Goal: Task Accomplishment & Management: Use online tool/utility

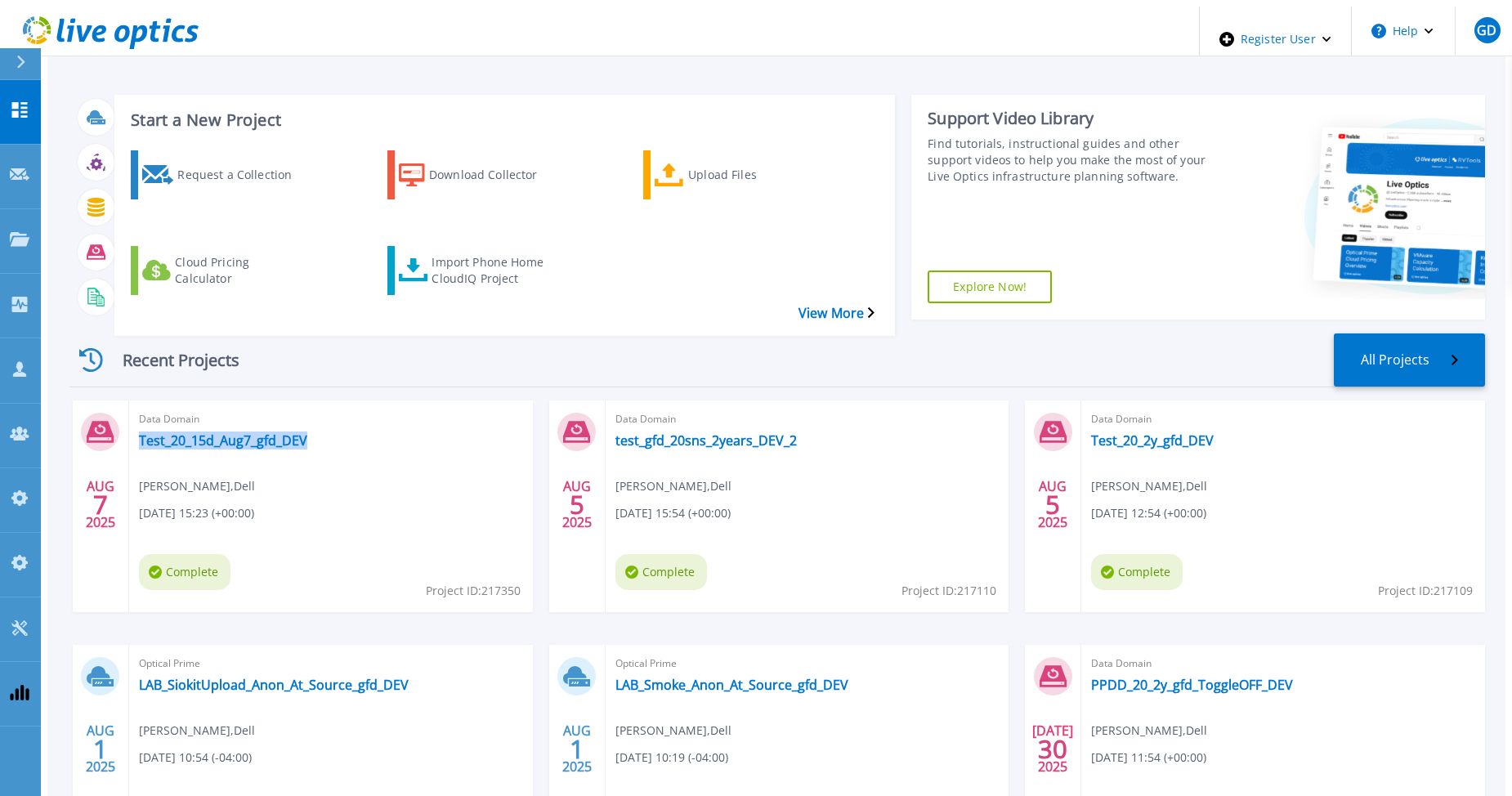
drag, startPoint x: 307, startPoint y: 398, endPoint x: 293, endPoint y: 405, distance: 15.7
click at [293, 405] on div "Data Domain Test_20_15d_Aug7_gfd_DEV Gerry Dunn , Dell 08/07/2025, 15:23 (+00:0…" at bounding box center [330, 506] width 403 height 212
copy div "Test_20_15d_Aug7_gfd_DEV"
click at [439, 251] on div "Import Phone Home CloudIQ Project" at bounding box center [497, 271] width 131 height 41
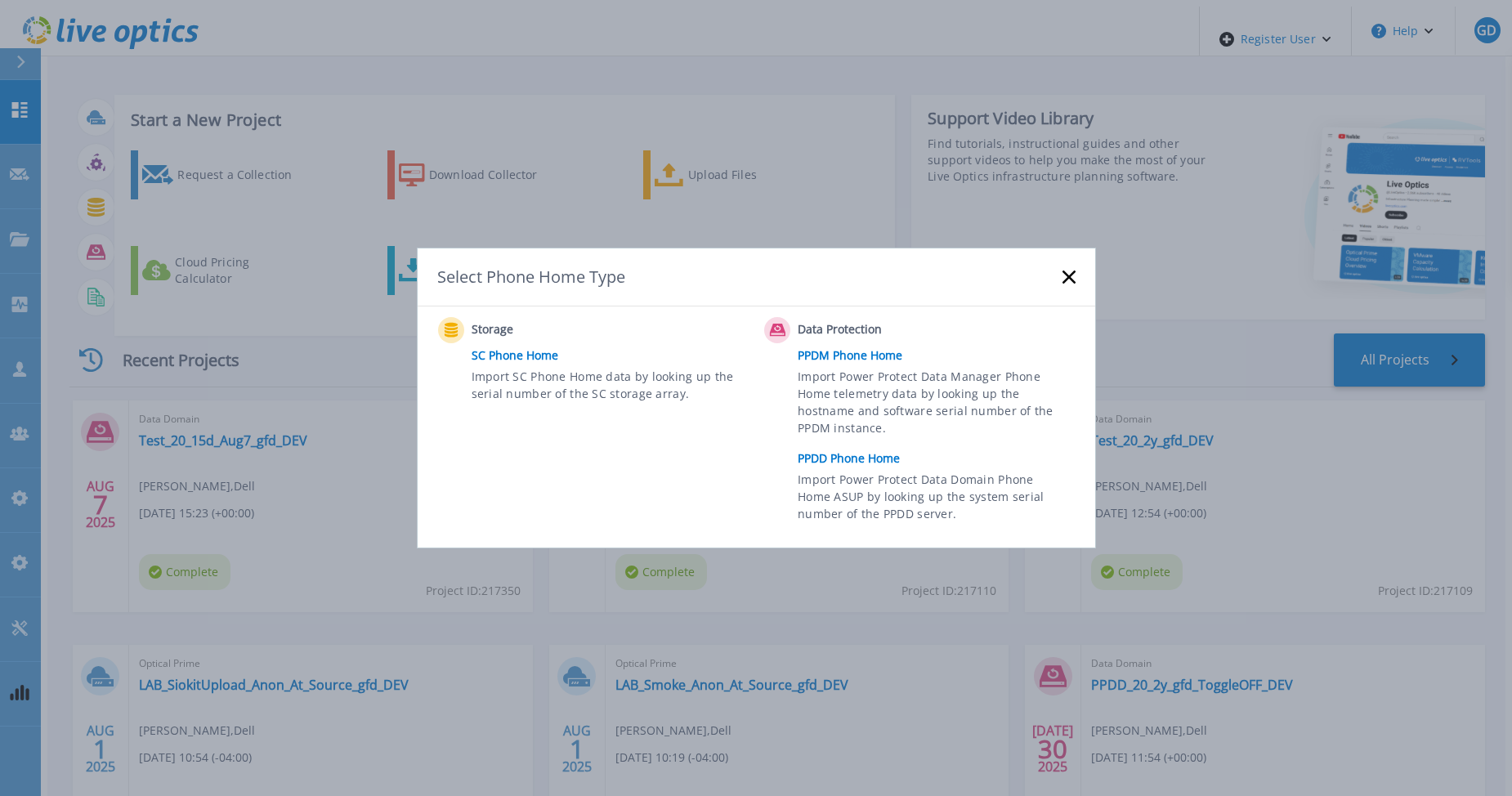
click at [874, 459] on link "PPDD Phone Home" at bounding box center [940, 458] width 285 height 25
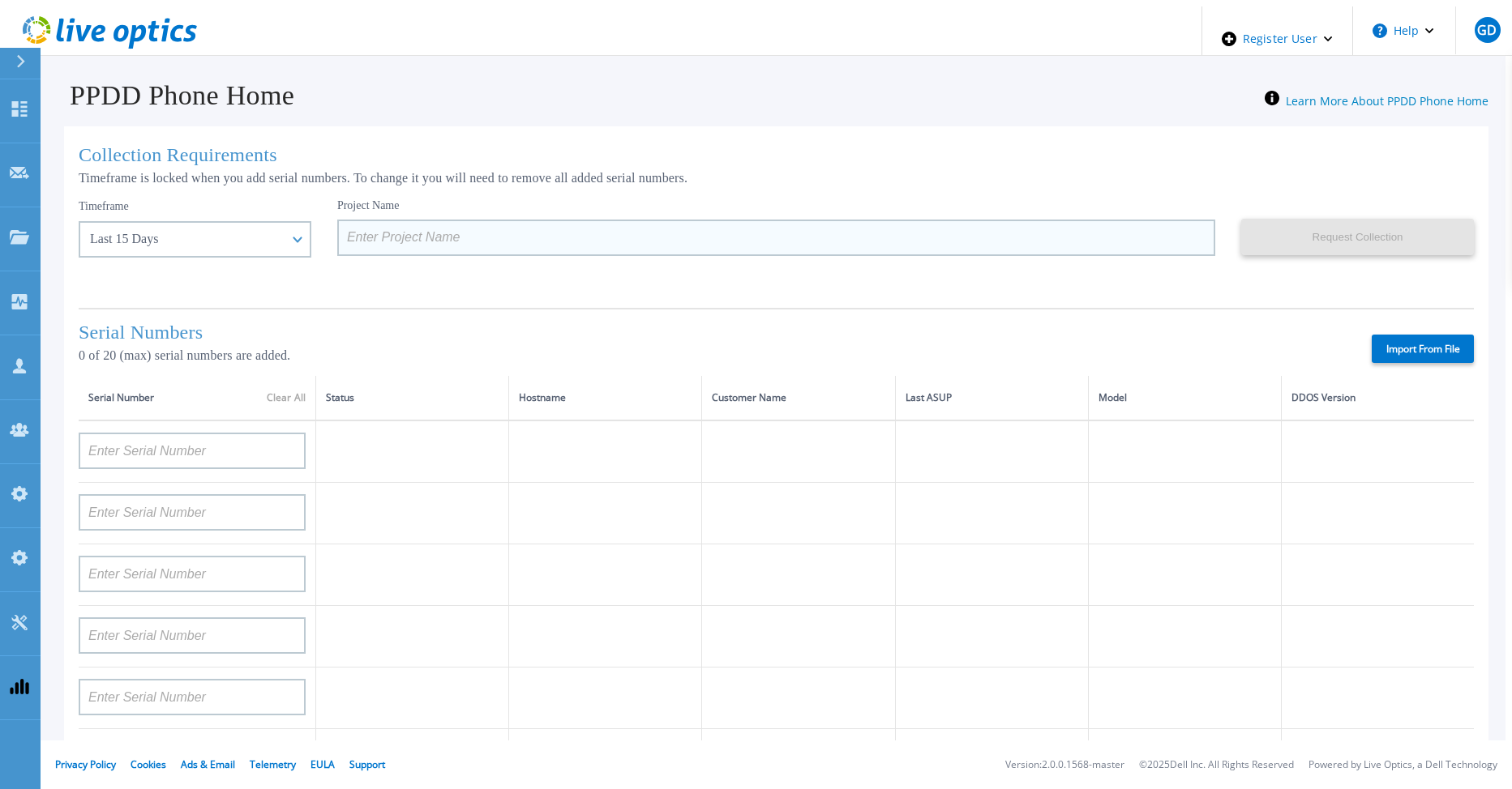
click at [355, 242] on input at bounding box center [776, 237] width 878 height 36
paste input "Test_20_15d_Aug7_gfd_DEV"
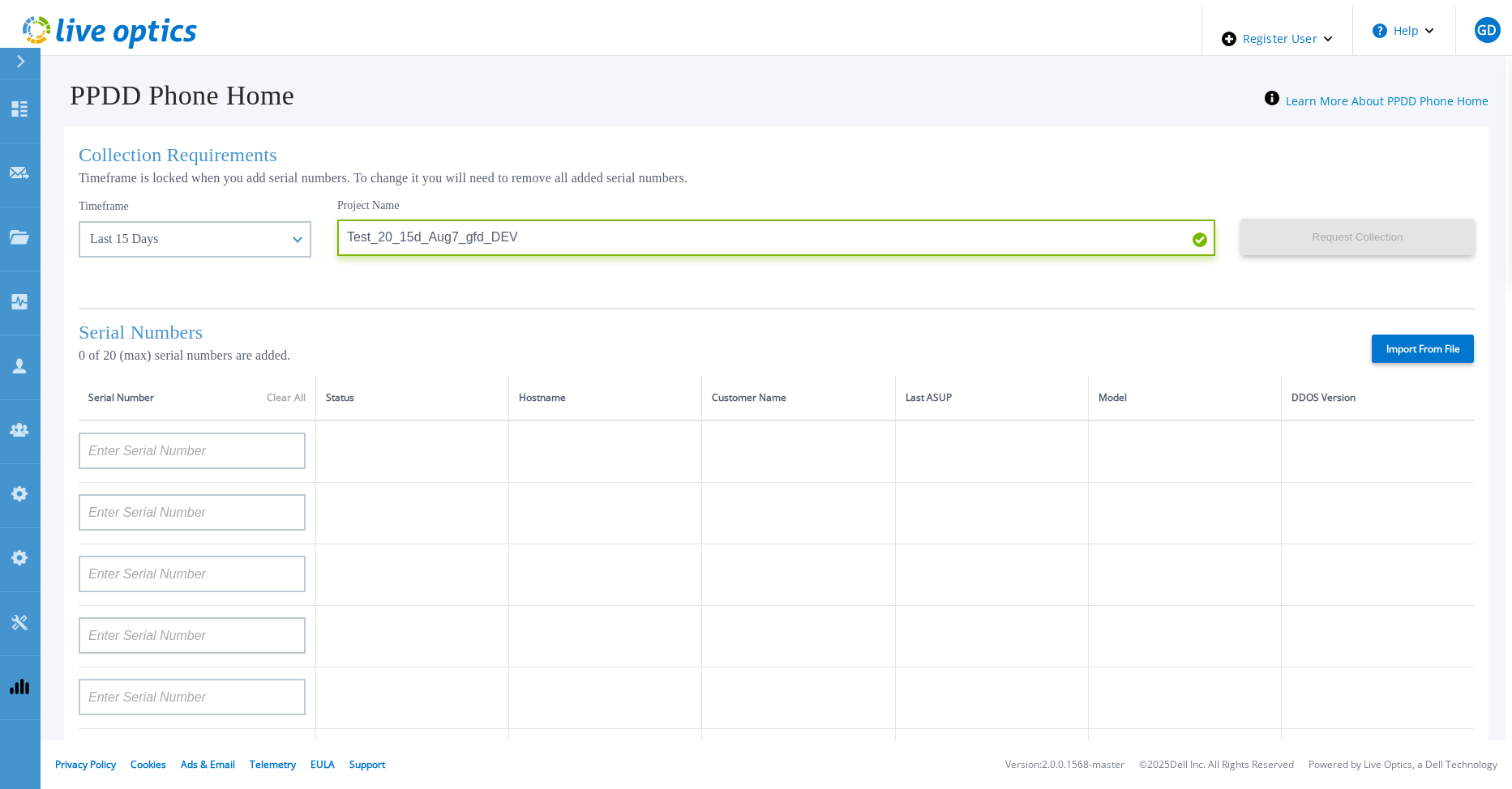
type input "Test_20_15d_Aug7_gfd_DEV"
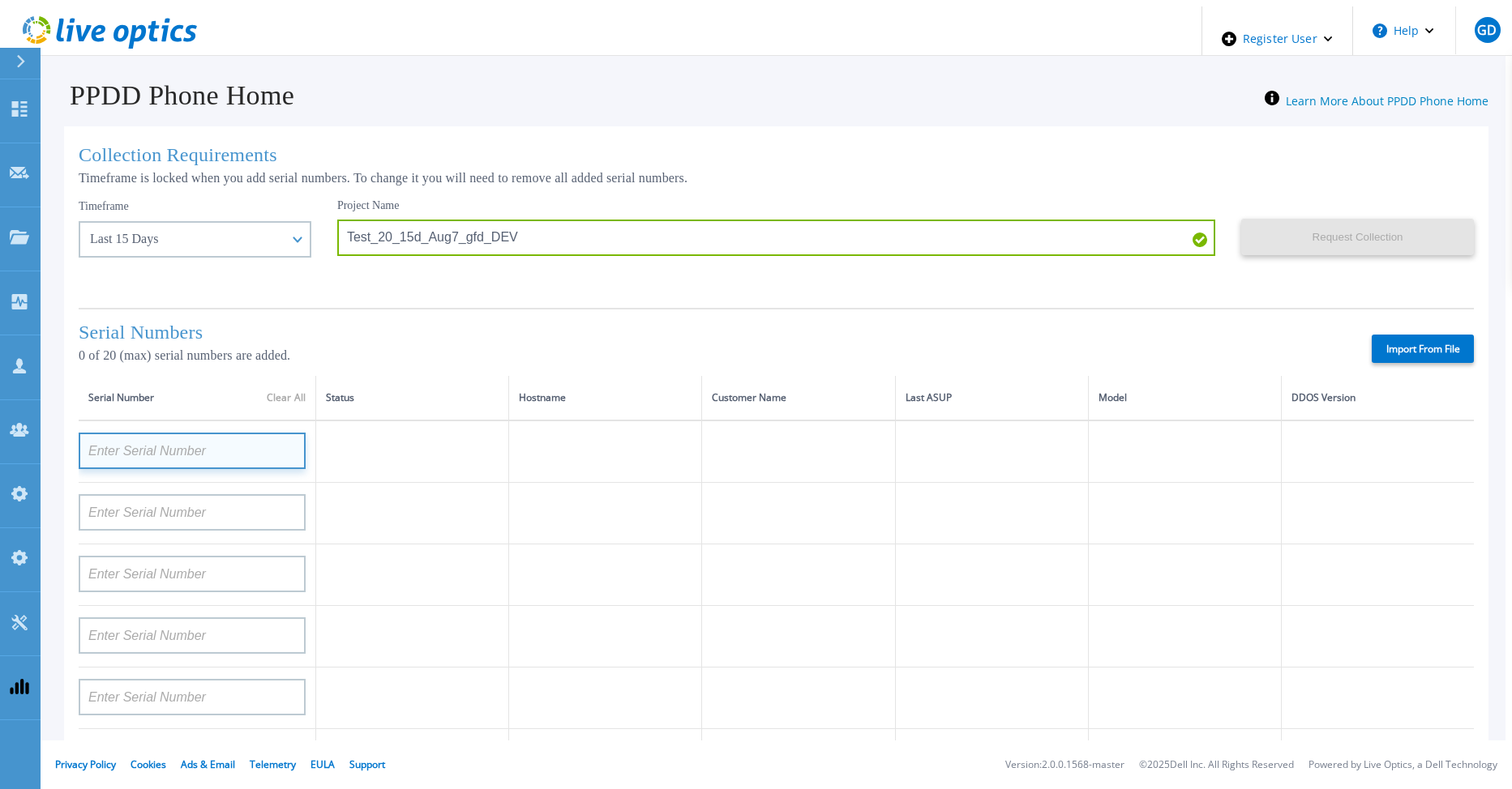
click at [195, 460] on input at bounding box center [191, 450] width 227 height 36
paste input "APM00212712895"
type input "APM00212712895"
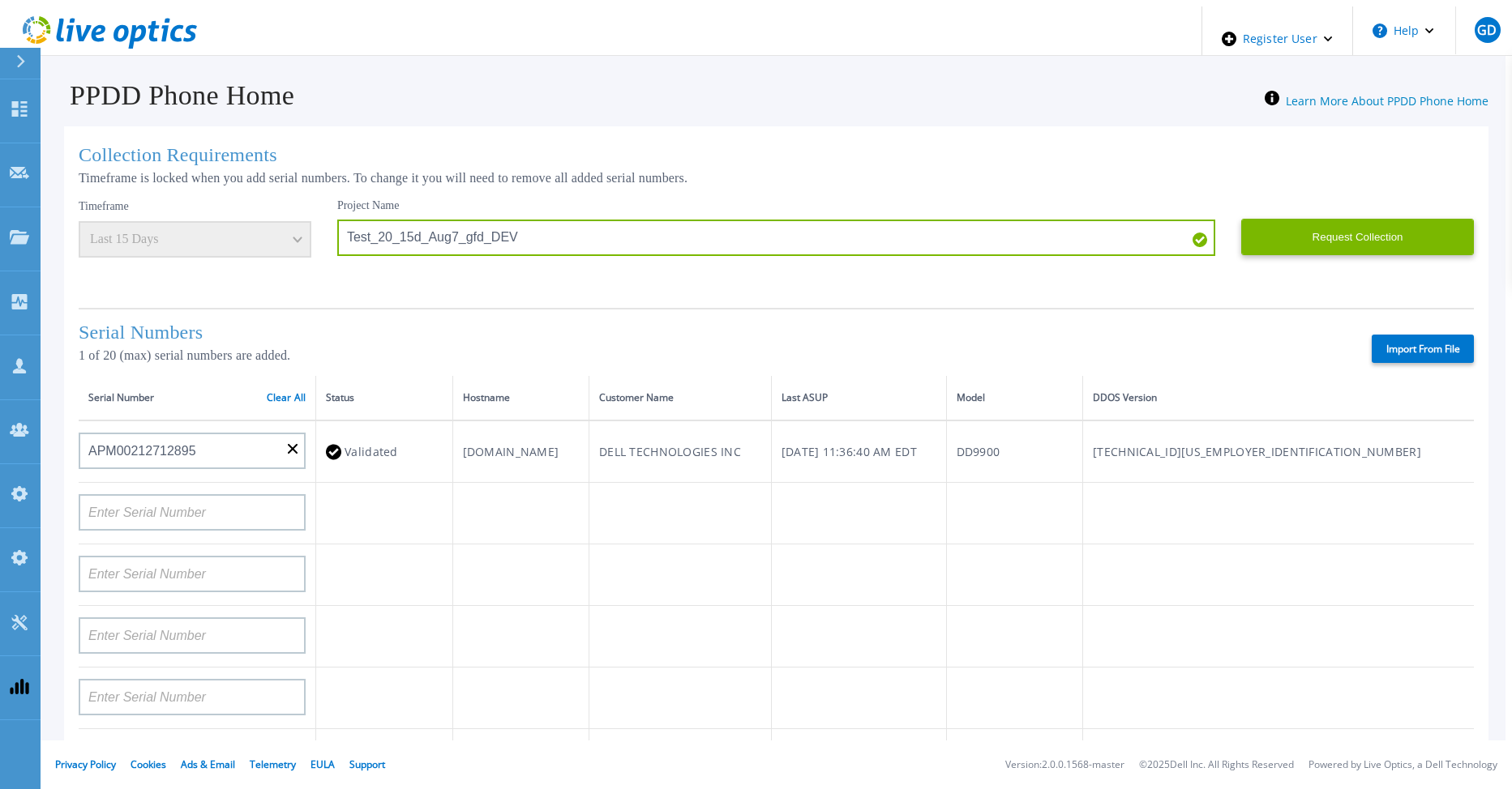
click at [1426, 340] on label "Import From File" at bounding box center [1422, 349] width 102 height 29
click at [0, 0] on input "Import From File" at bounding box center [0, 0] width 0 height 0
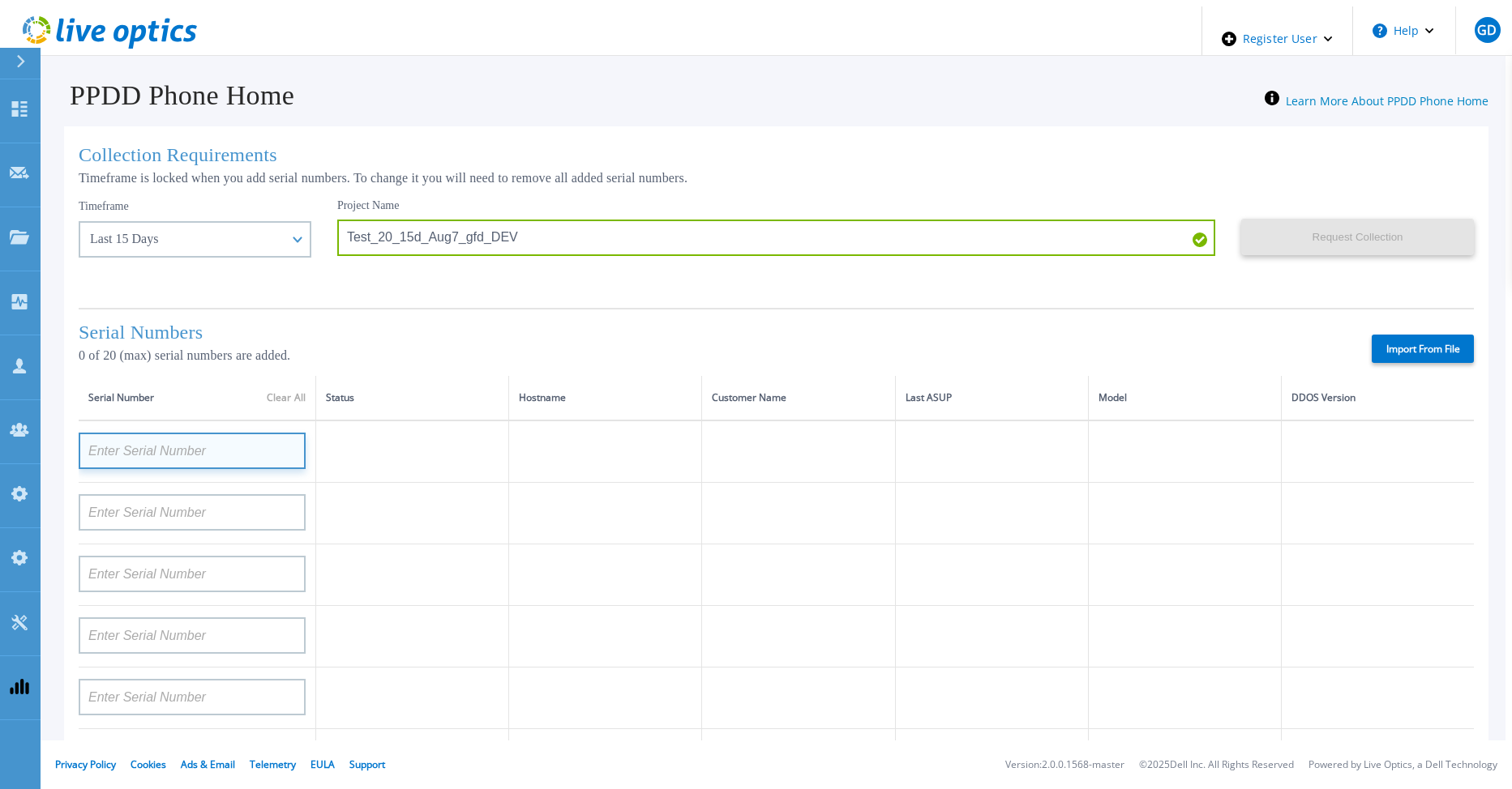
click at [232, 460] on input at bounding box center [191, 450] width 227 height 36
paste input "APM00212712895"
type input "APM00212712895"
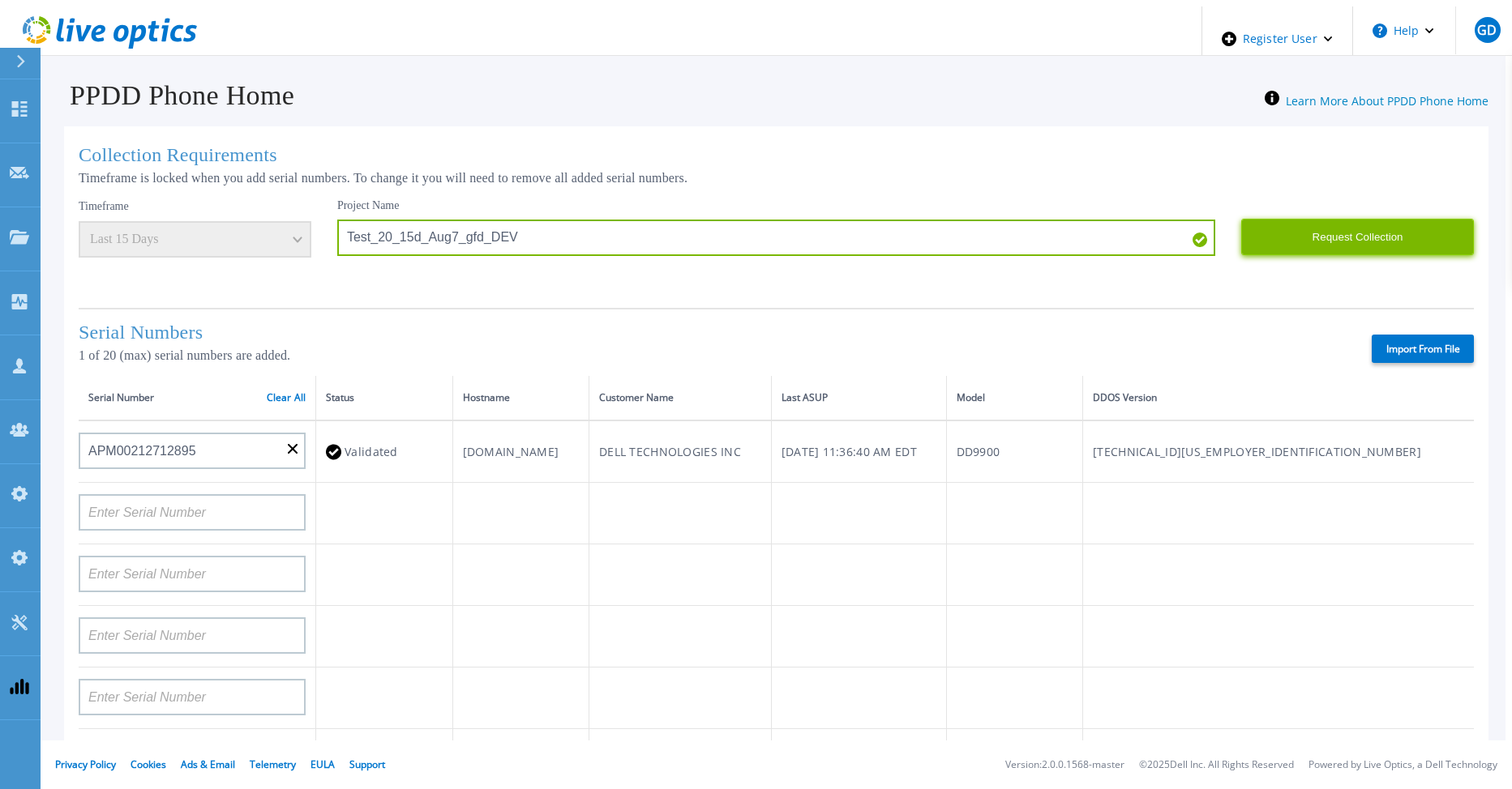
click at [1328, 238] on button "Request Collection" at bounding box center [1357, 237] width 232 height 36
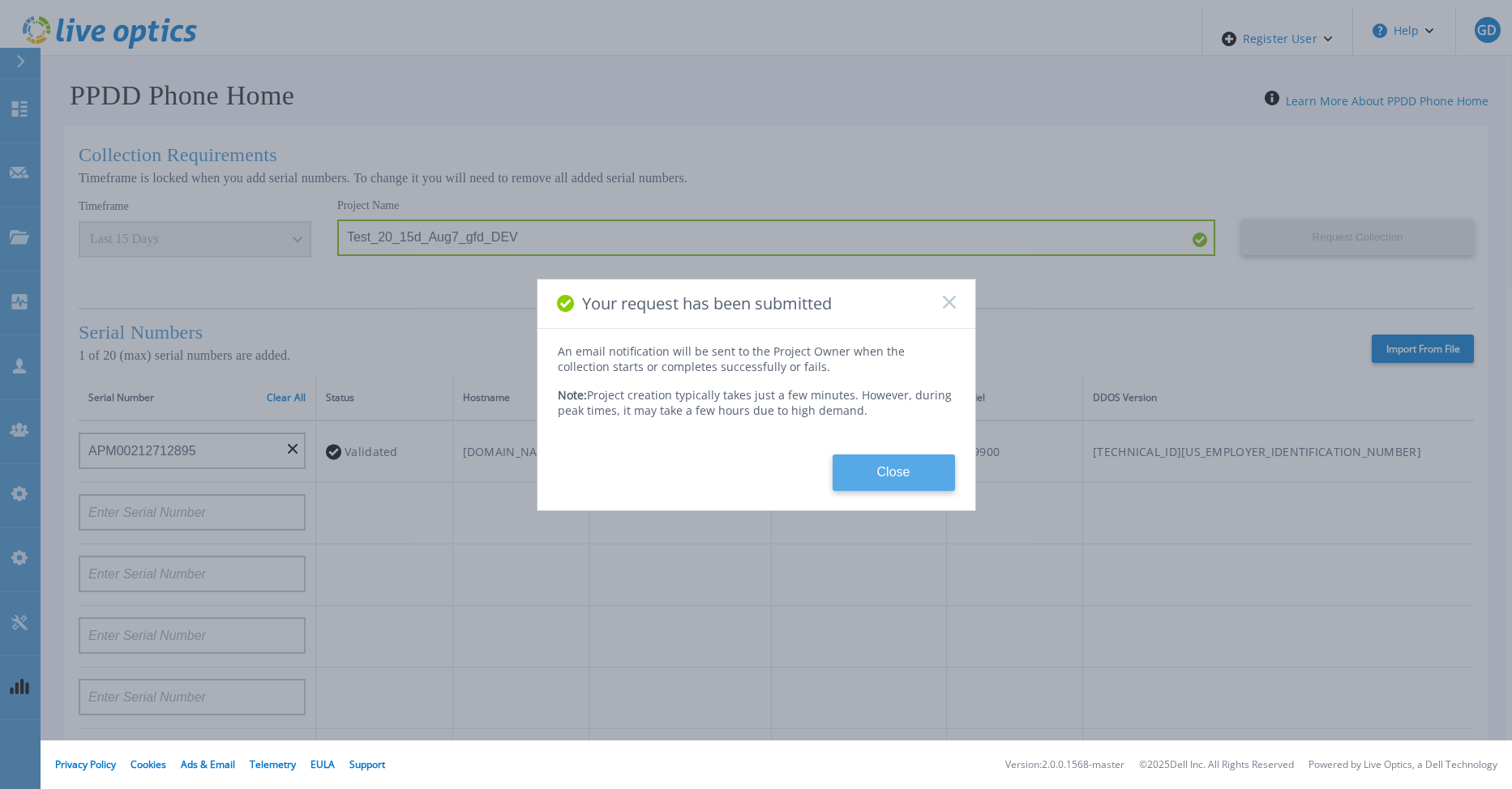
click at [898, 466] on button "Close" at bounding box center [893, 472] width 122 height 36
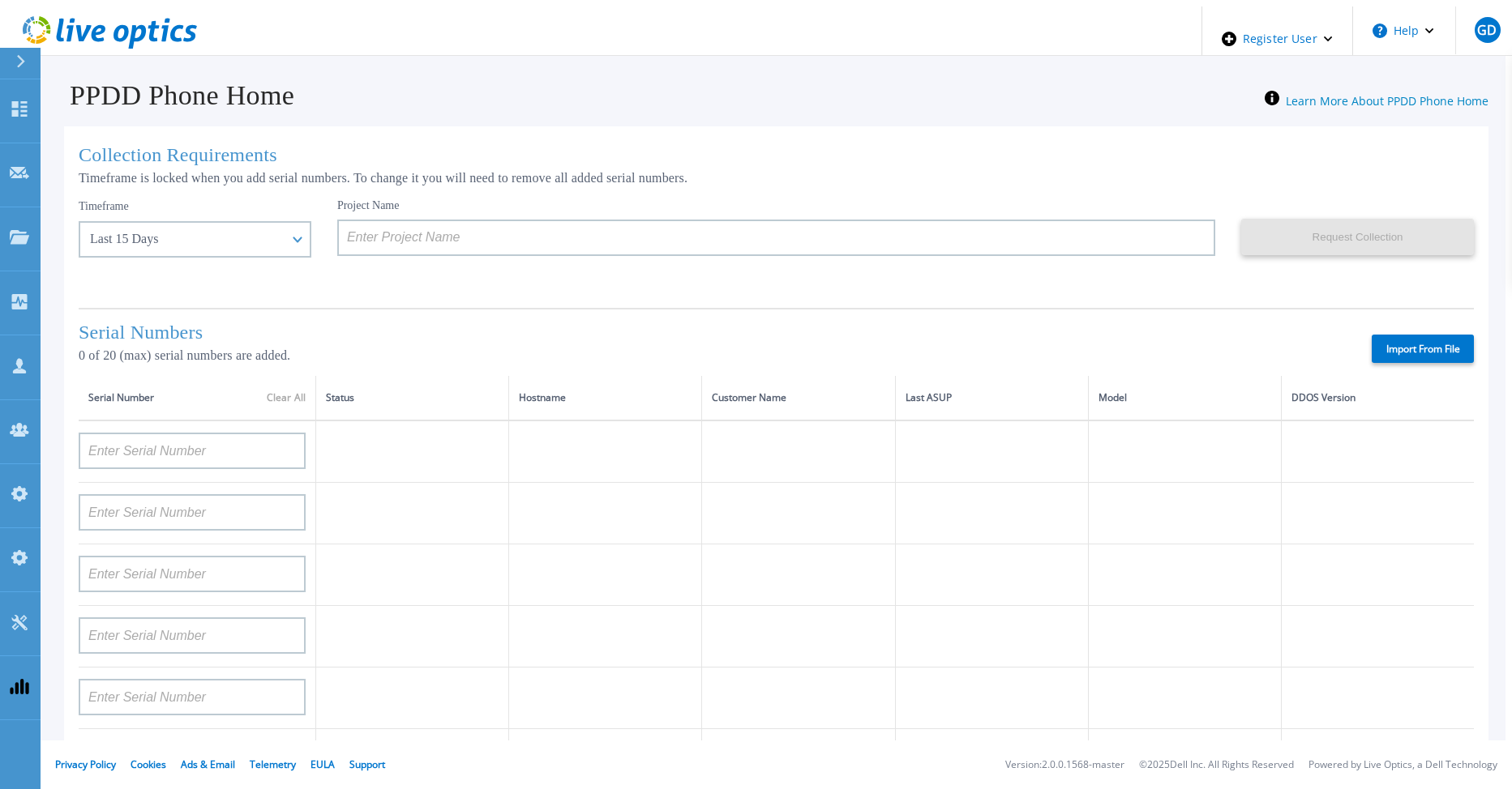
click at [1414, 346] on label "Import From File" at bounding box center [1422, 349] width 102 height 29
click at [0, 0] on input "Import From File" at bounding box center [0, 0] width 0 height 0
click at [19, 101] on icon at bounding box center [19, 109] width 19 height 15
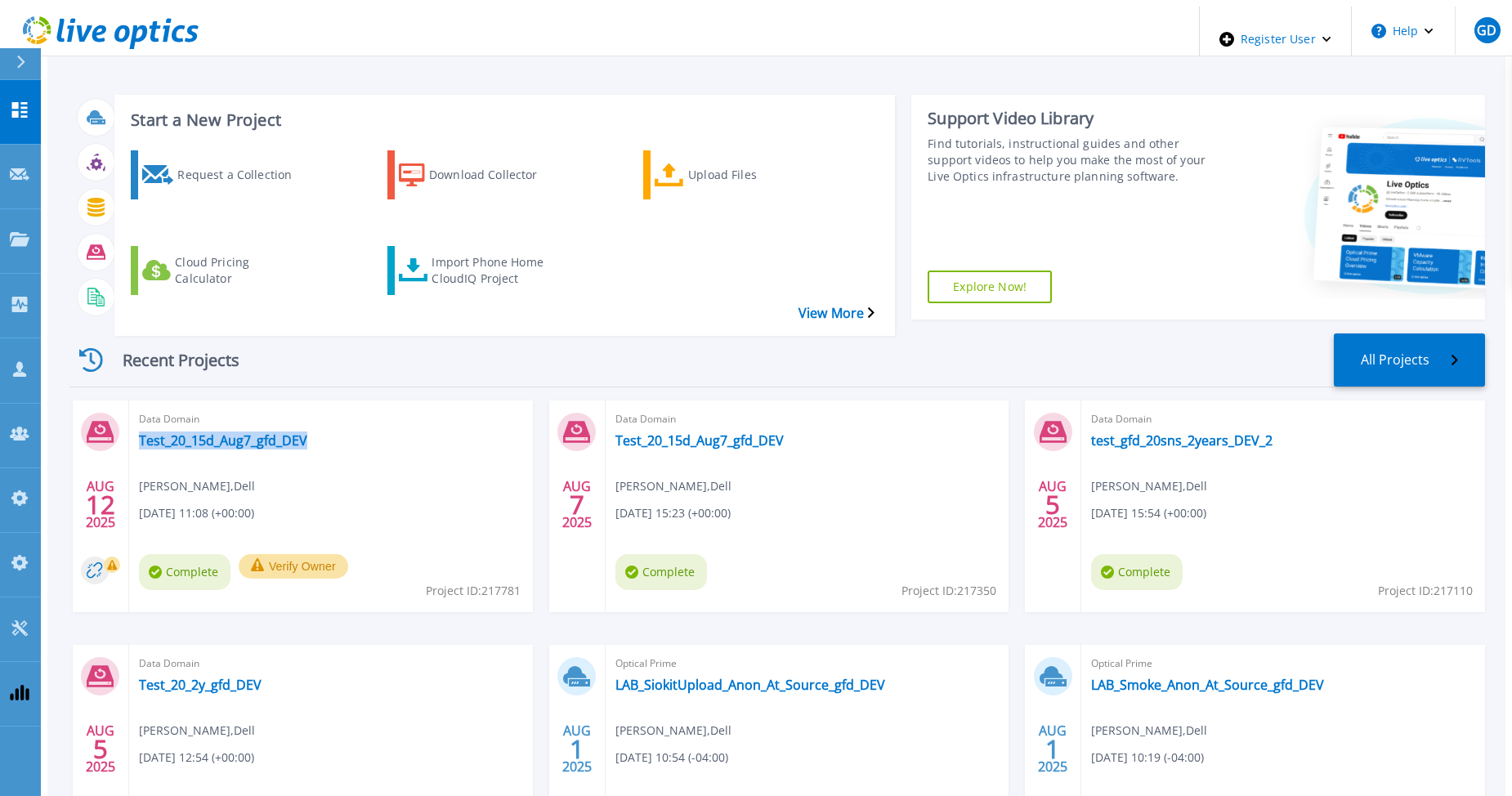
drag, startPoint x: 298, startPoint y: 399, endPoint x: 119, endPoint y: 399, distance: 179.0
click at [129, 401] on div "Data Domain Test_20_15d_Aug7_gfd_DEV Gerry Dunn , Dell 08/12/2025, 11:08 (+00:0…" at bounding box center [330, 506] width 403 height 212
copy link "Test_20_15d_Aug7_gfd_DEV"
click at [451, 470] on div "Data Domain Test_20_15d_Aug7_gfd_DEV Gerry Dunn , Dell 08/12/2025, 11:08 (+00:0…" at bounding box center [330, 506] width 403 height 212
click at [178, 432] on link "Test_20_15d_Aug7_gfd_DEV" at bounding box center [223, 440] width 168 height 16
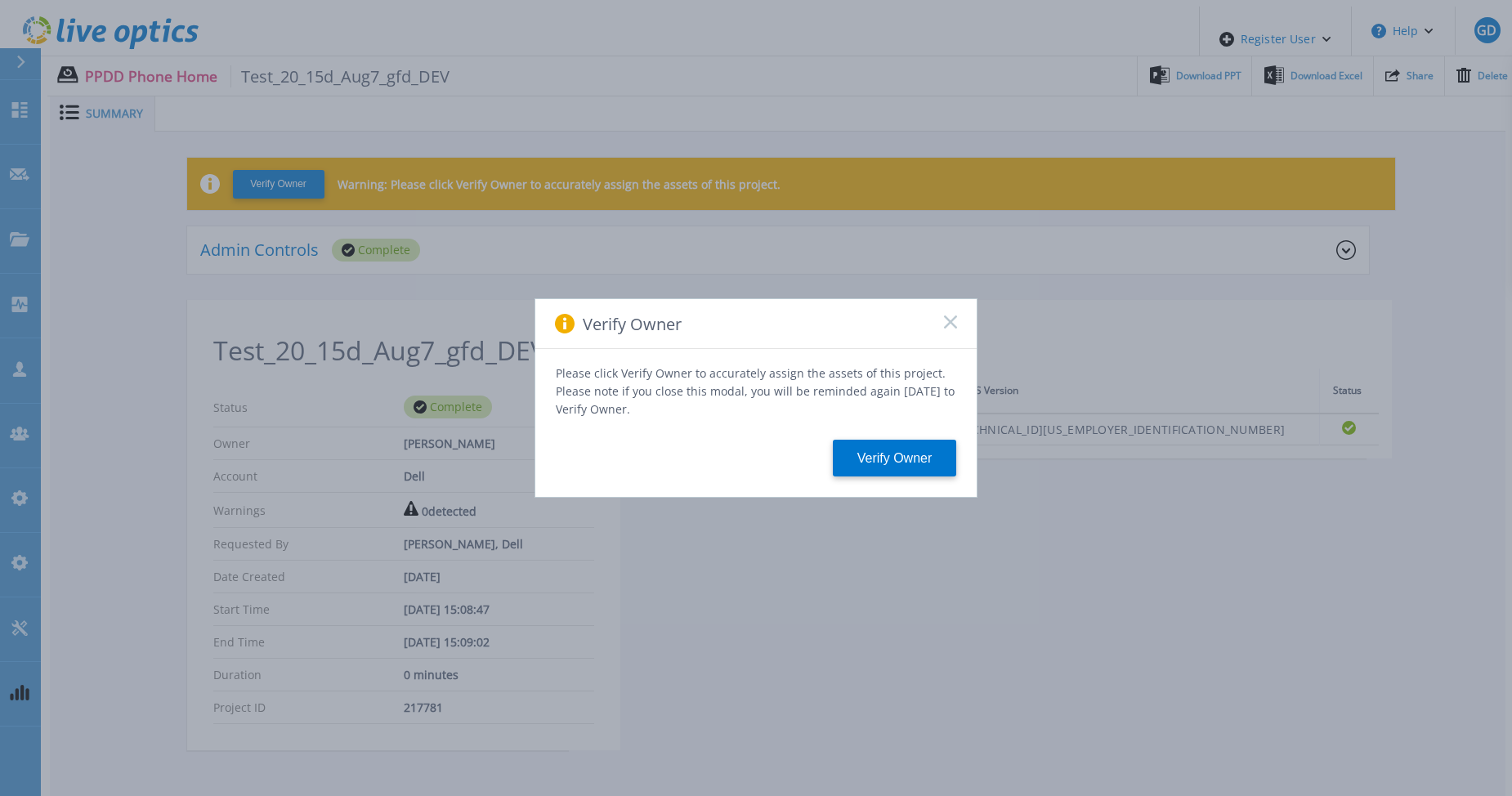
click at [948, 329] on rect at bounding box center [951, 322] width 14 height 14
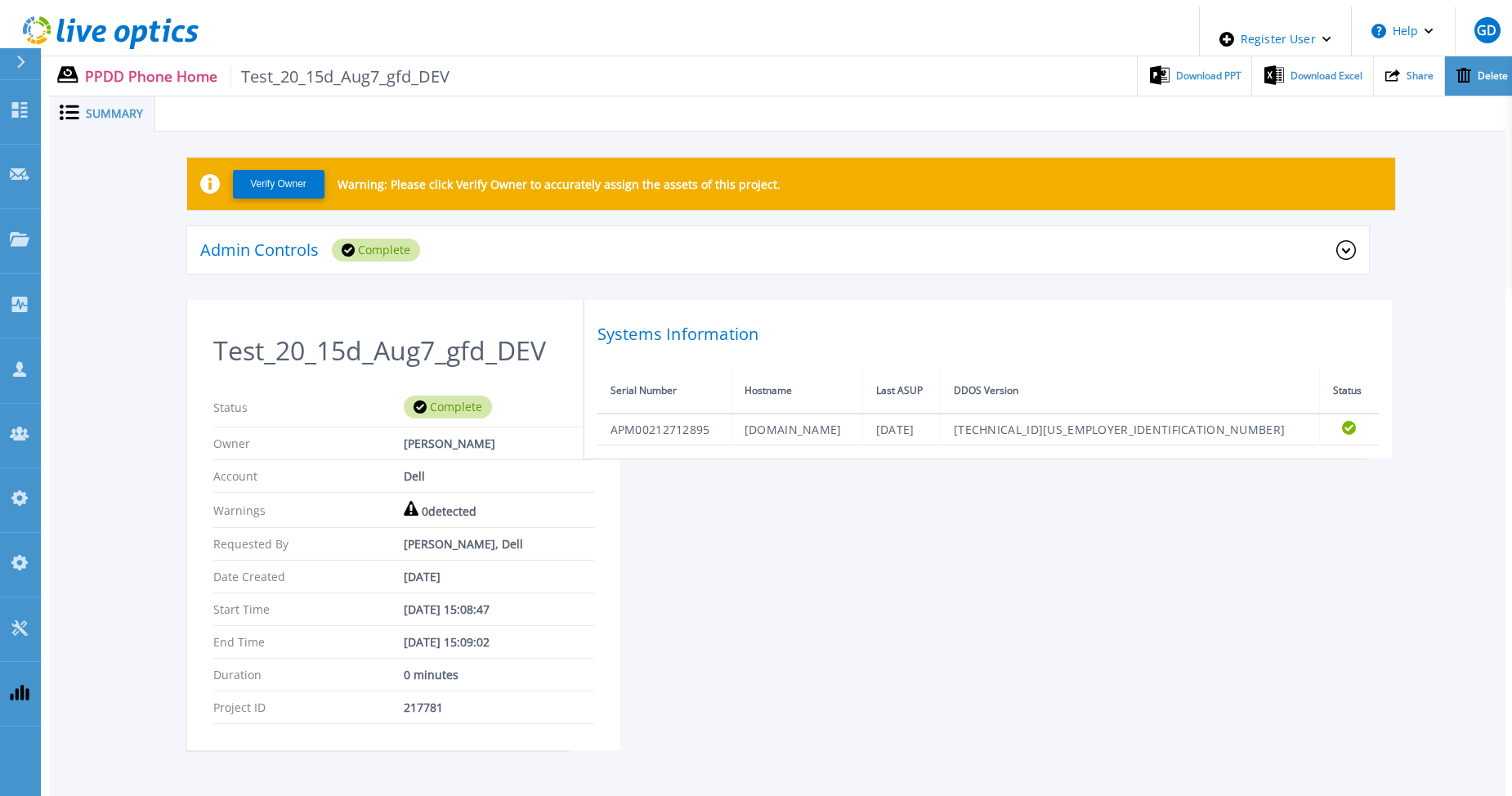
click at [1492, 71] on span "Delete" at bounding box center [1493, 76] width 31 height 10
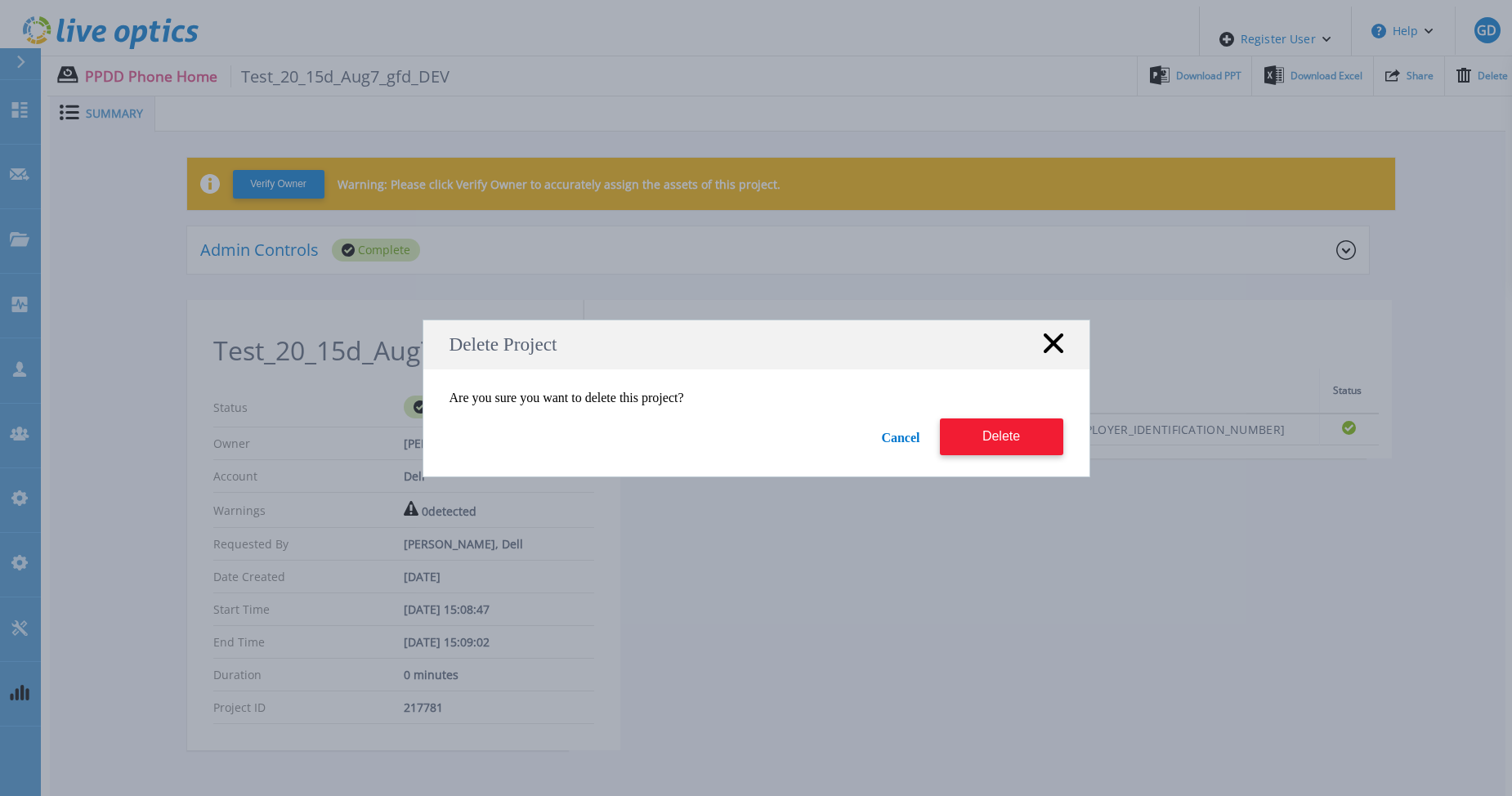
click at [996, 430] on button "Delete" at bounding box center [1001, 437] width 123 height 37
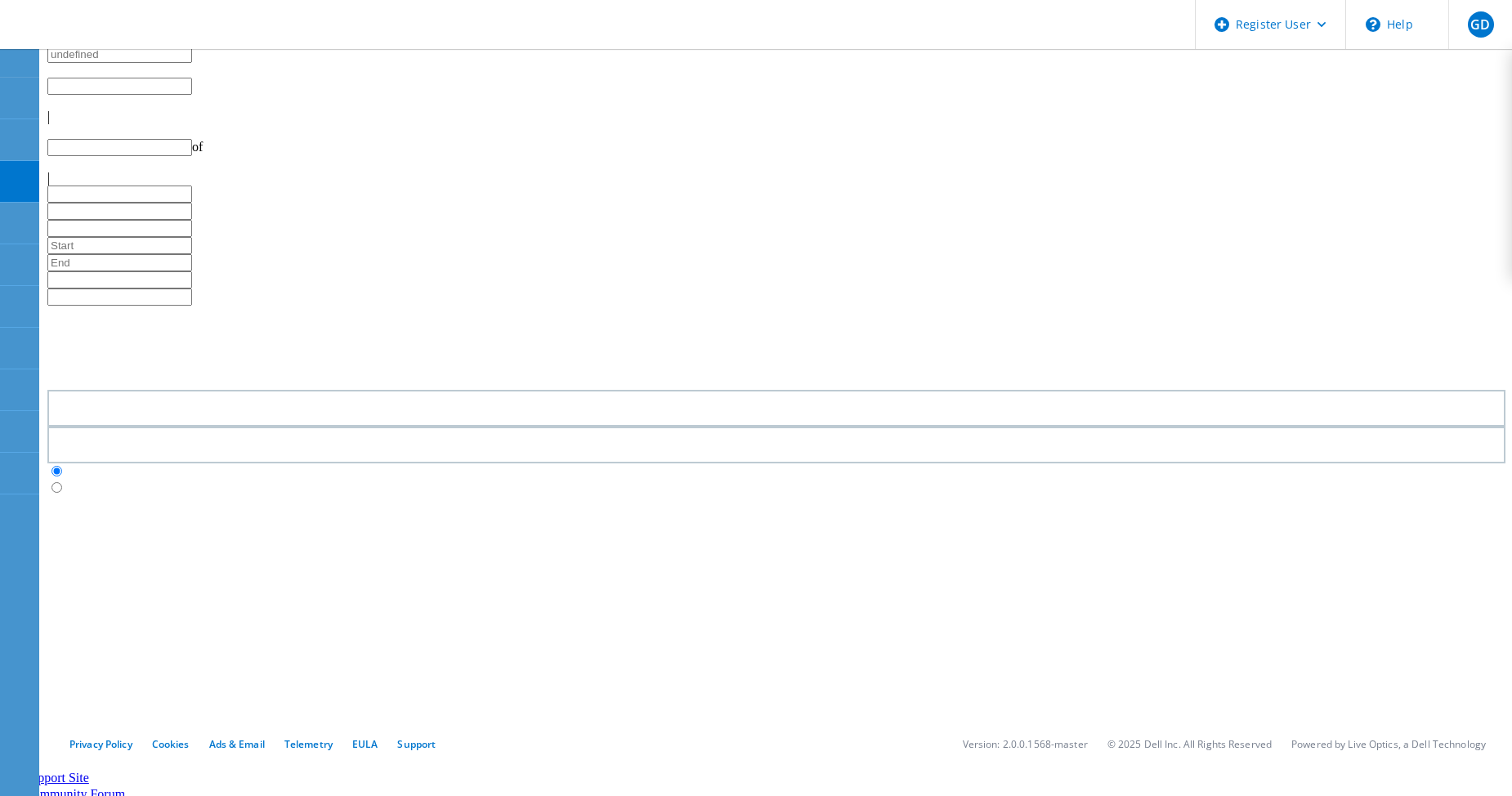
type input "4"
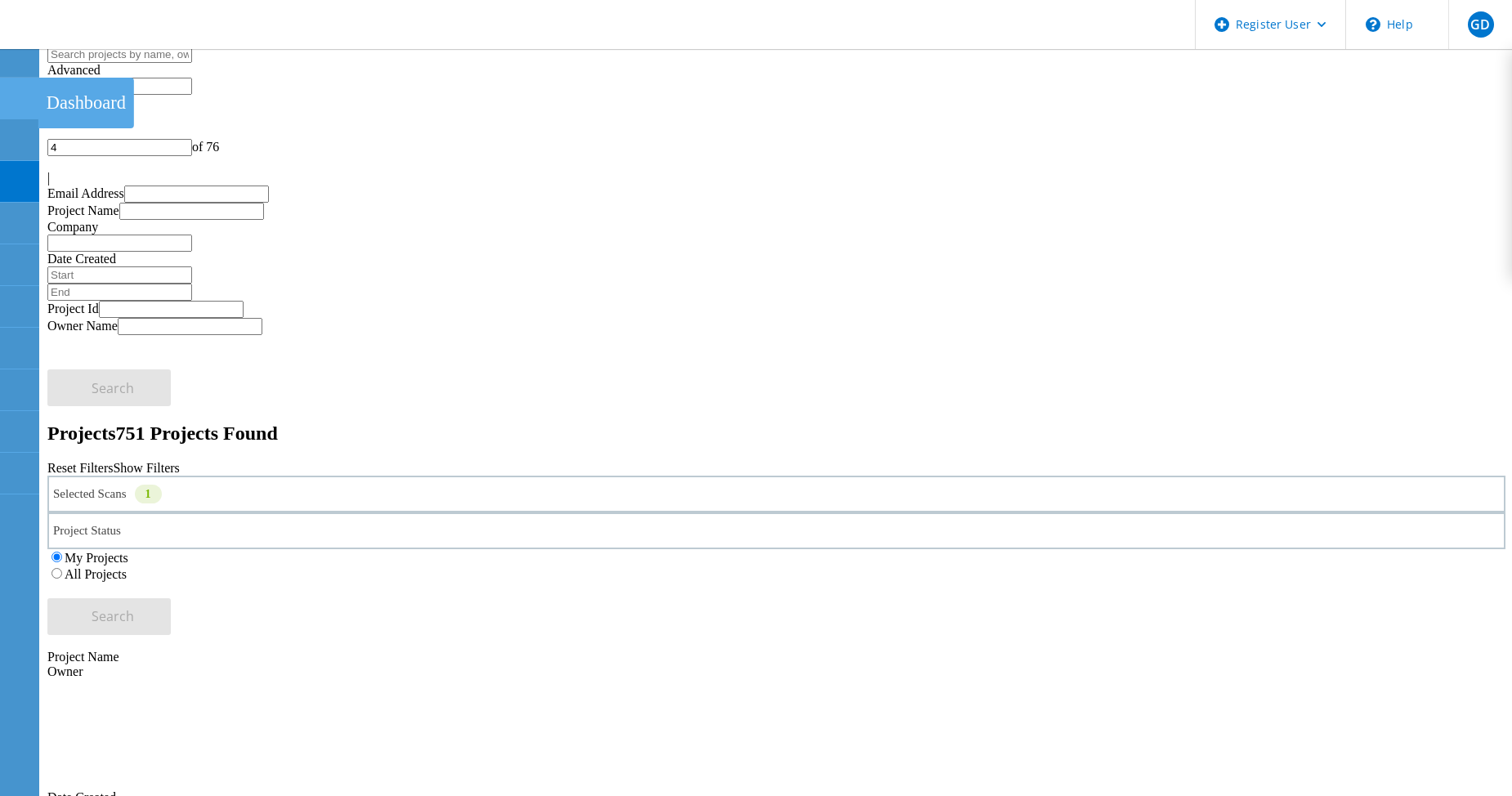
click at [10, 95] on icon at bounding box center [19, 99] width 20 height 15
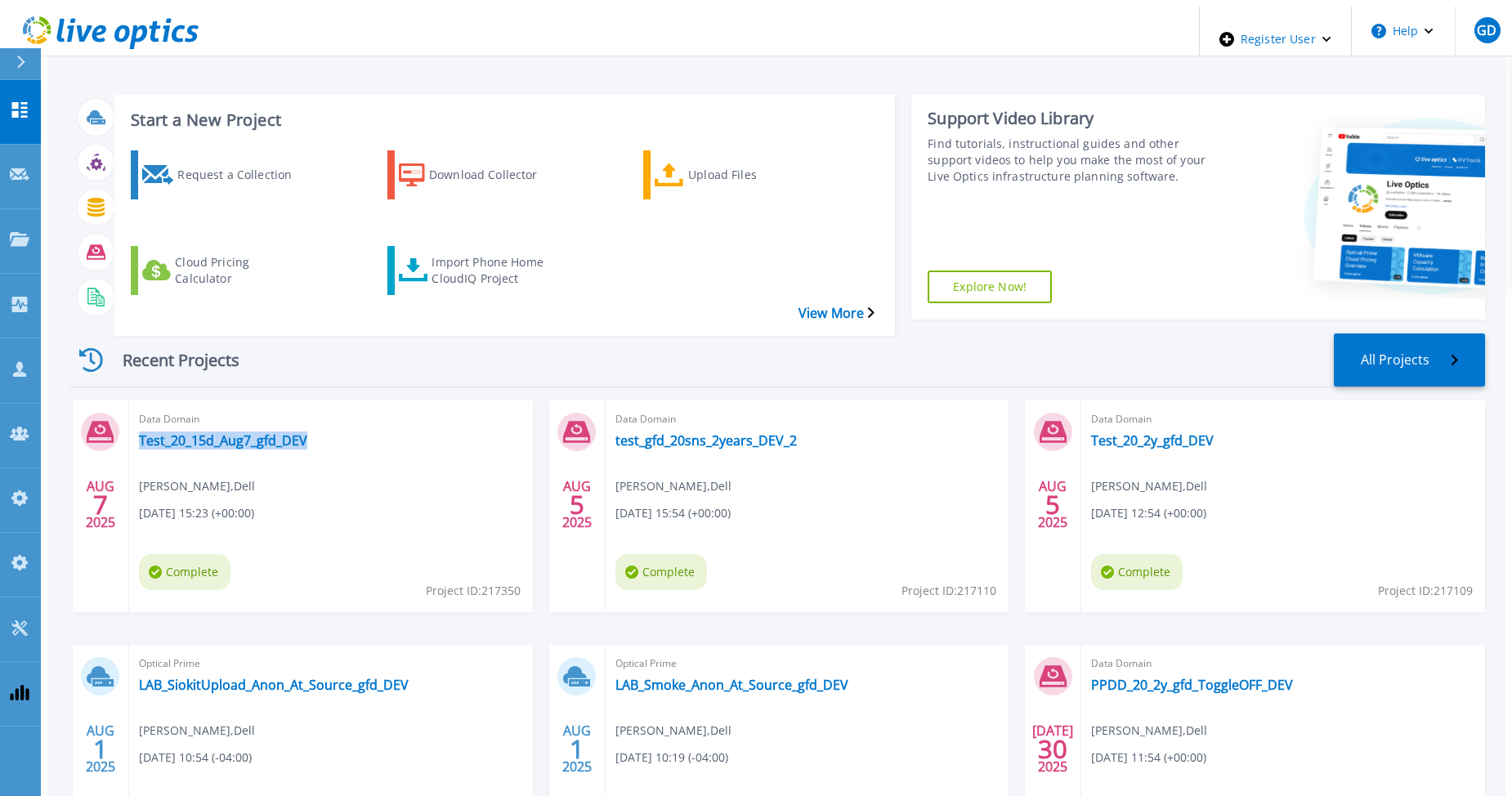
drag, startPoint x: 310, startPoint y: 392, endPoint x: 294, endPoint y: 390, distance: 16.1
click at [294, 401] on div "Data Domain Test_20_15d_Aug7_gfd_DEV [PERSON_NAME] , Dell [DATE] 15:23 (+00:00)…" at bounding box center [330, 506] width 403 height 212
copy div "Test_20_15d_Aug7_gfd_DEV"
click at [437, 251] on div "Import Phone Home CloudIQ Project" at bounding box center [497, 271] width 131 height 41
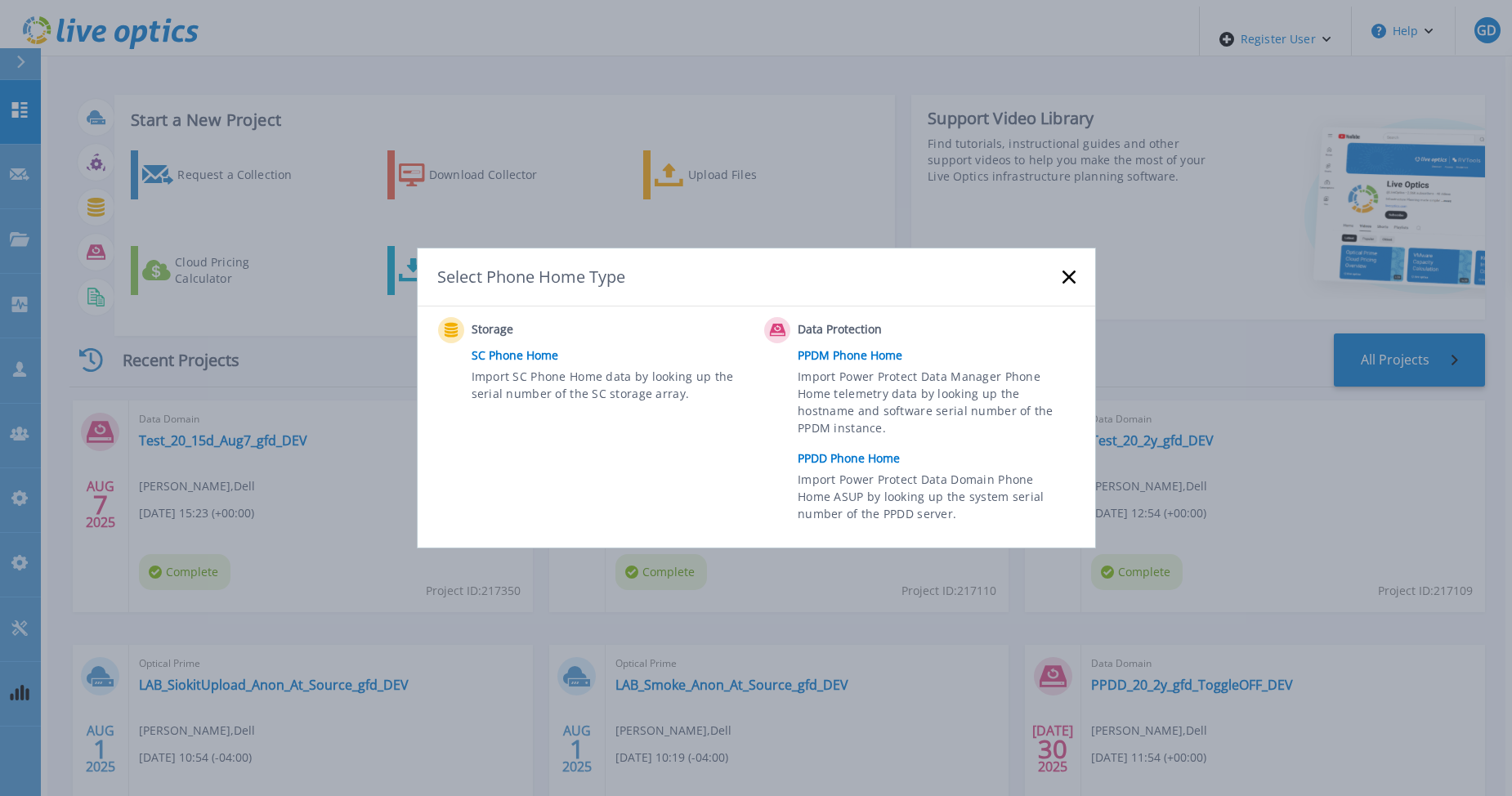
click at [827, 460] on link "PPDD Phone Home" at bounding box center [940, 458] width 285 height 25
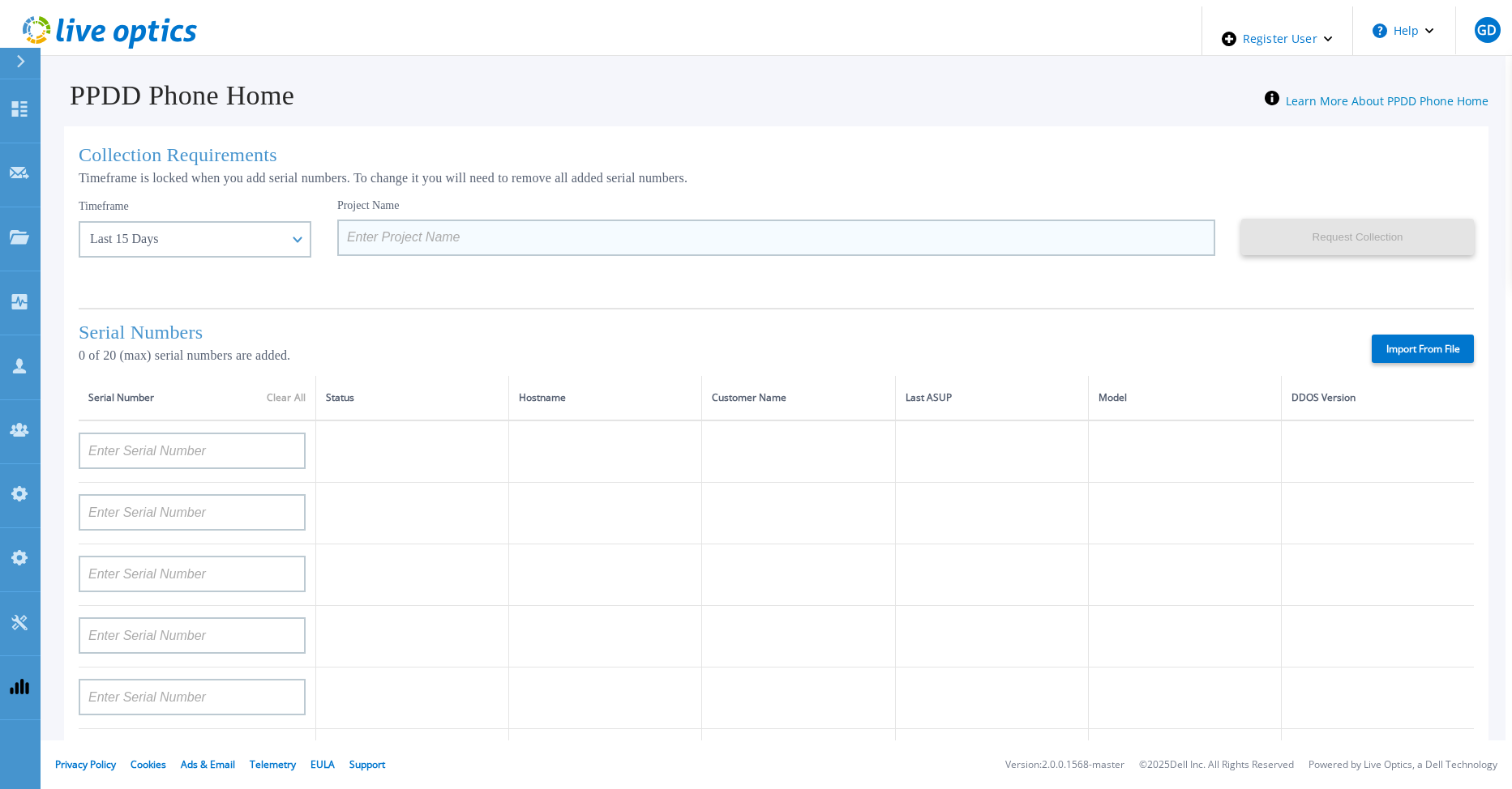
click at [387, 236] on input at bounding box center [776, 237] width 878 height 36
paste input "Test_20_15d_Aug7_gfd_DEV"
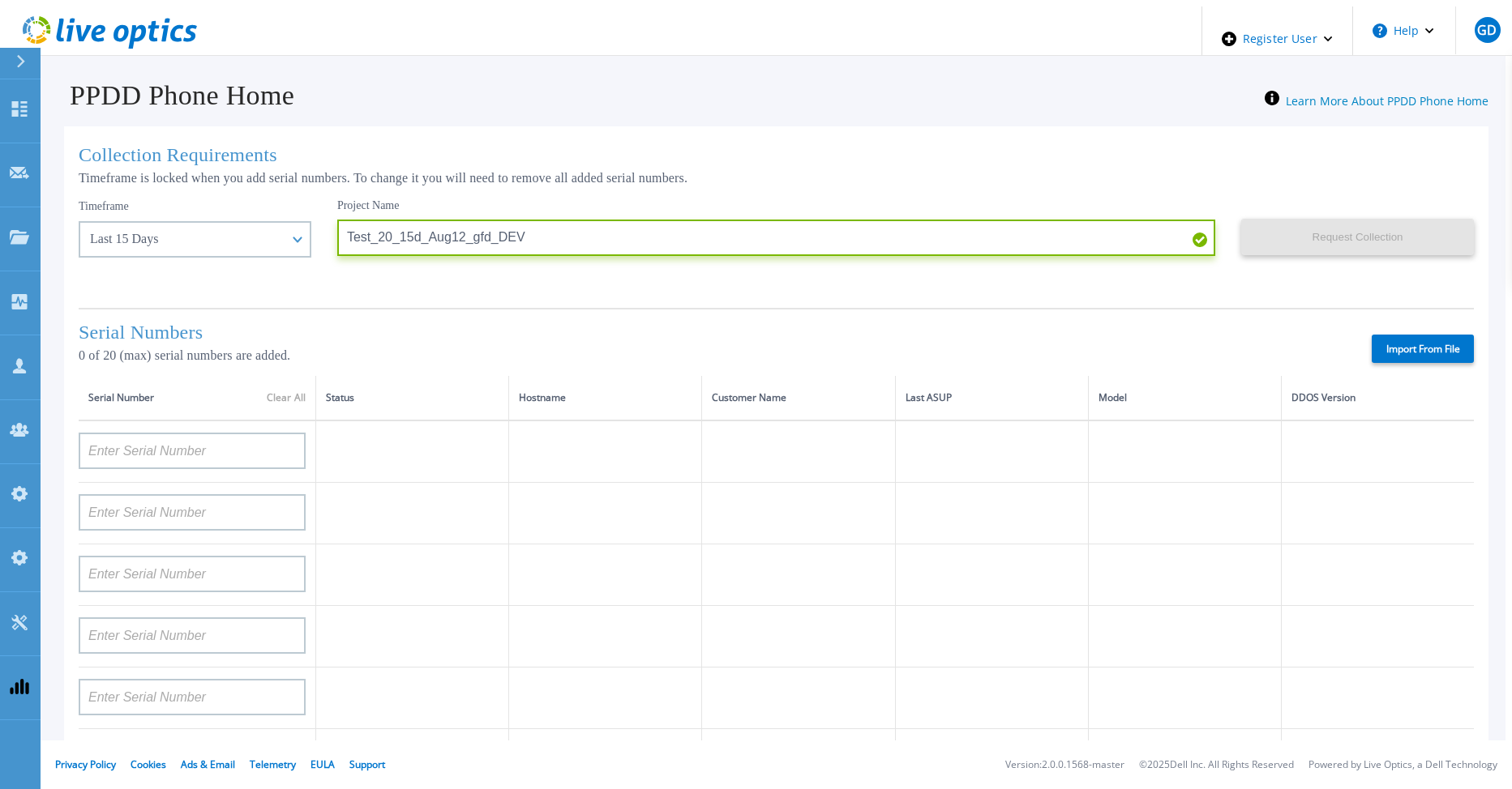
type input "Test_20_15d_Aug12_gfd_DEV"
click at [1412, 348] on label "Import From File" at bounding box center [1422, 349] width 102 height 29
click at [0, 0] on input "Import From File" at bounding box center [0, 0] width 0 height 0
type input "AUDVFBNW5NDDSY"
type input "APX00230307919"
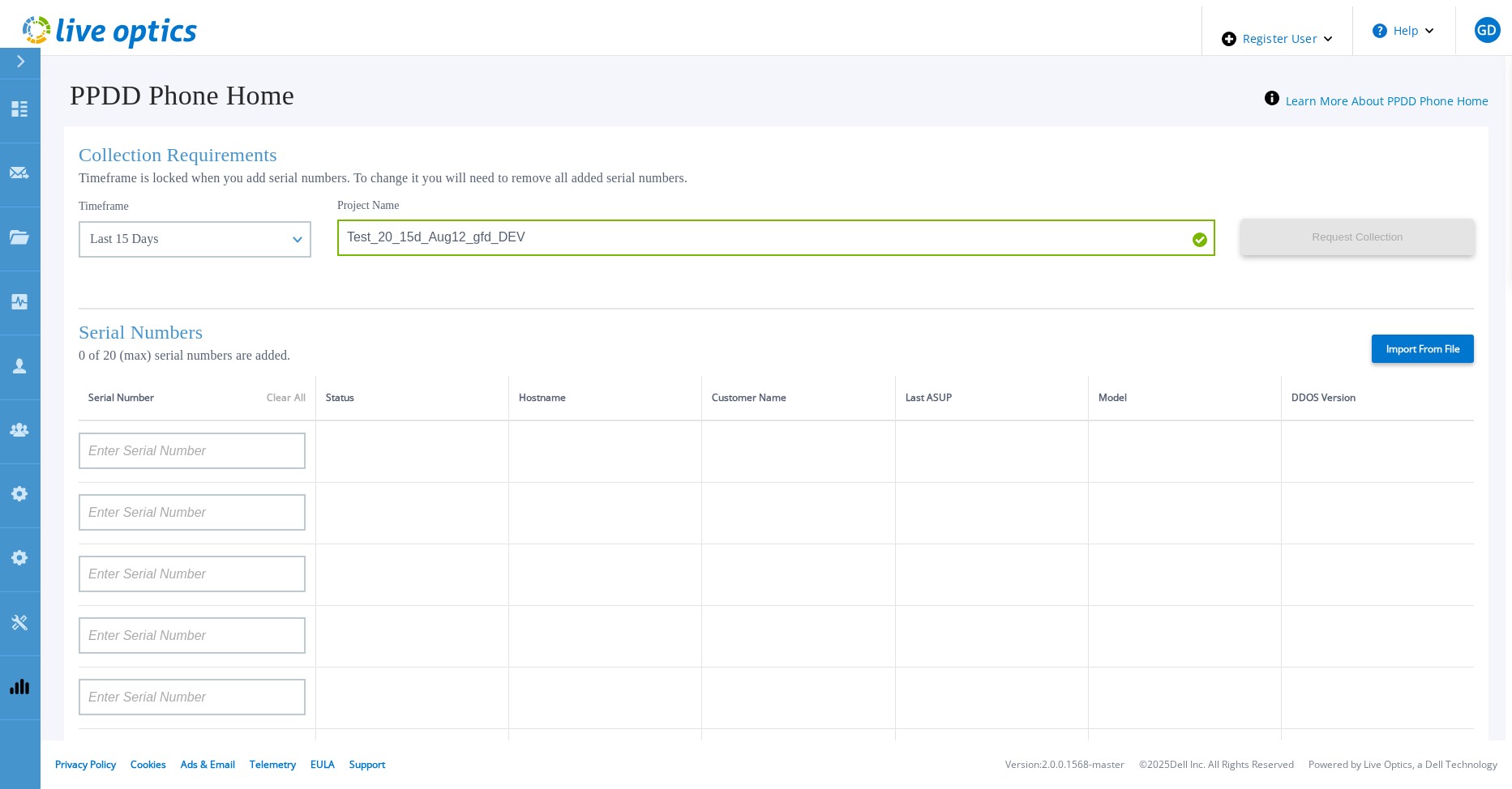
type input "AUDVXVCEX7DDSY"
type input "APM00184831991"
type input "CKM00181900520"
type input "APM00203007560"
type input "APM00202614668"
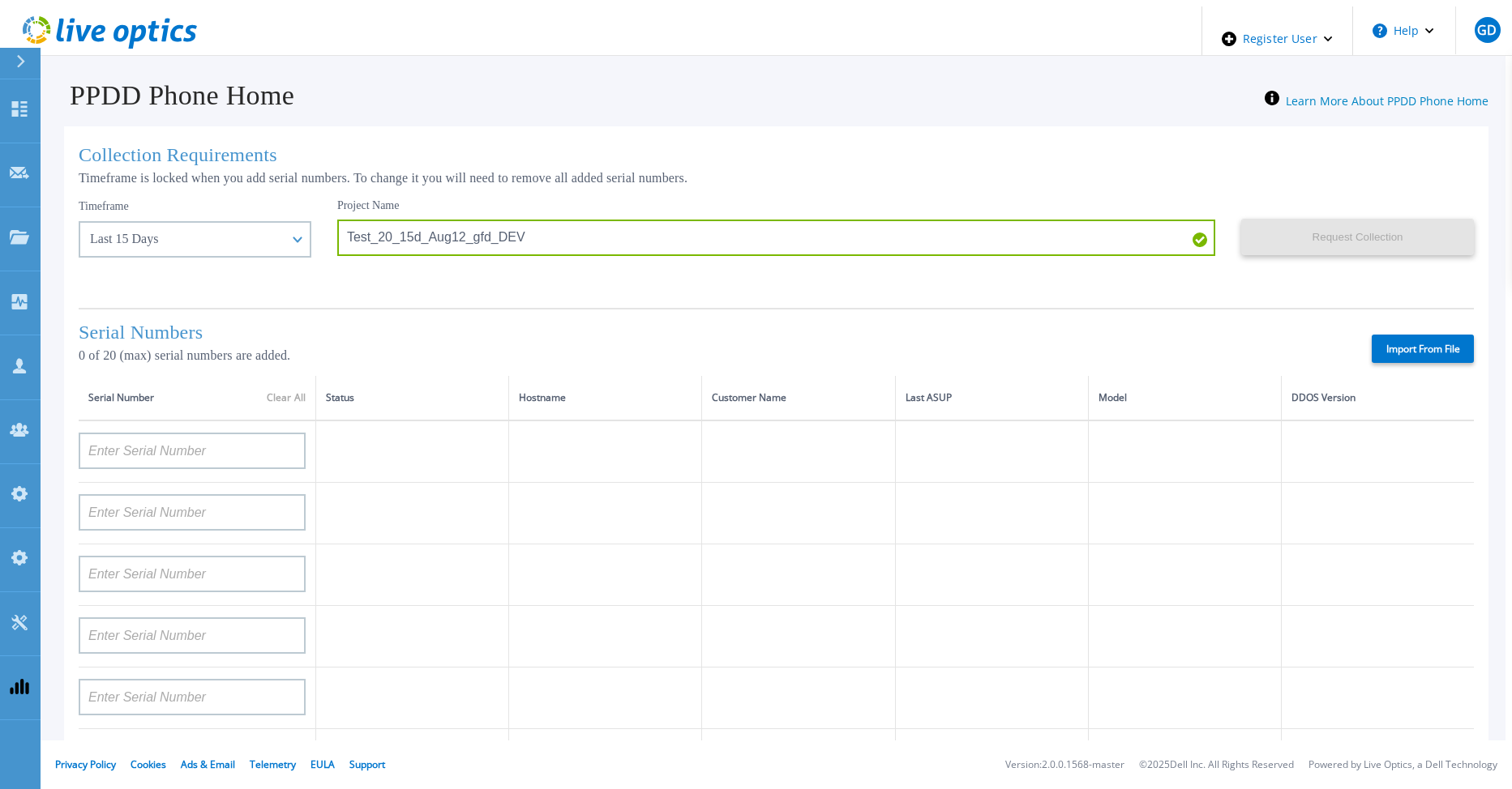
type input "APM00212613652"
type input "APX00232503743"
type input "CKM00202301759"
type input "APM00212702822"
type input "CKM00181001809"
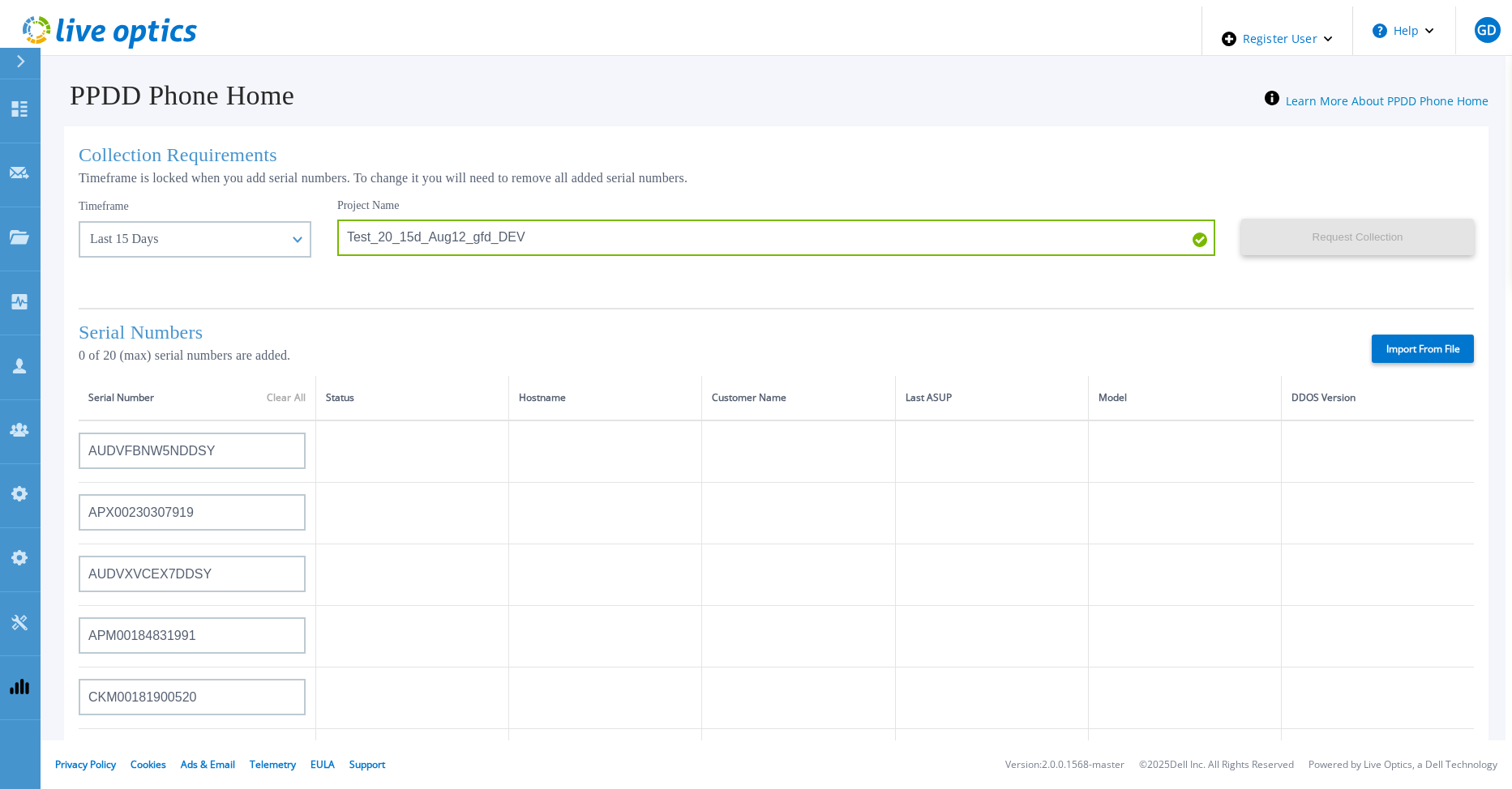
type input "APM00160405864"
type input "CRK00235104956"
type input "APM00202011675"
type input "CKM00184602620"
type input "DE500212802673"
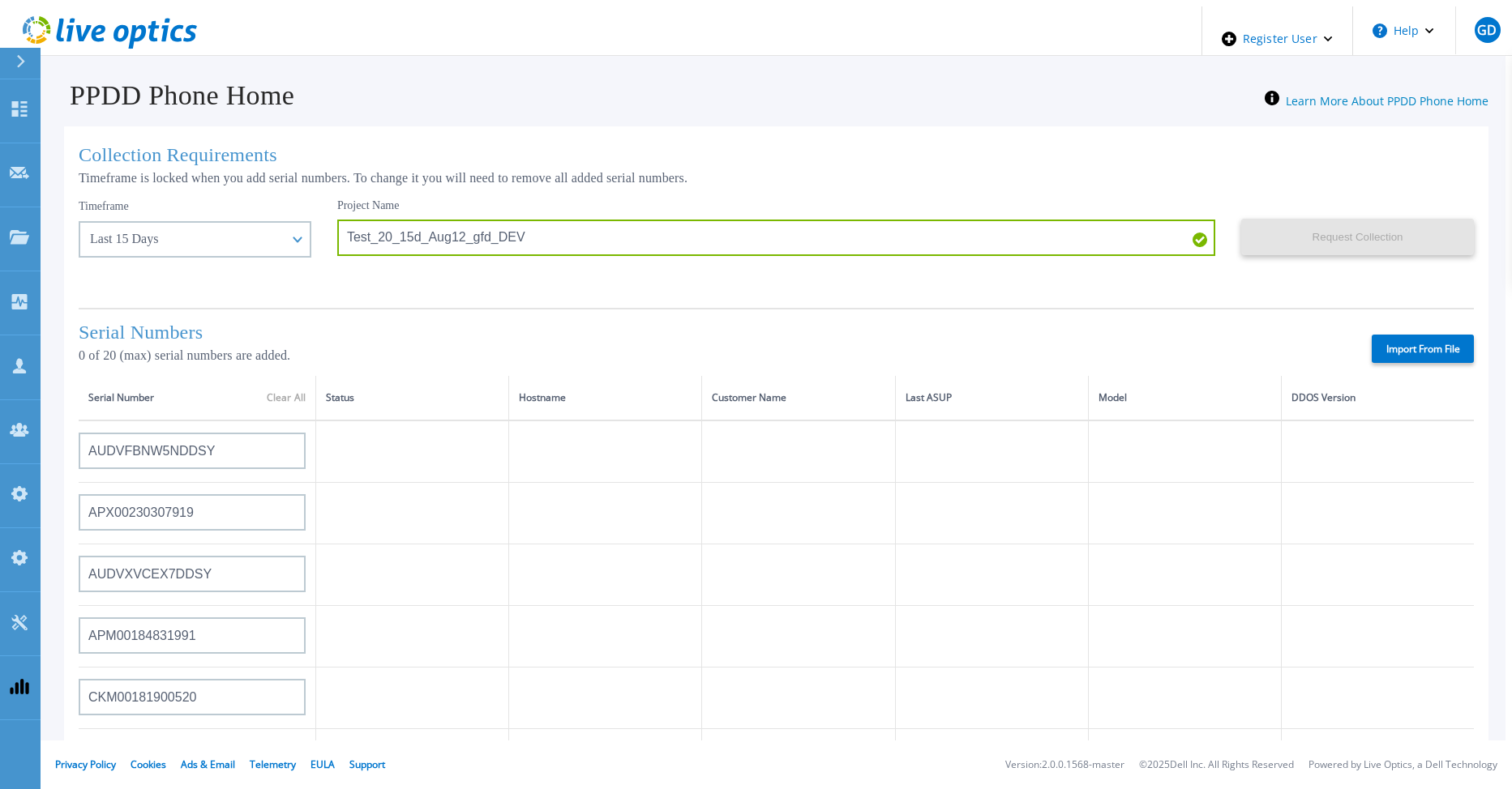
type input "APM00202912715"
type input "APM00211700095"
type input "APX00232503747"
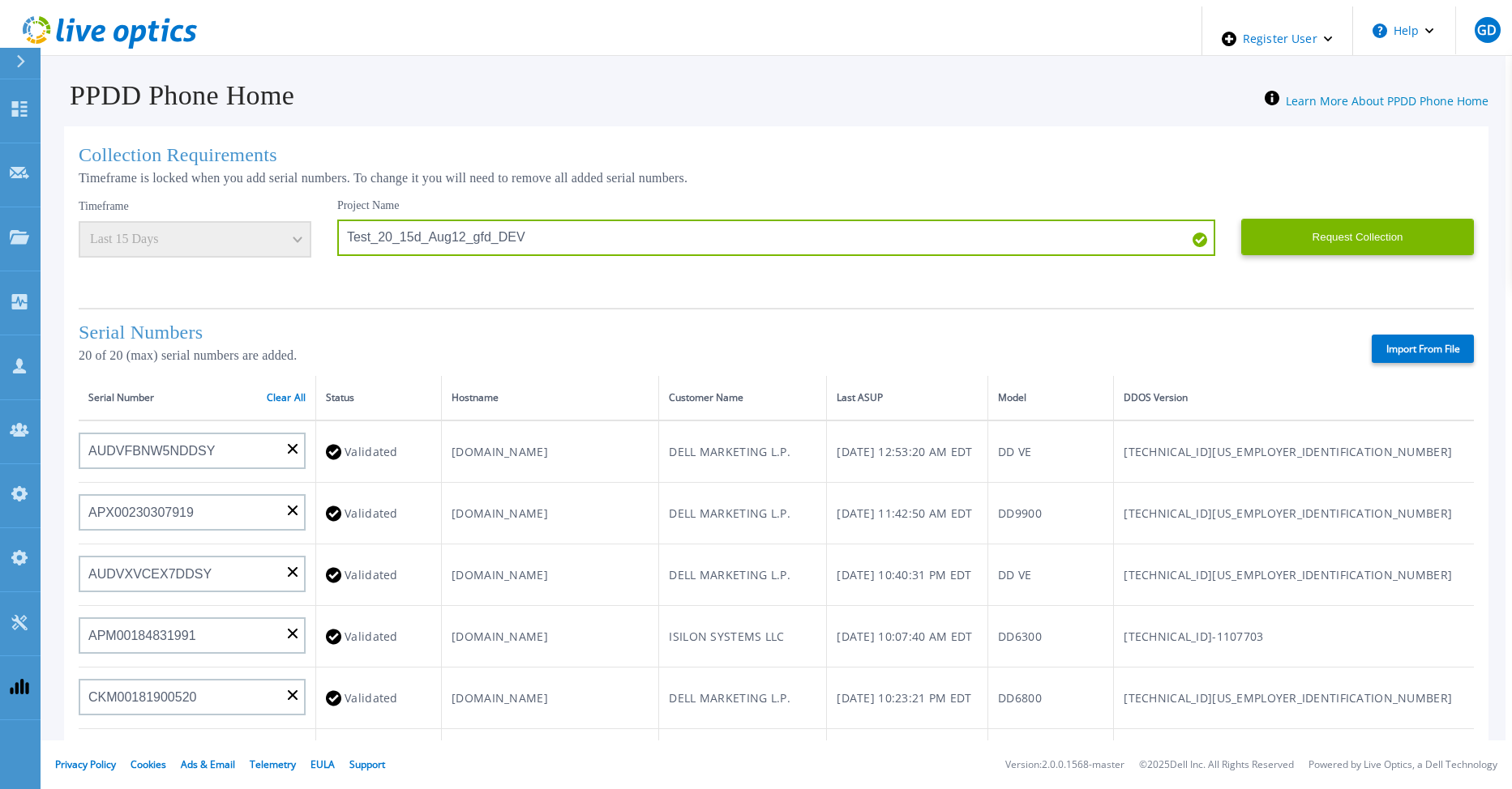
click at [1405, 348] on label "Import From File" at bounding box center [1422, 349] width 102 height 29
click at [0, 0] on input "Import From File" at bounding box center [0, 0] width 0 height 0
click at [1324, 238] on button "Request Collection" at bounding box center [1357, 237] width 232 height 36
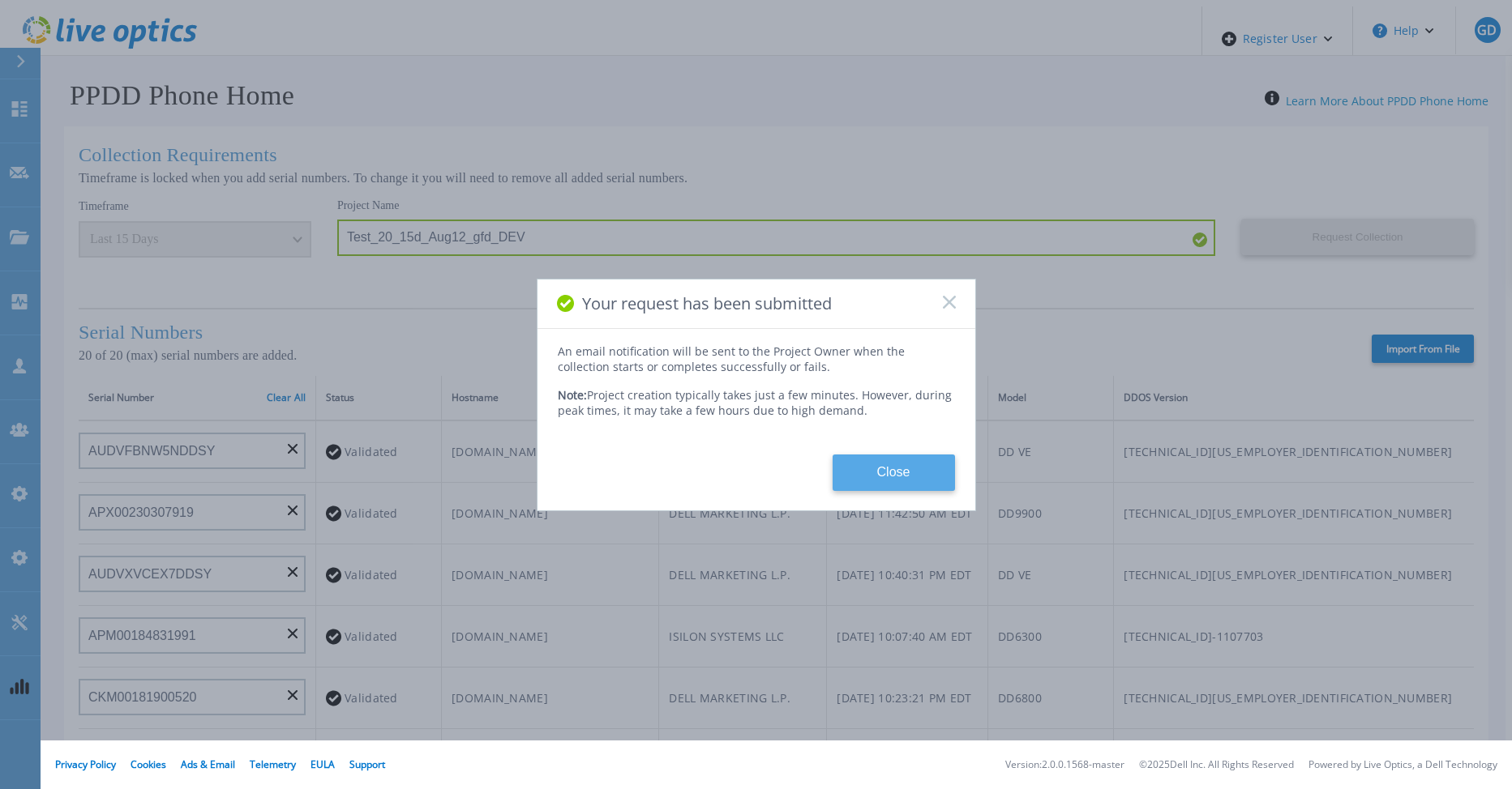
click at [898, 459] on button "Close" at bounding box center [893, 472] width 122 height 36
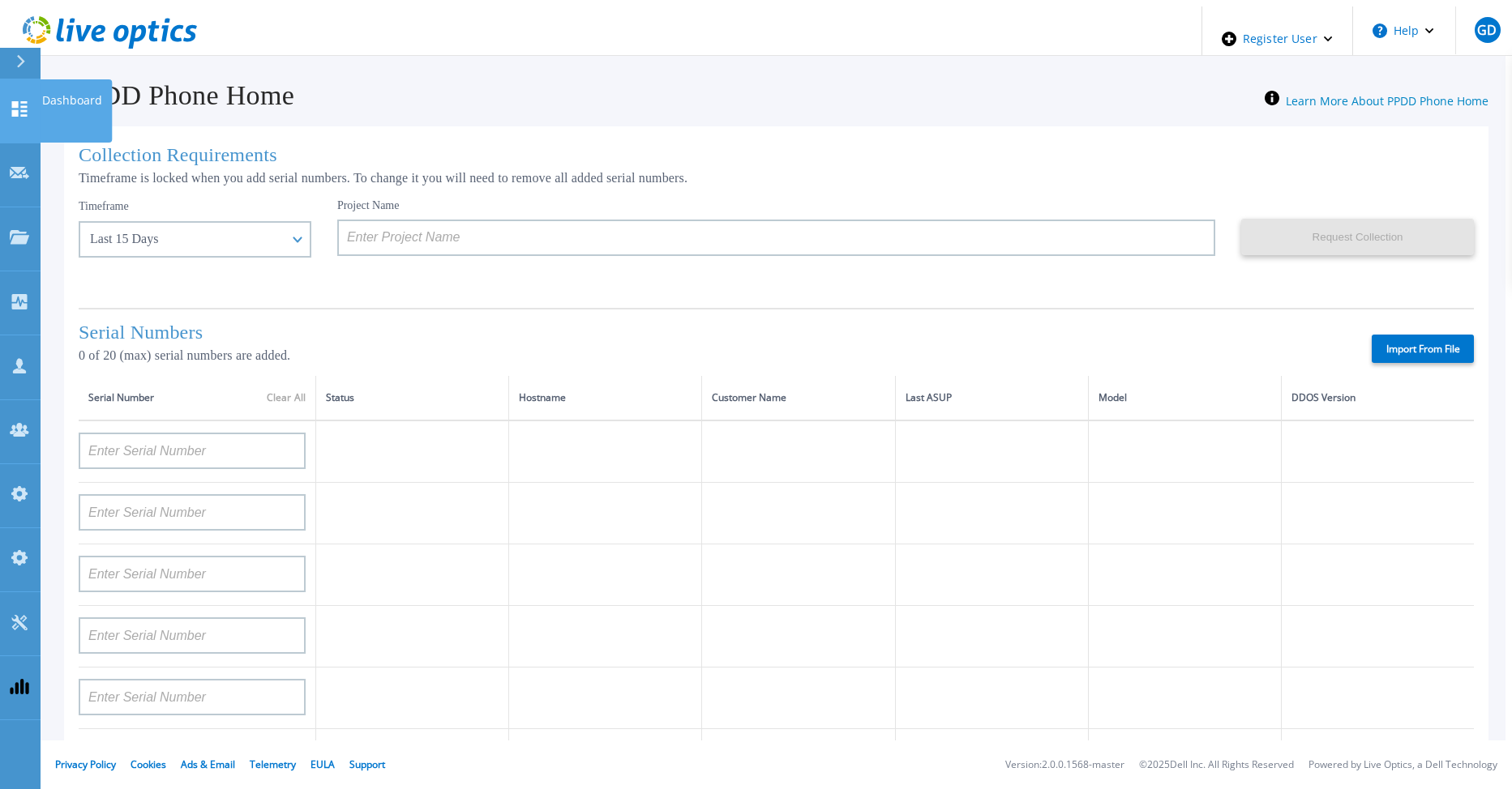
click at [19, 101] on icon at bounding box center [19, 109] width 19 height 15
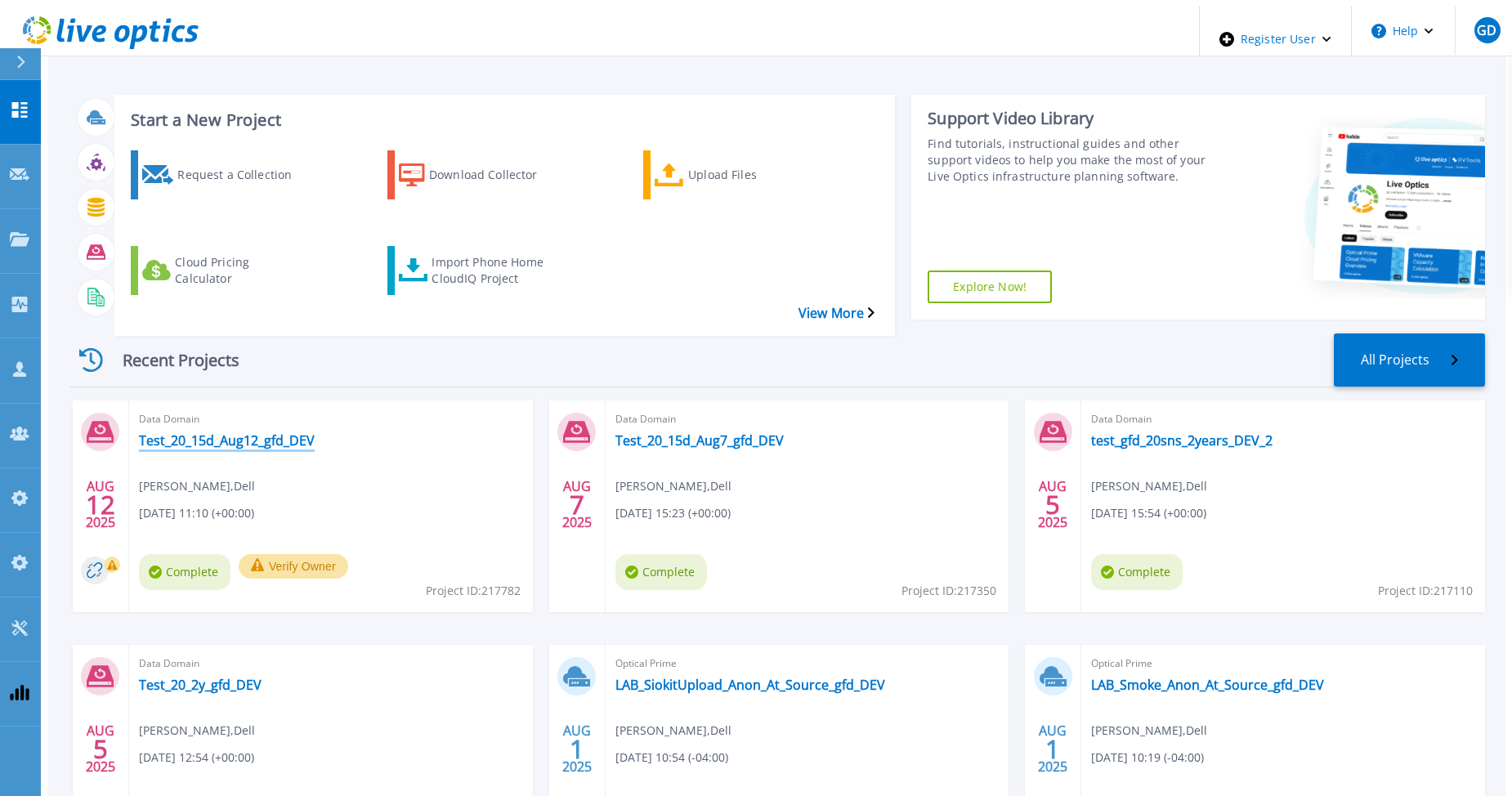
click at [192, 432] on link "Test_20_15d_Aug12_gfd_DEV" at bounding box center [227, 440] width 176 height 16
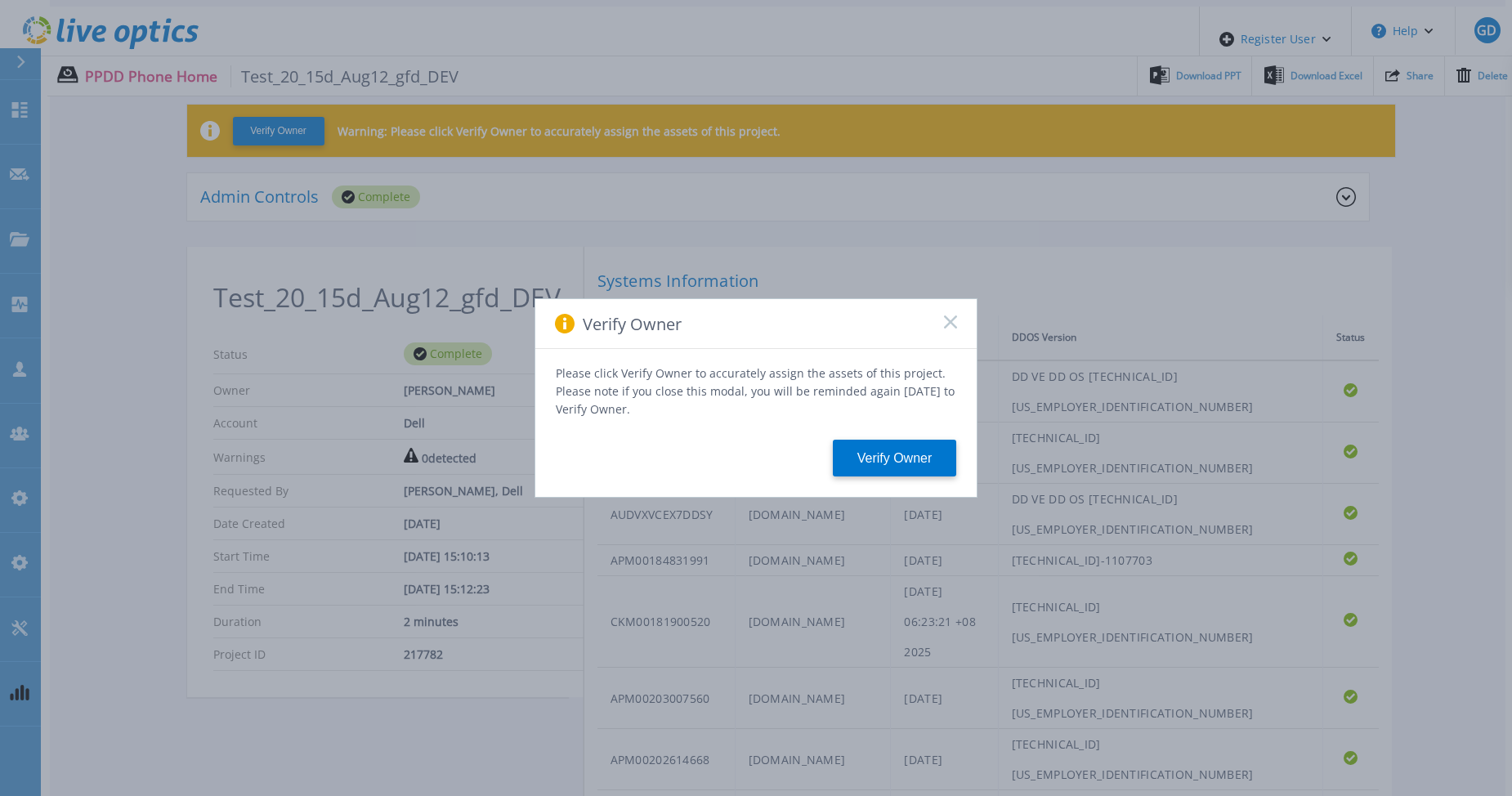
scroll to position [82, 0]
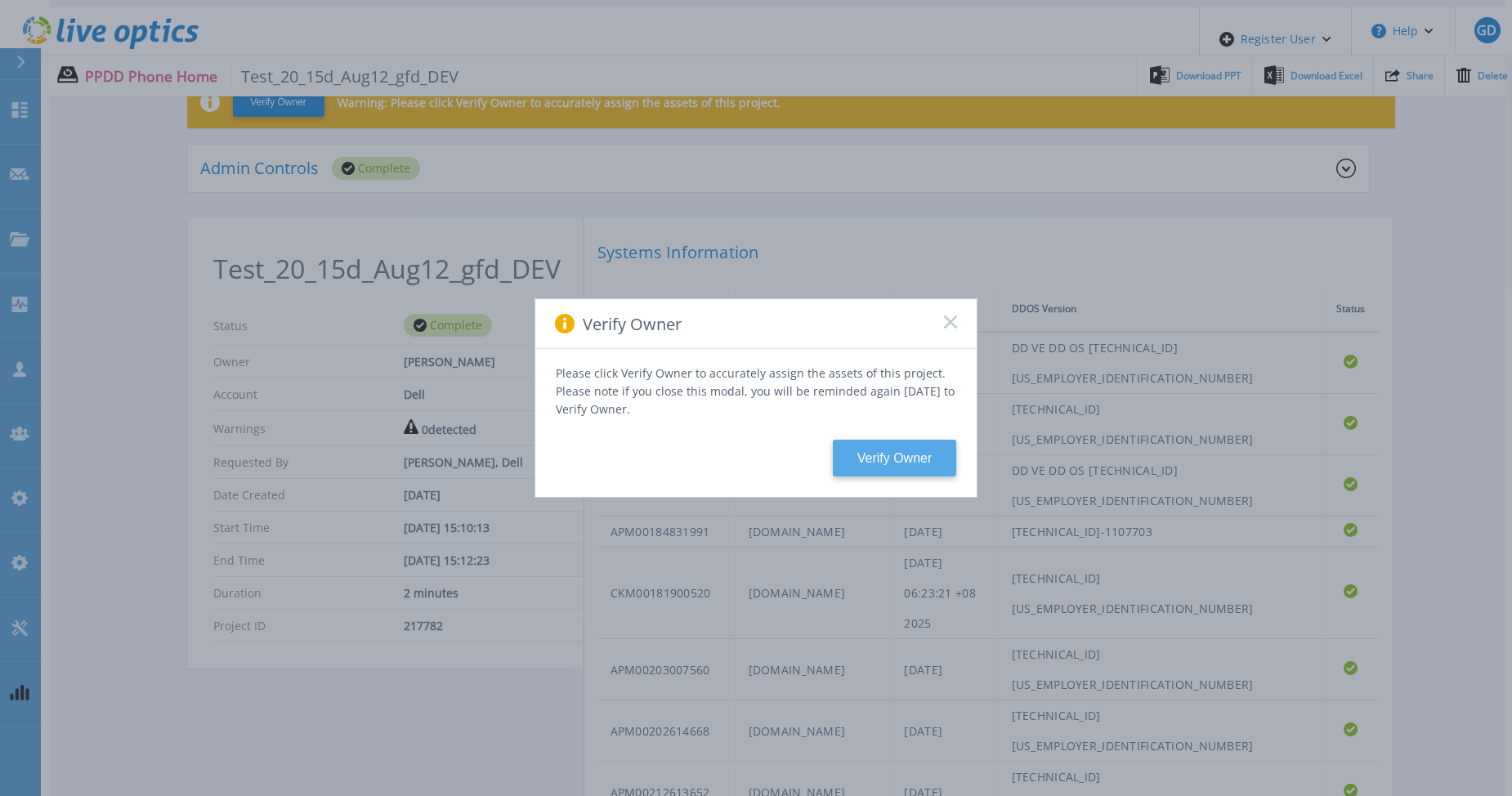
click at [899, 452] on button "Verify Owner" at bounding box center [894, 458] width 123 height 37
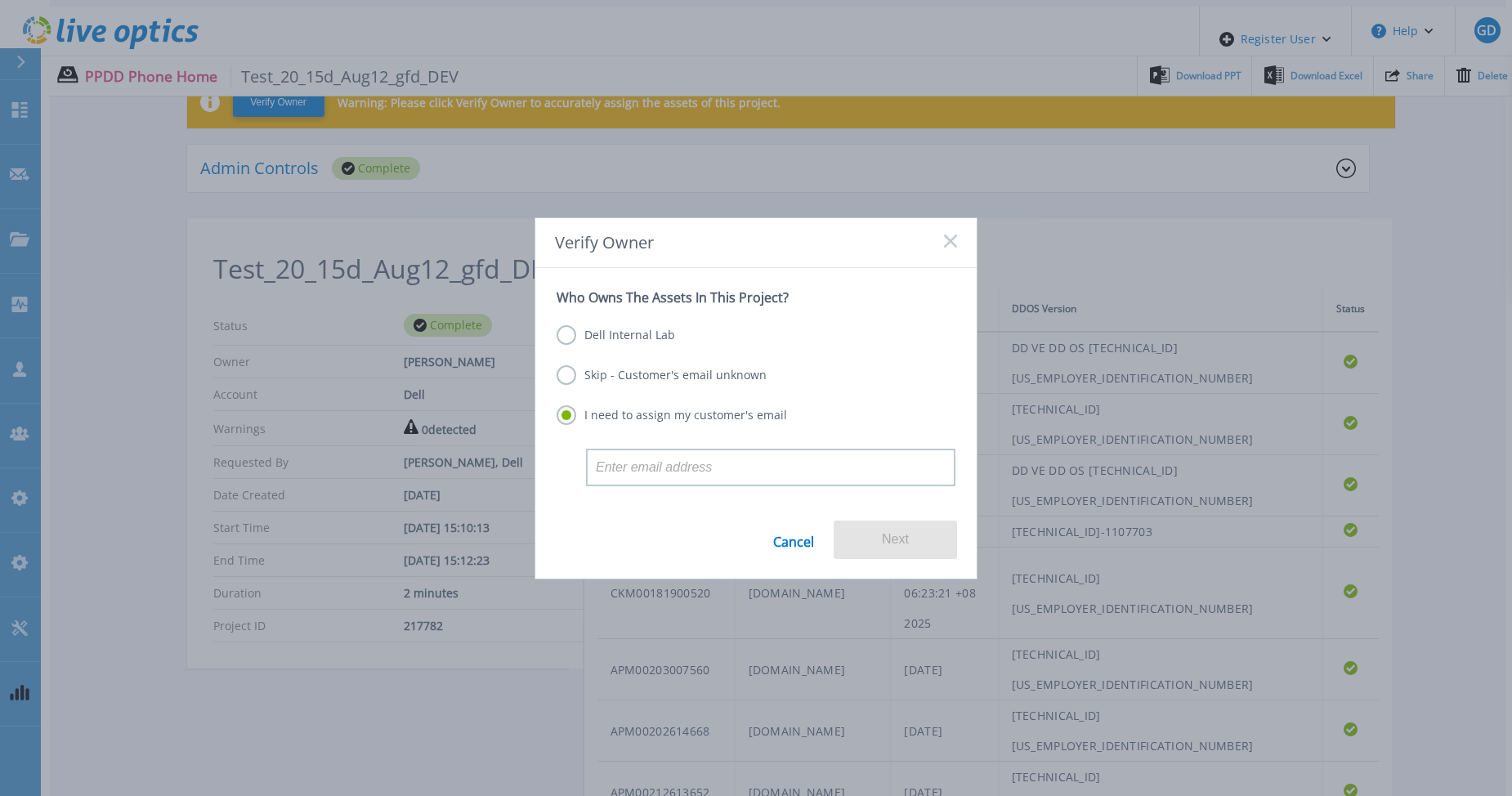
click at [625, 337] on label "Dell Internal Lab" at bounding box center [616, 335] width 119 height 20
click at [0, 0] on input "Dell Internal Lab" at bounding box center [0, 0] width 0 height 0
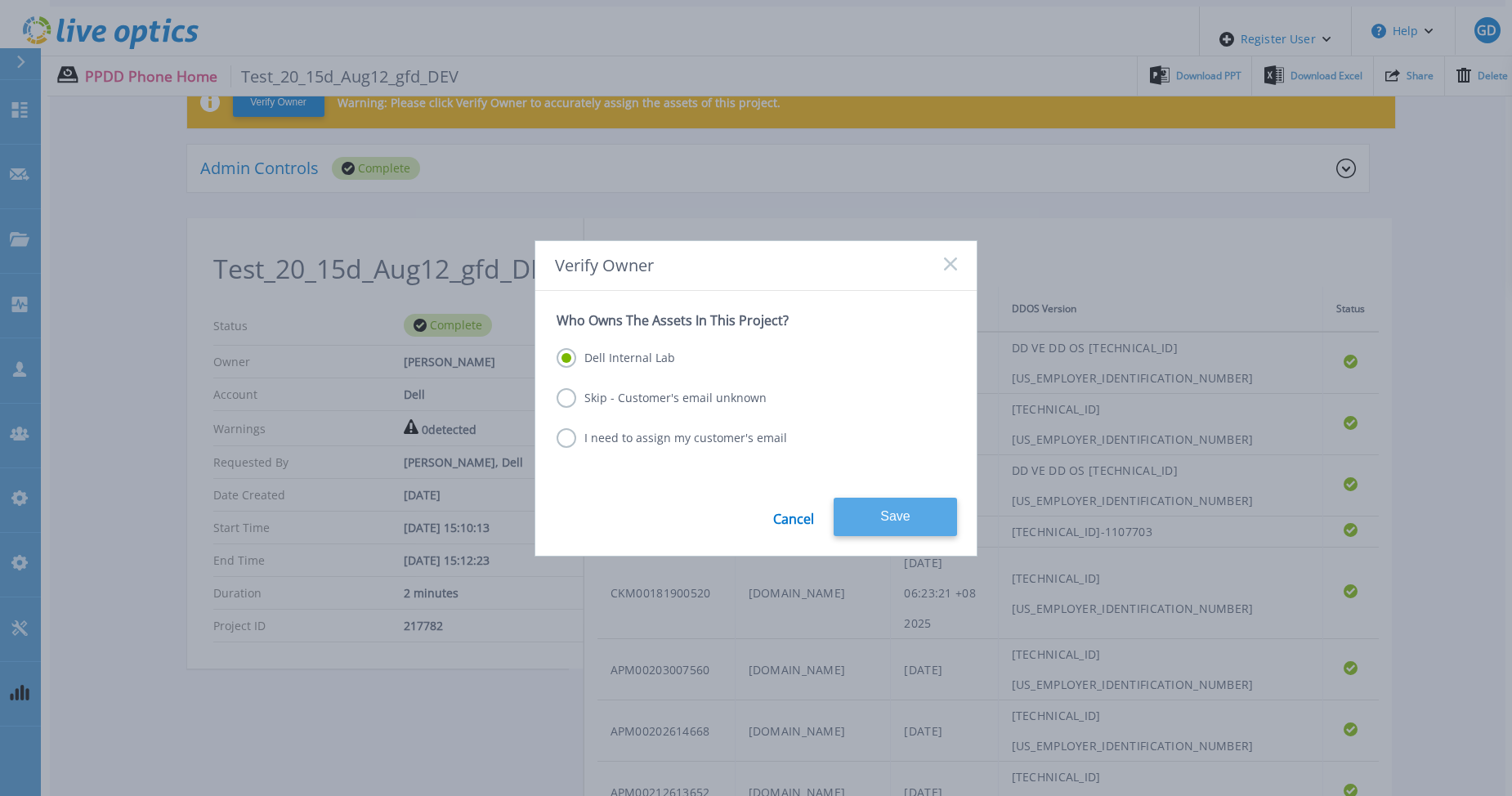
click at [889, 511] on button "Save" at bounding box center [895, 517] width 123 height 38
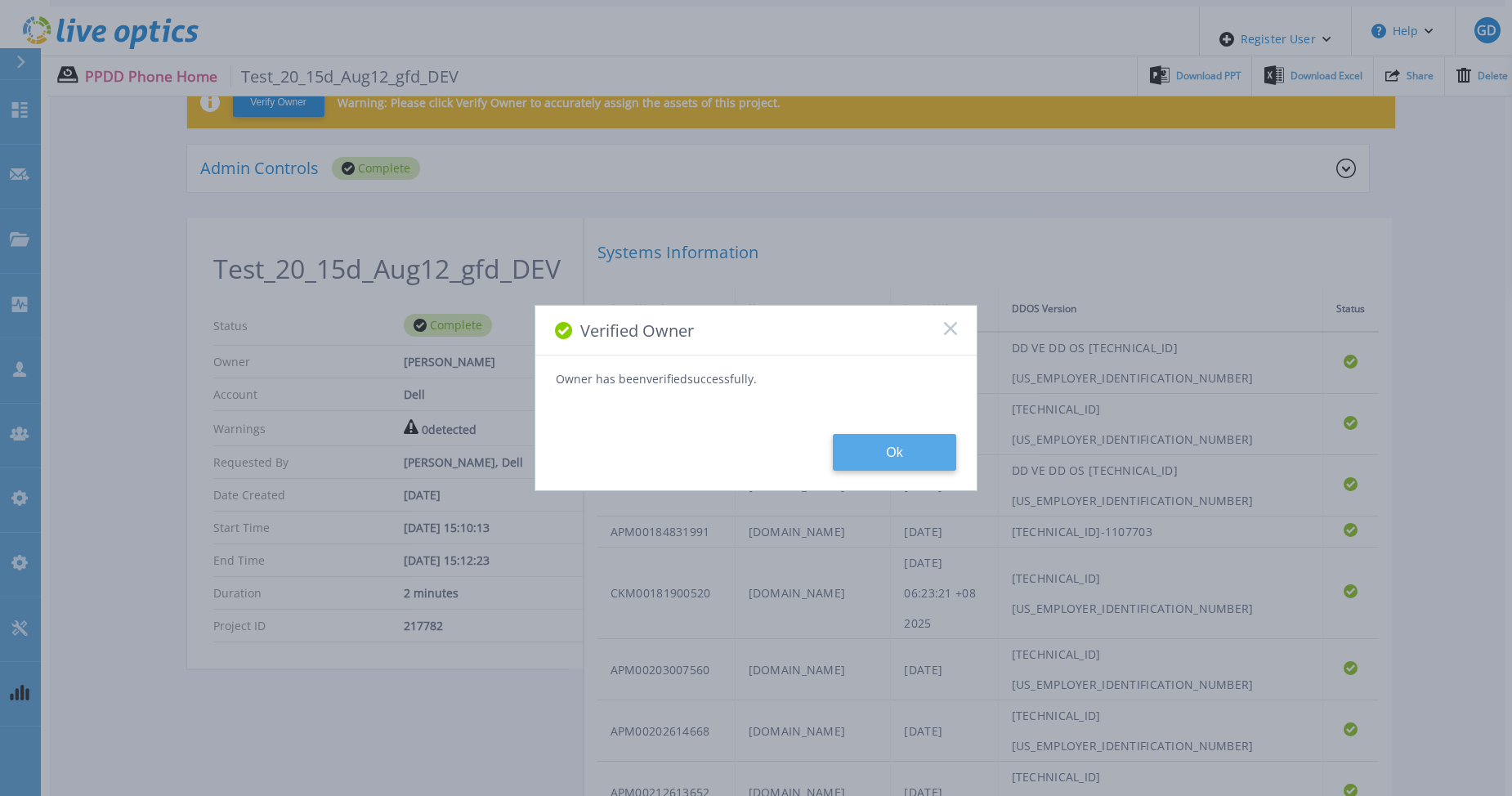
click at [888, 443] on button "Ok" at bounding box center [894, 452] width 123 height 37
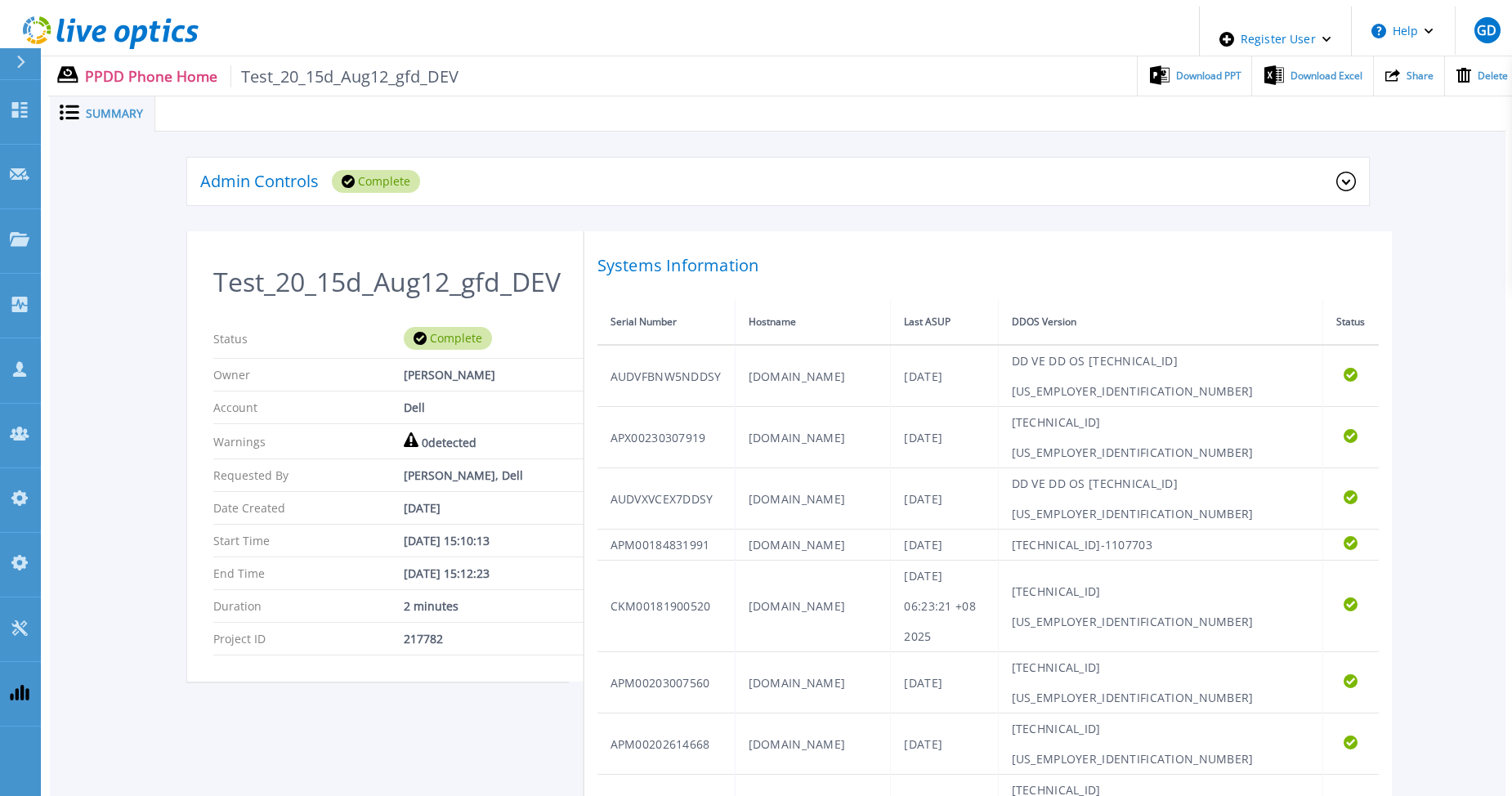
click at [1346, 180] on icon at bounding box center [1346, 181] width 20 height 20
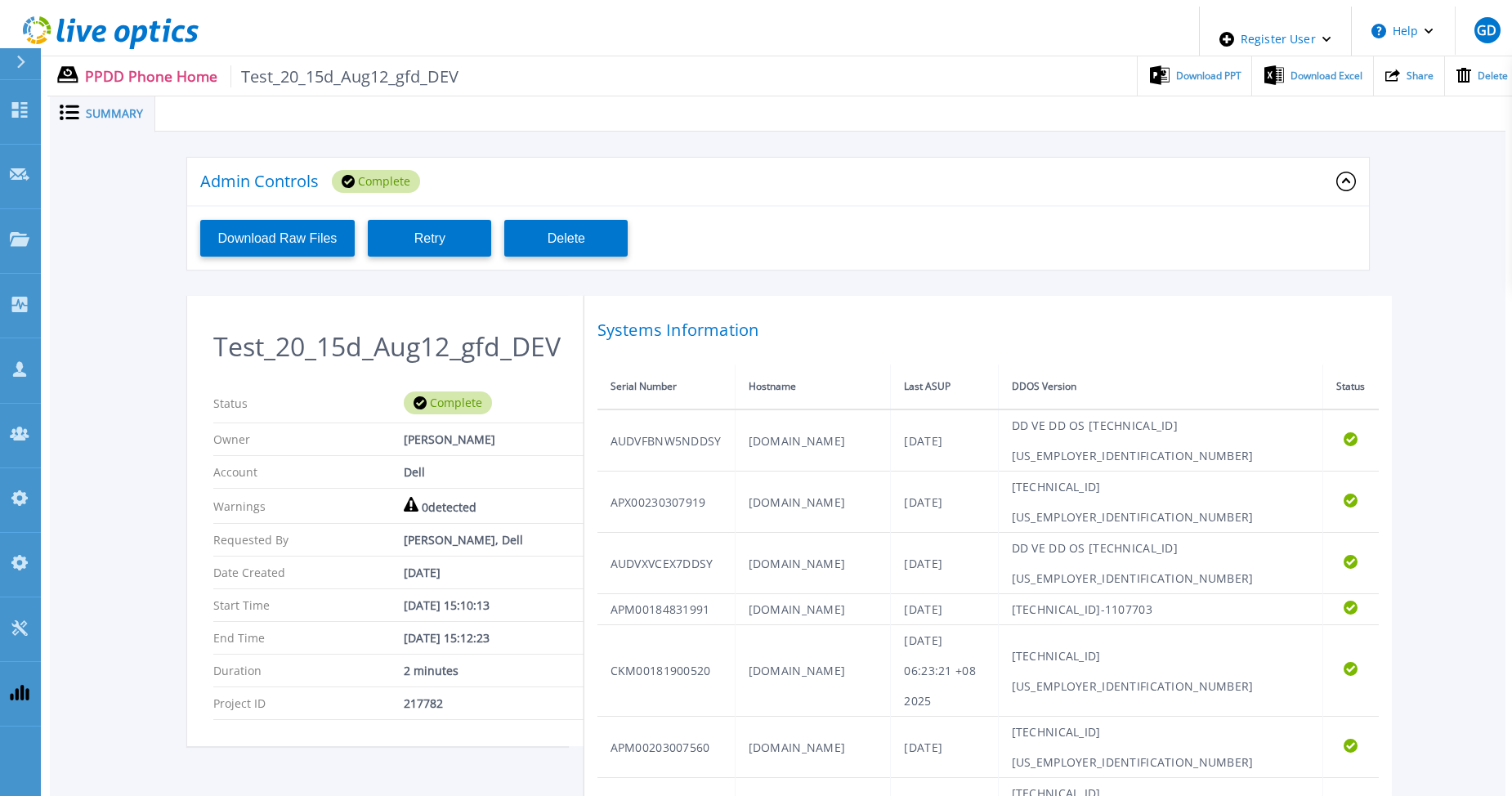
click at [1346, 180] on icon at bounding box center [1346, 181] width 20 height 20
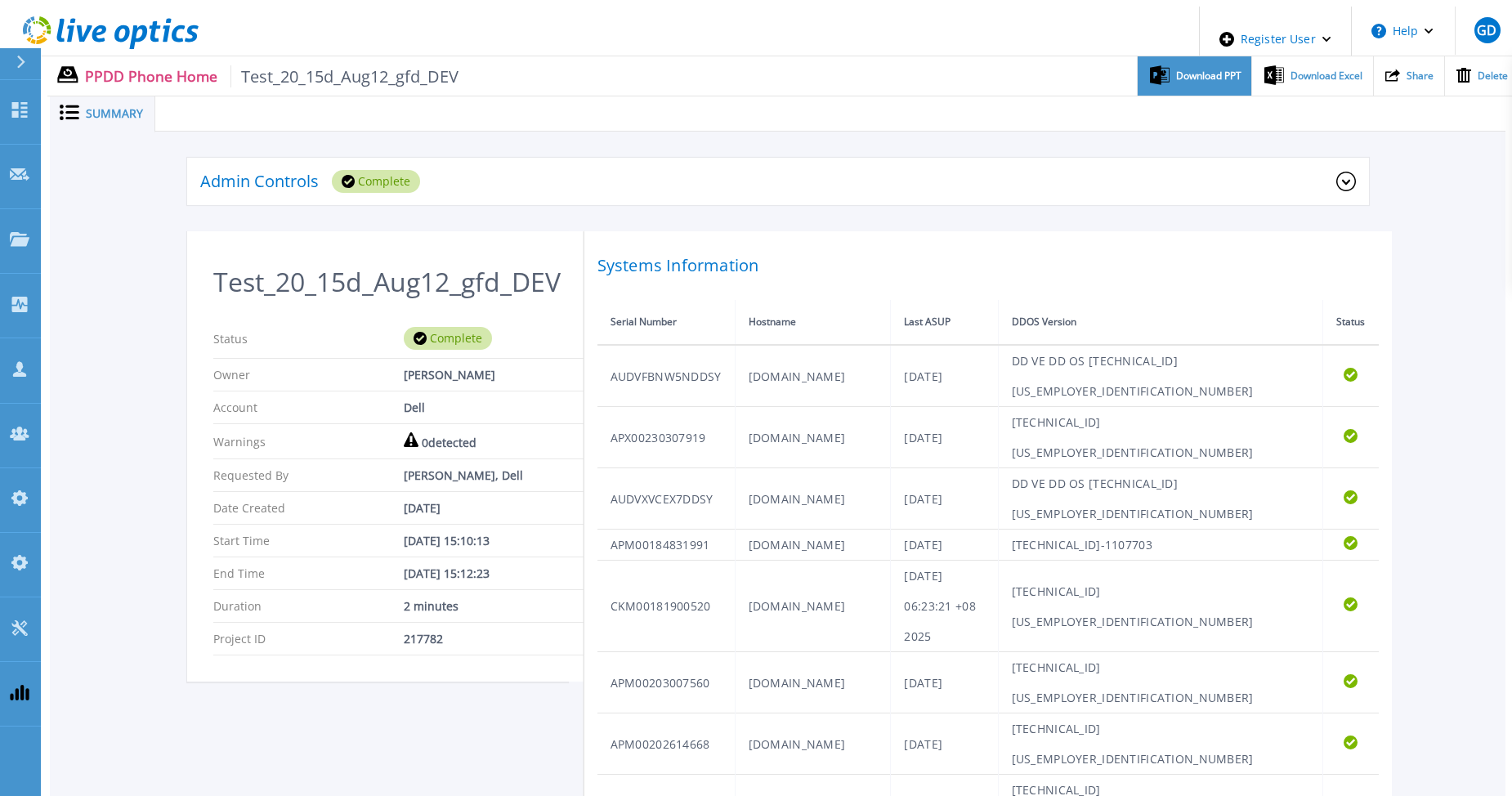
click at [1191, 71] on span "Download PPT" at bounding box center [1209, 76] width 65 height 10
click at [1334, 76] on div "Download Excel" at bounding box center [1312, 76] width 120 height 40
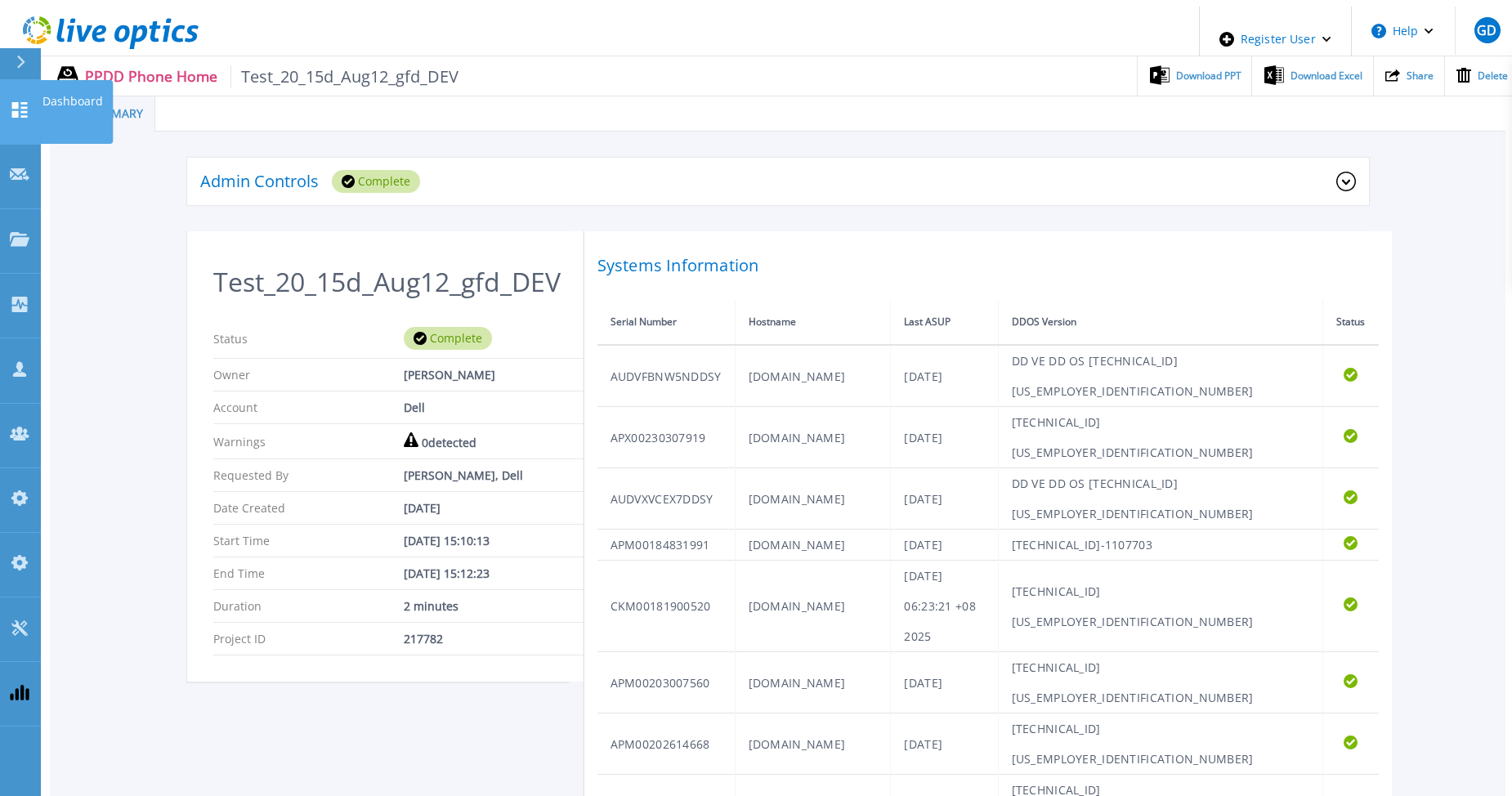
click at [14, 104] on icon at bounding box center [20, 110] width 15 height 15
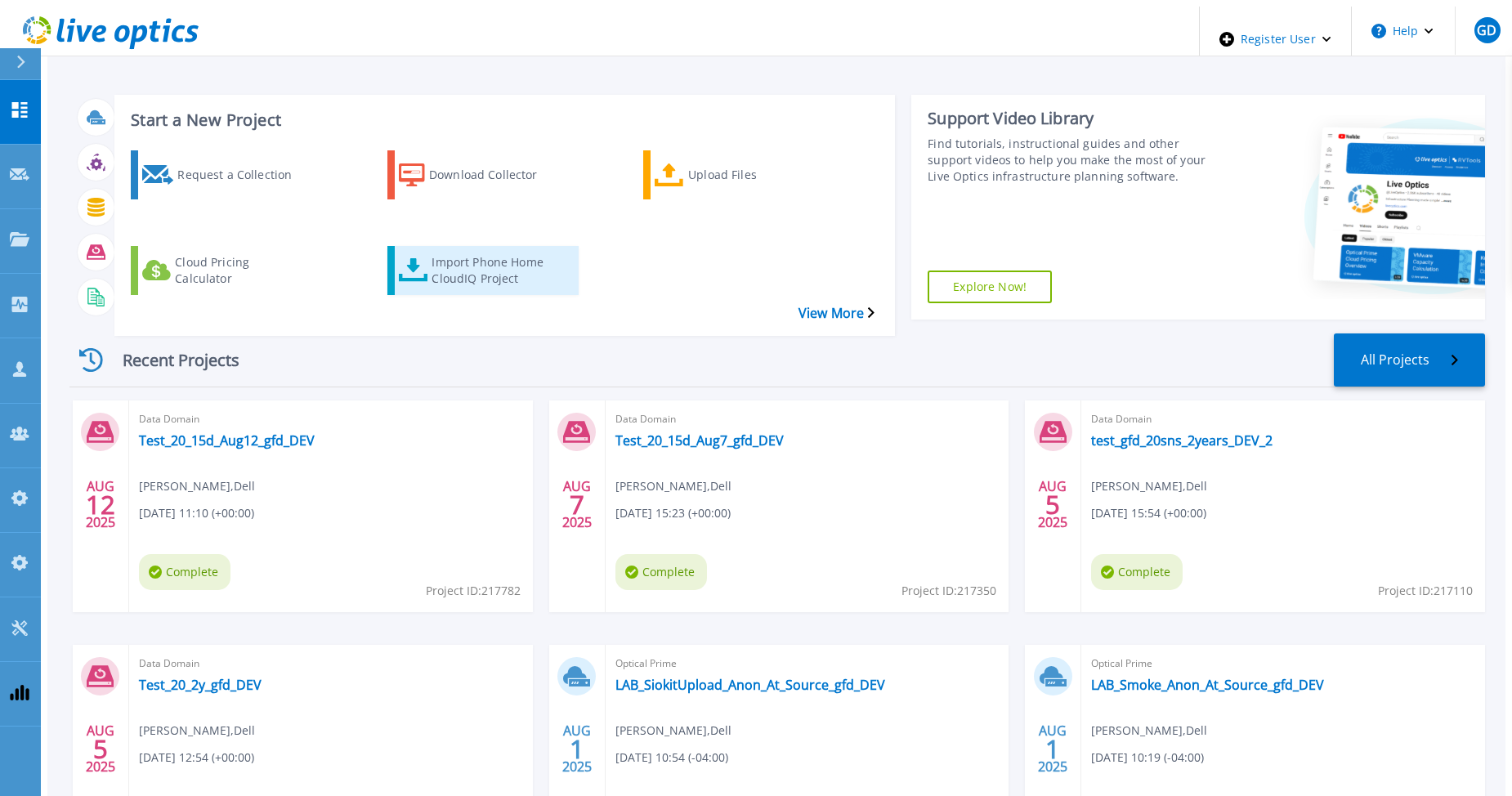
click at [467, 251] on div "Import Phone Home CloudIQ Project" at bounding box center [497, 271] width 131 height 41
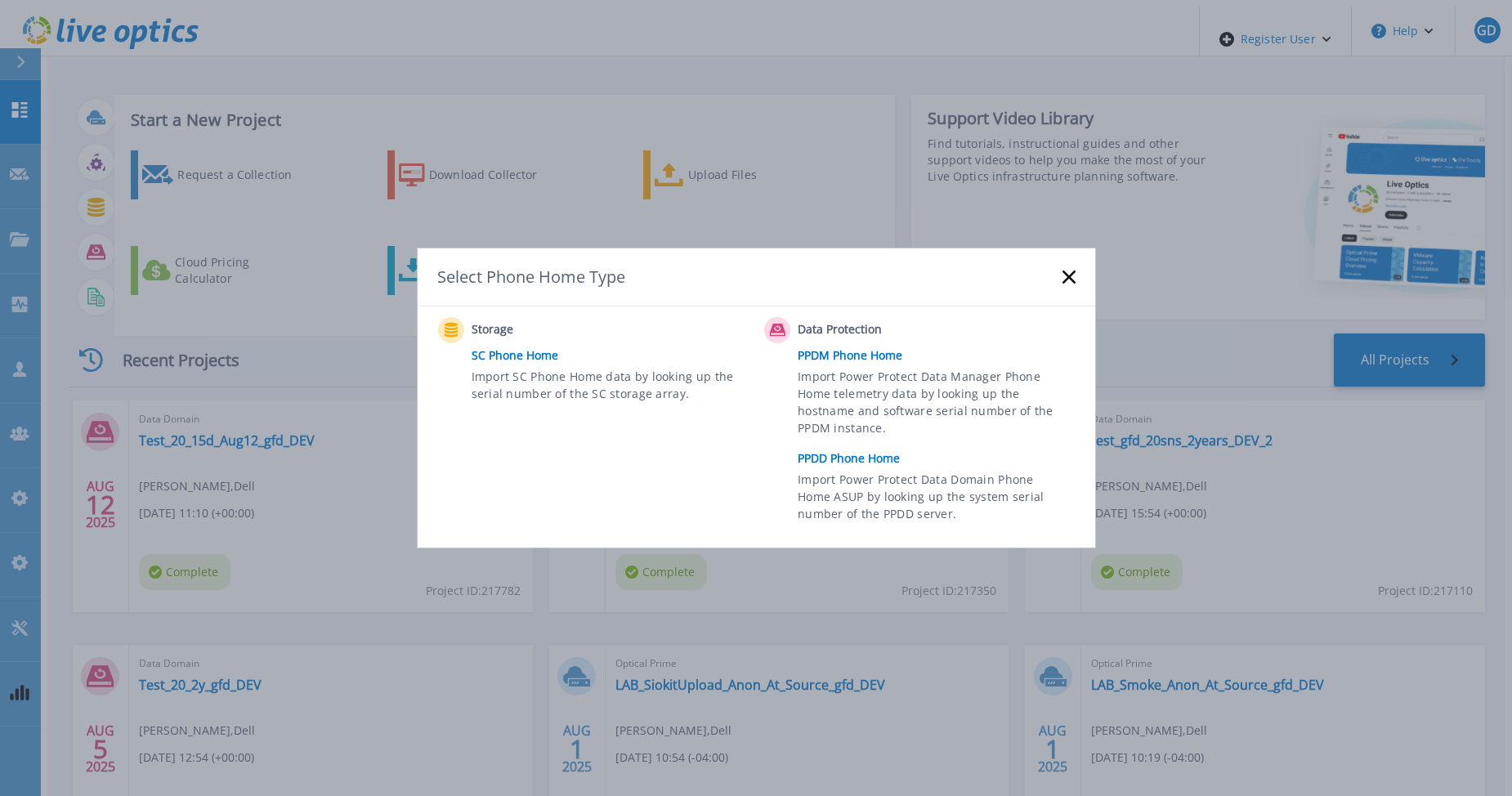
click at [806, 460] on link "PPDD Phone Home" at bounding box center [940, 458] width 285 height 25
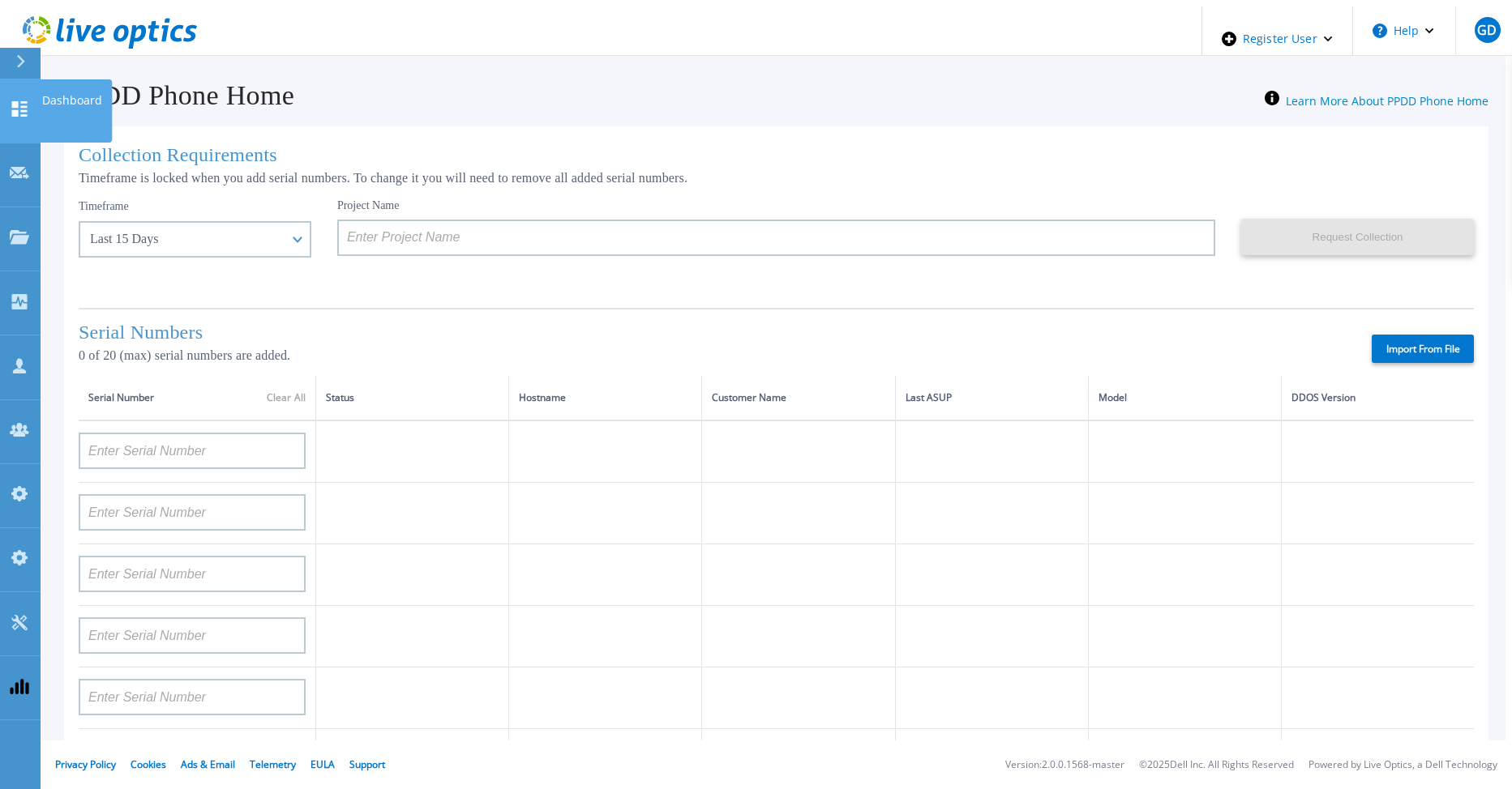
click at [20, 101] on icon at bounding box center [19, 109] width 19 height 15
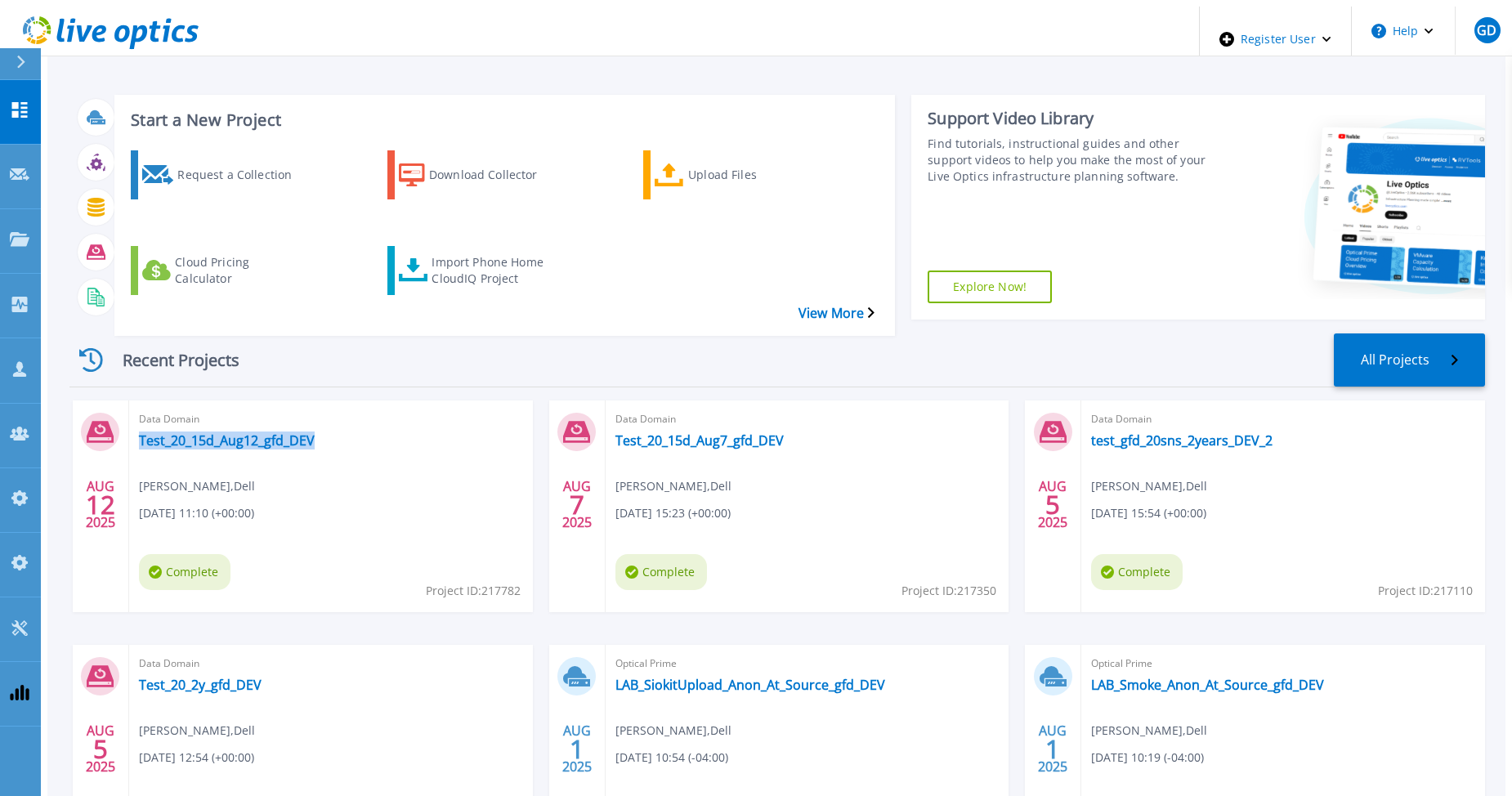
drag, startPoint x: 299, startPoint y: 398, endPoint x: 125, endPoint y: 409, distance: 174.3
click at [129, 409] on div "Data Domain Test_20_15d_Aug12_gfd_DEV [PERSON_NAME] , Dell [DATE] 11:10 (+00:00…" at bounding box center [330, 506] width 403 height 212
copy link "Test_20_15d_Aug12_gfd_DEV"
click at [468, 251] on div "Import Phone Home CloudIQ Project" at bounding box center [497, 271] width 131 height 41
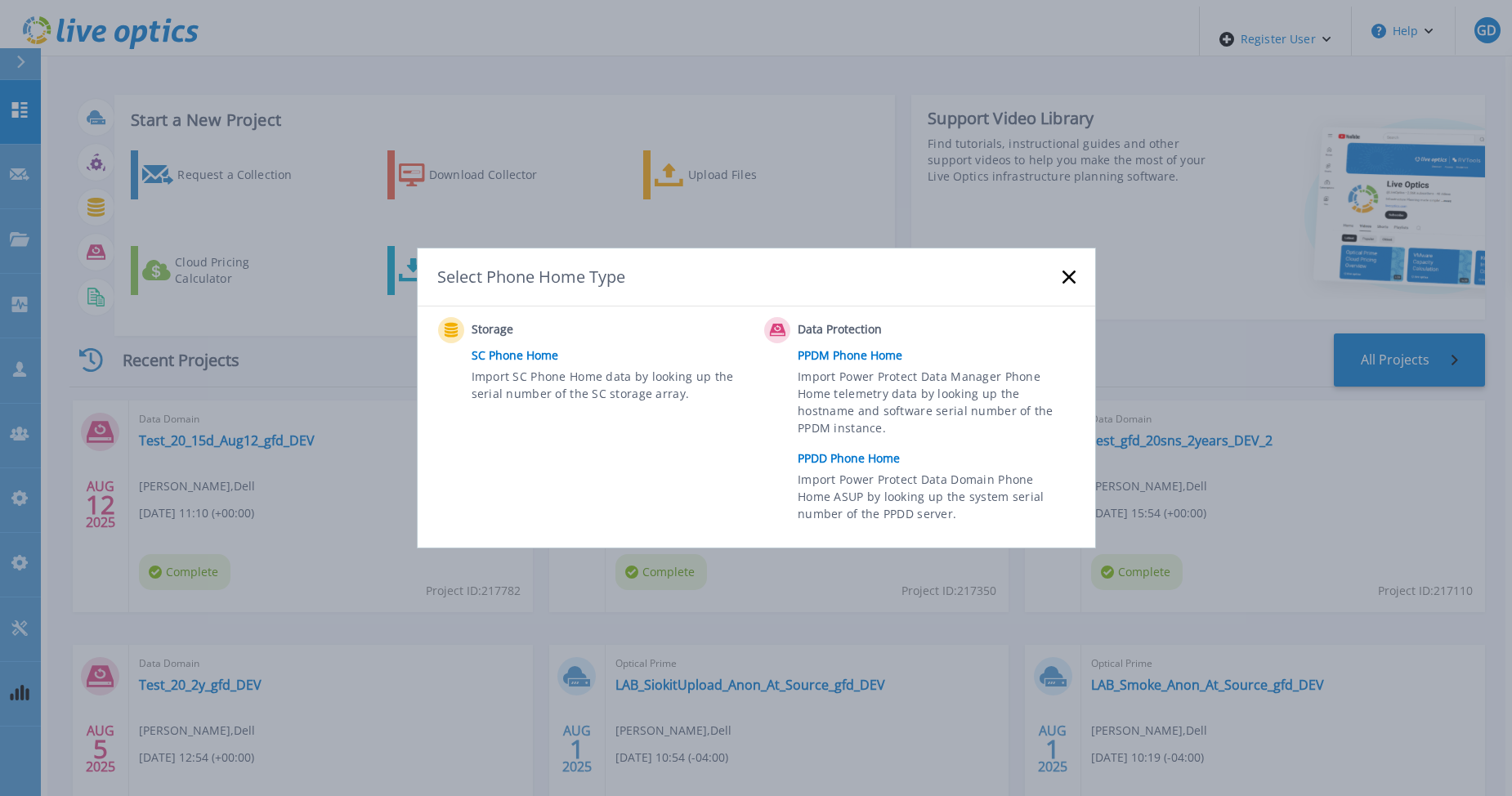
click at [866, 460] on link "PPDD Phone Home" at bounding box center [940, 458] width 285 height 25
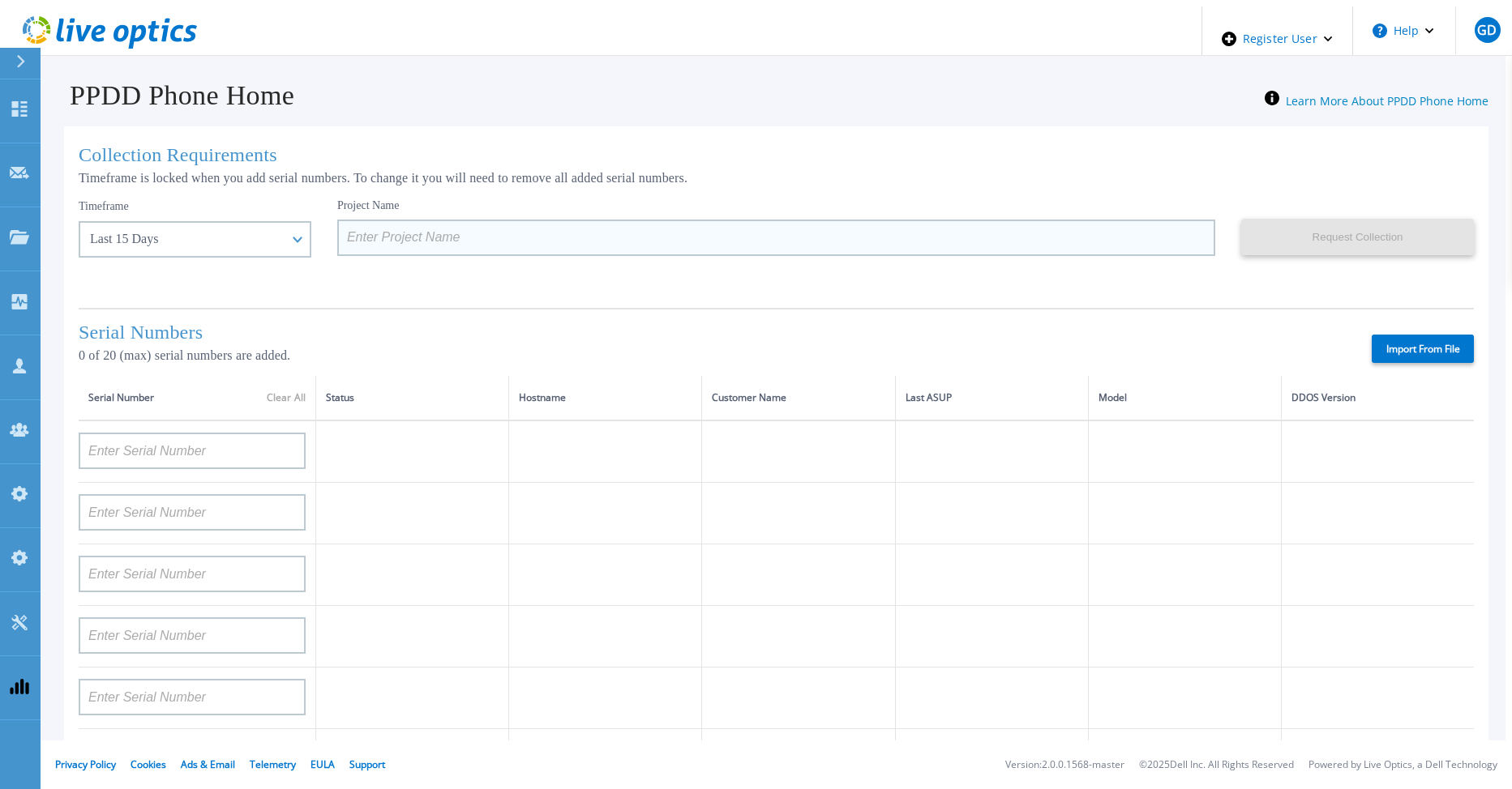
click at [337, 238] on input at bounding box center [776, 237] width 878 height 36
paste input "Test_20_15d_Aug12_gfd_DEV"
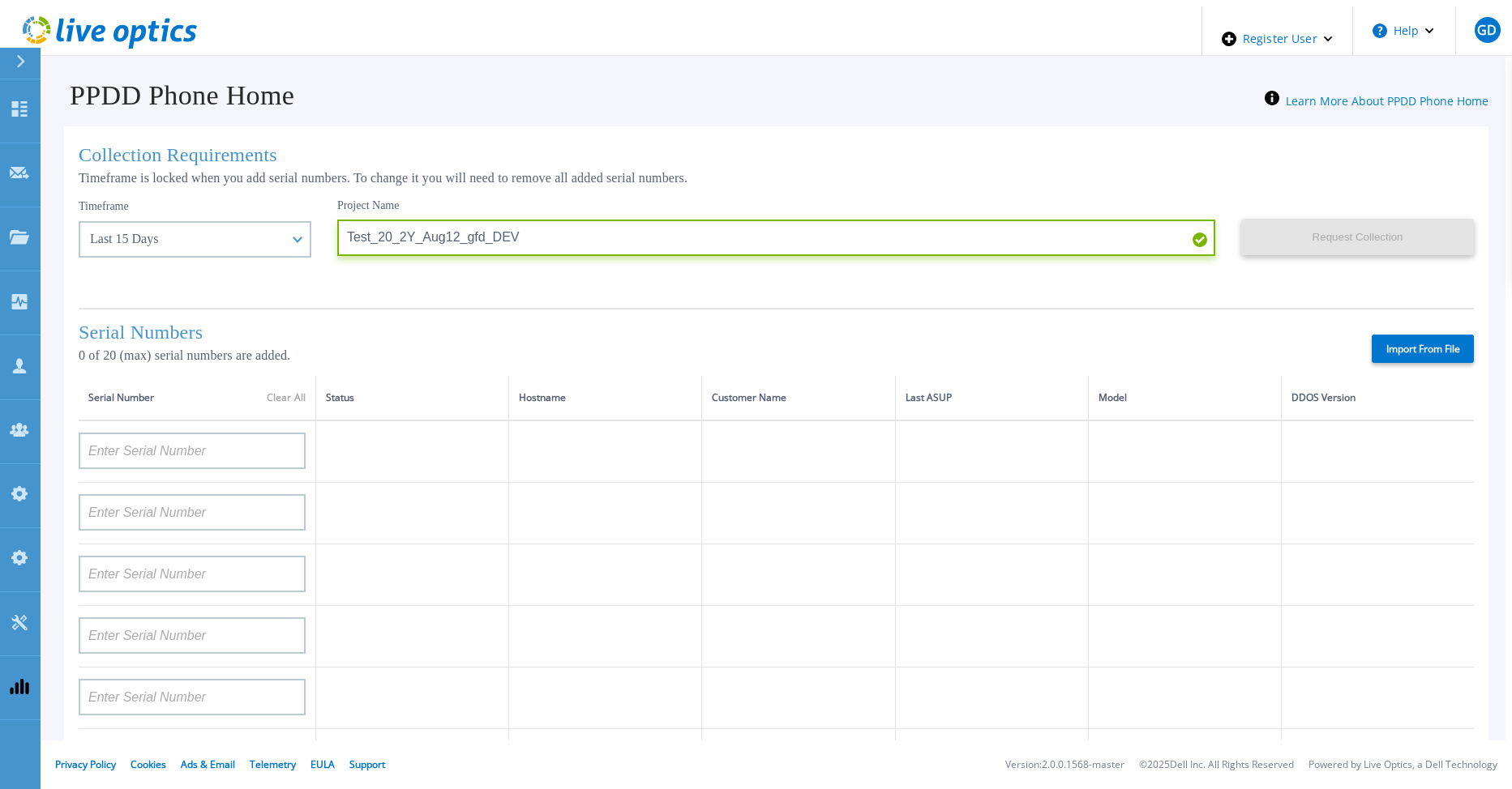
type input "Test_20_2Y_Aug12_gfd_DEV"
click at [1376, 349] on label "Import From File" at bounding box center [1422, 349] width 102 height 29
click at [0, 0] on input "Import From File" at bounding box center [0, 0] width 0 height 0
type input "APM00212517749"
type input "APM00181610916"
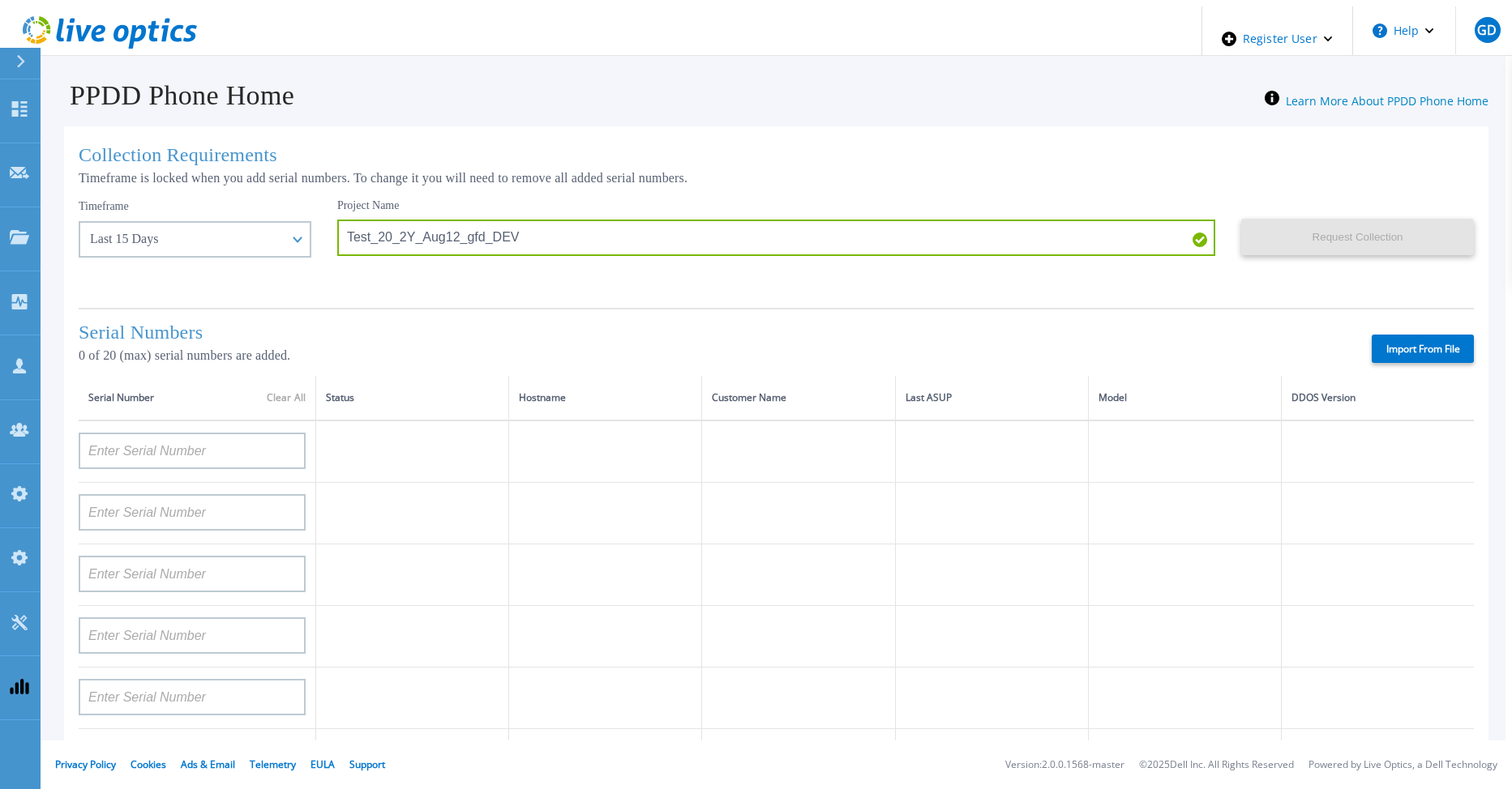
type input "APM00212610954"
type input "APM00192901991"
type input "DE600213145187"
type input "CKM01210406364"
type input "AUDVMK7W3NDDSP"
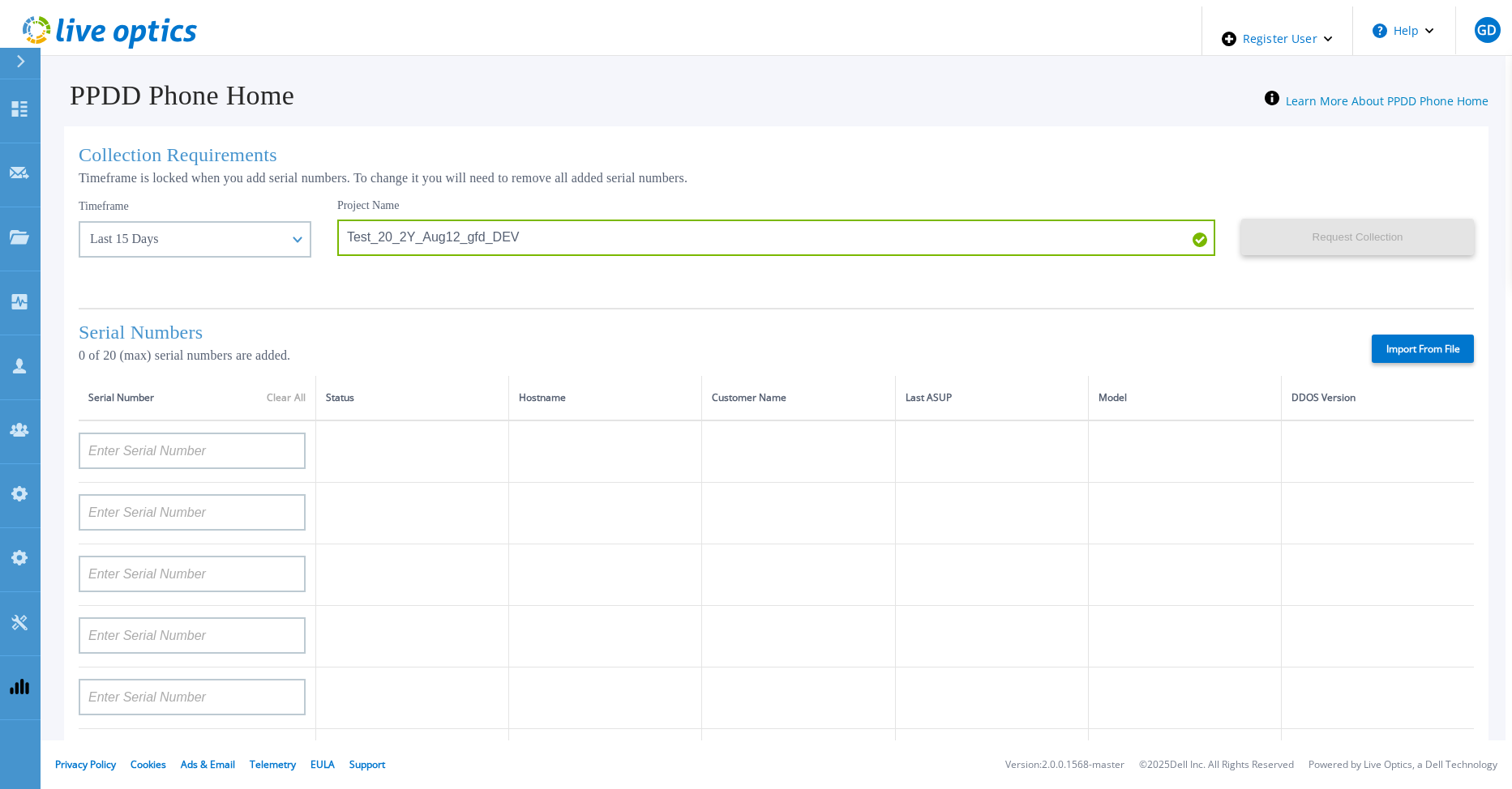
type input "APM00174422347"
type input "APM00171414746"
type input "APM00222128522"
type input "APM00200337213"
type input "APM00160405864"
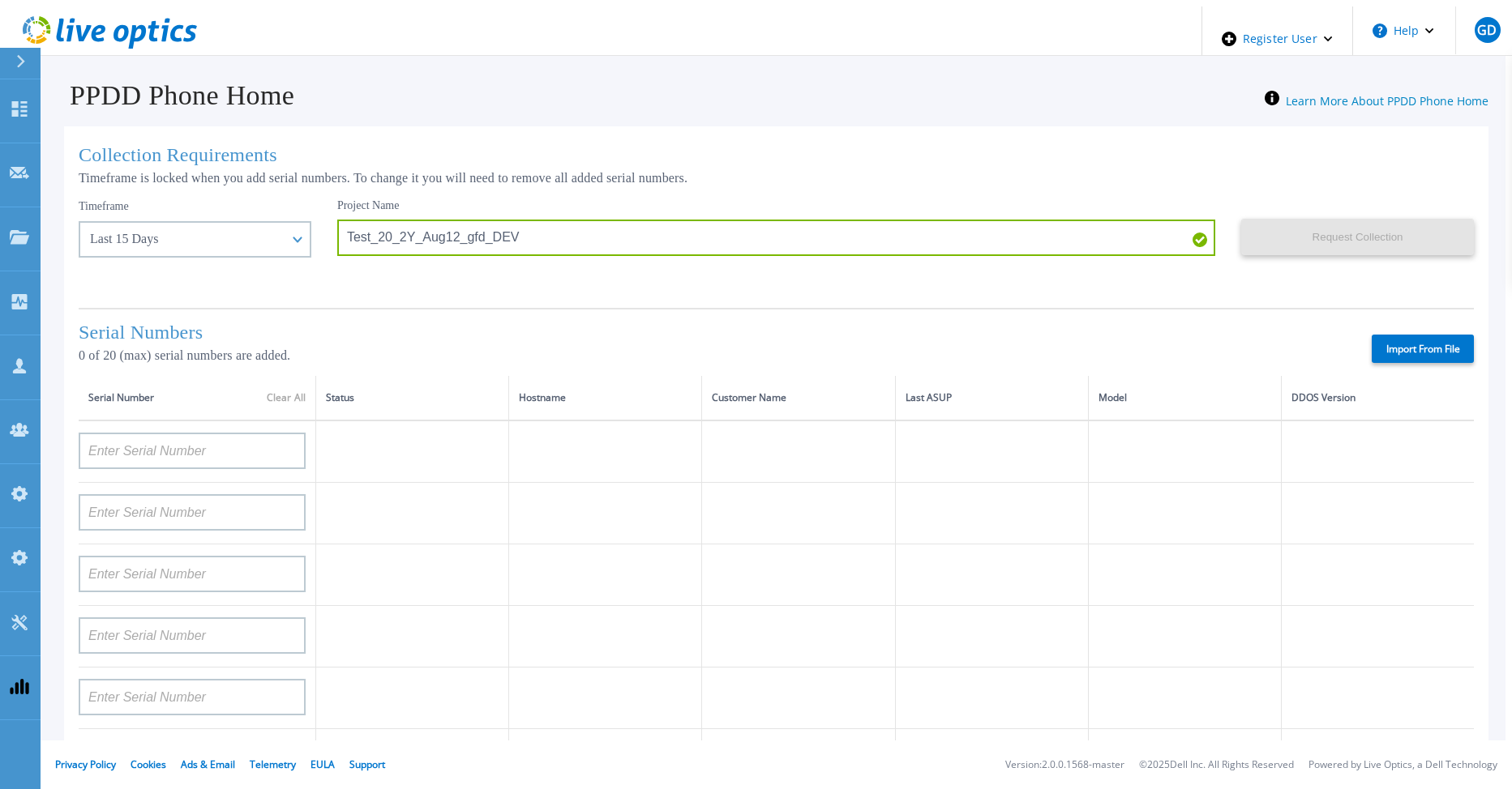
type input "APM00201200598"
type input "APM00172914280"
type input "APM00212721945"
type input "CKM01203620338"
type input "CKM01214706127"
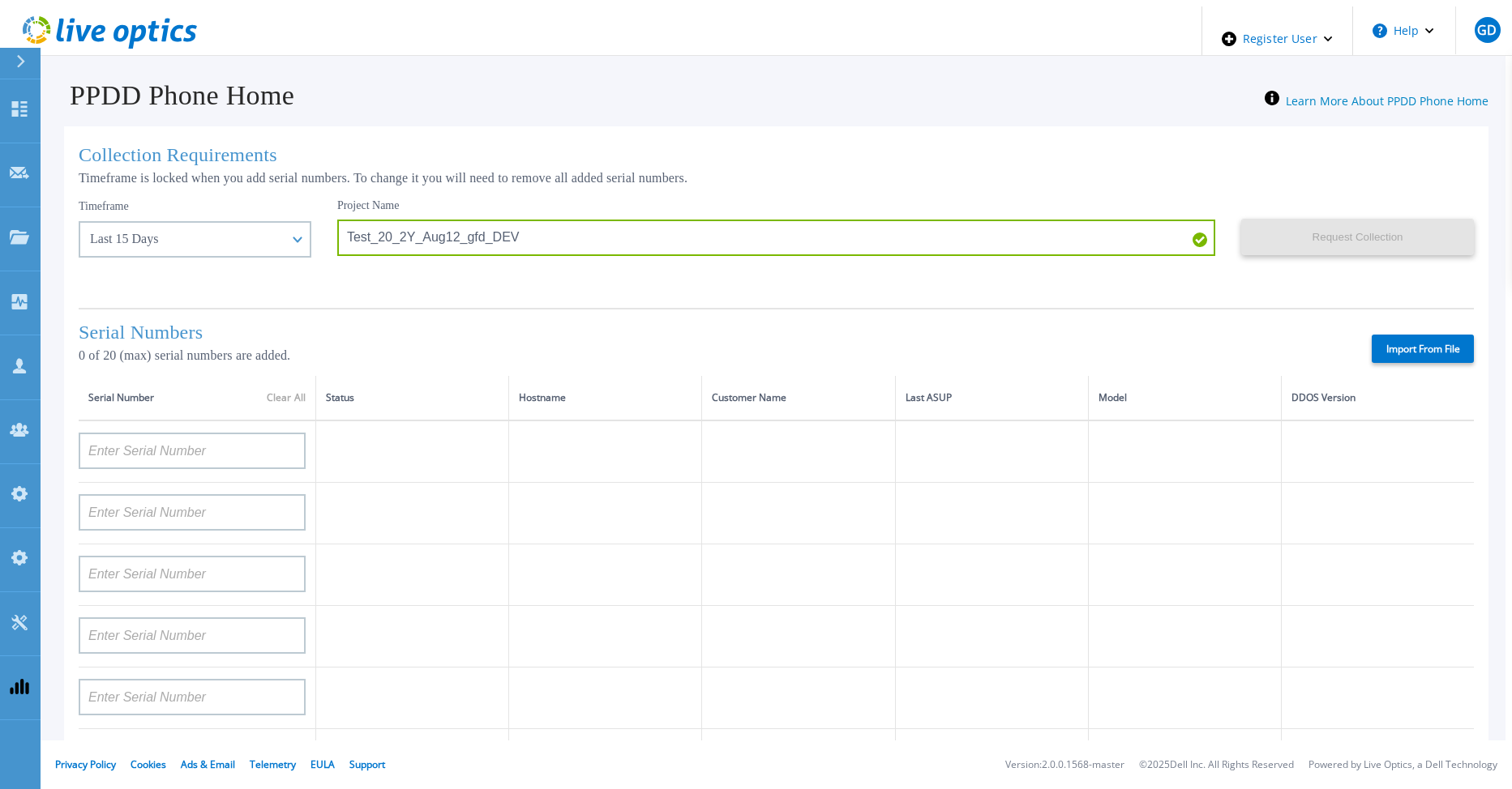
type input "FLA95144400037"
type input "AUDVNWBR6EDS91"
type input "APM00182109758"
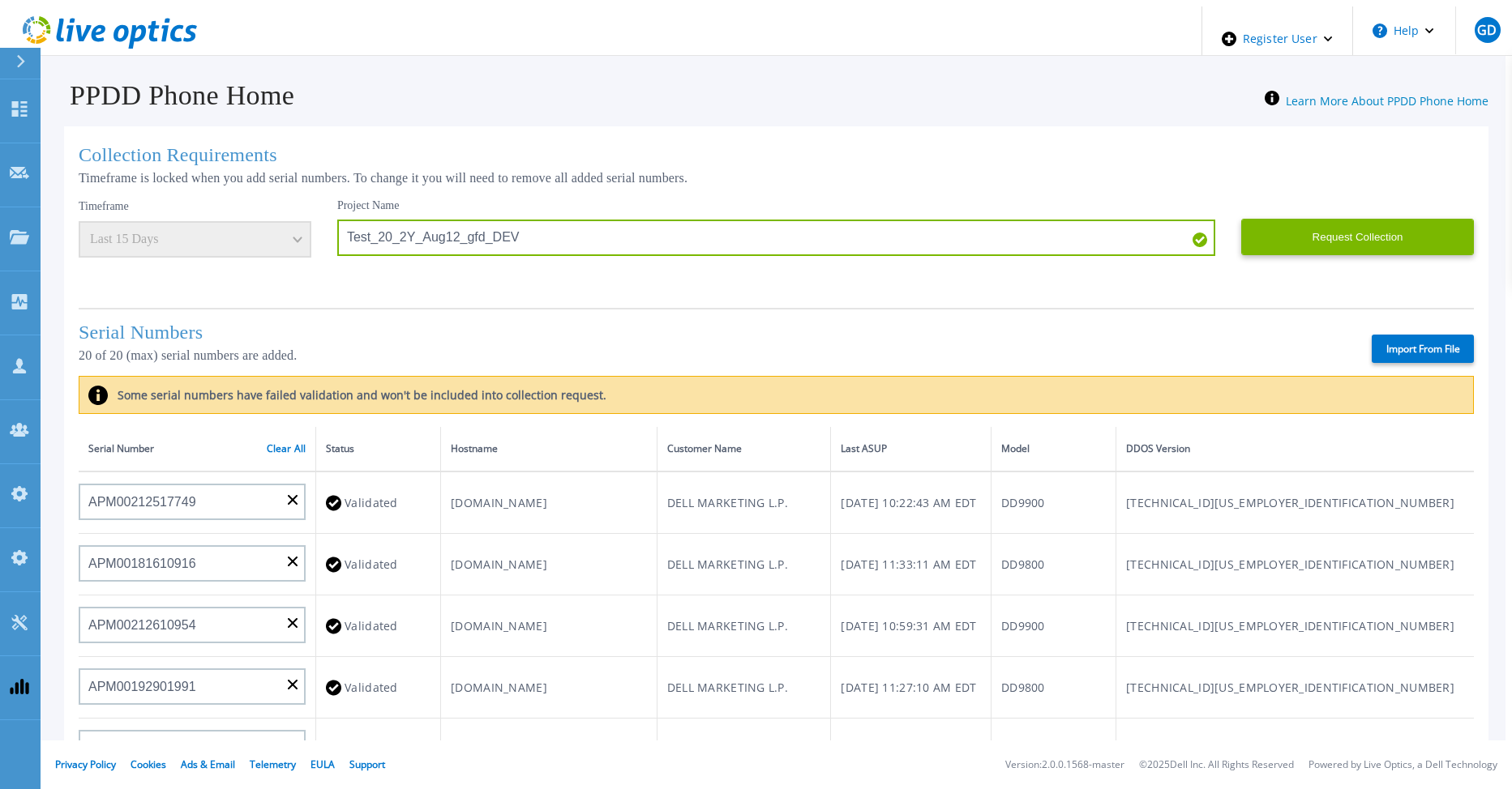
drag, startPoint x: 266, startPoint y: 441, endPoint x: 472, endPoint y: 420, distance: 207.1
click at [267, 443] on link "Clear All" at bounding box center [286, 448] width 39 height 11
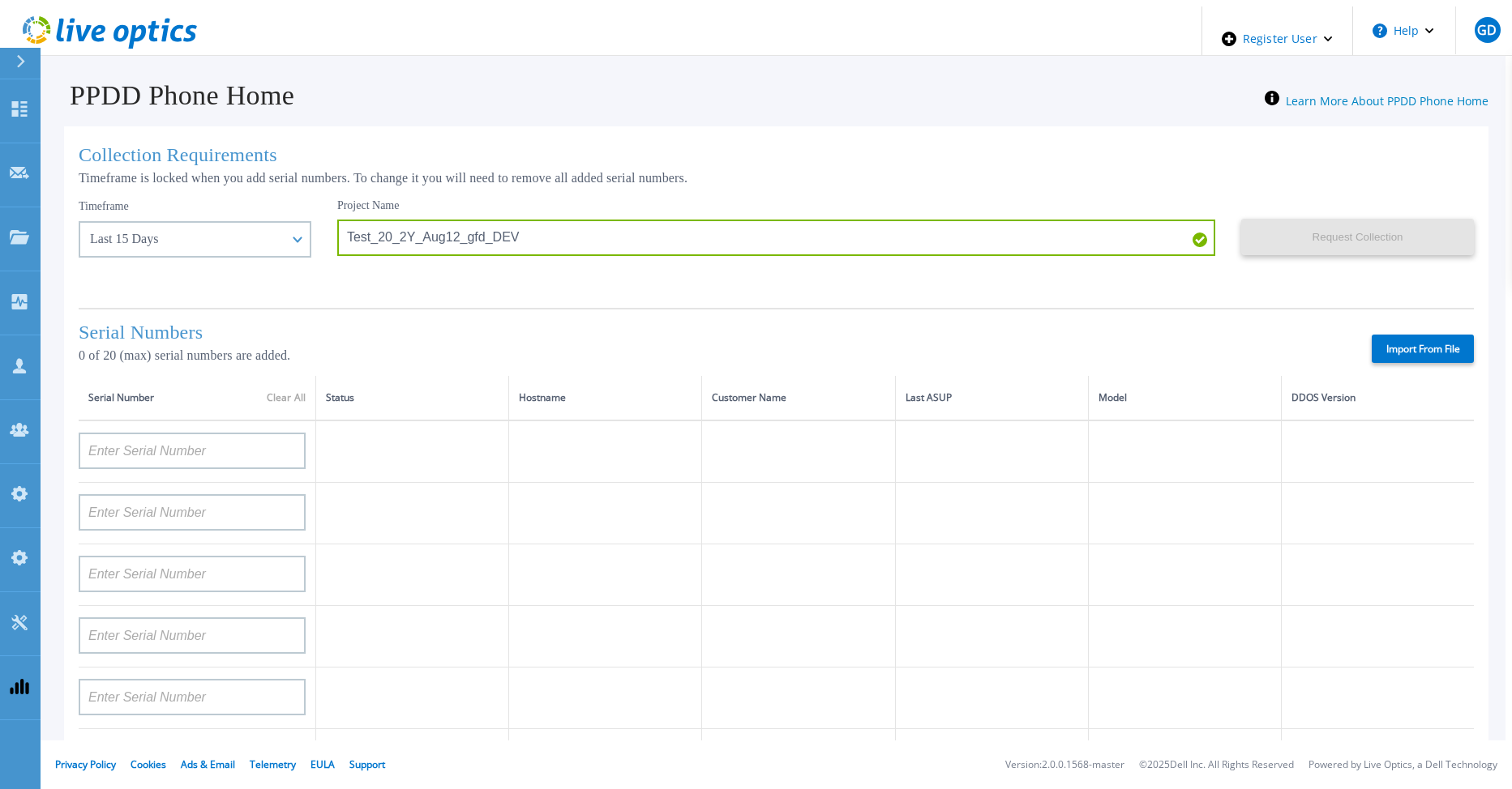
click at [1408, 341] on label "Import From File" at bounding box center [1422, 349] width 102 height 29
click at [0, 0] on input "Import From File" at bounding box center [0, 0] width 0 height 0
type input "APM00212517749"
type input "APM00181610916"
type input "APM00212610954"
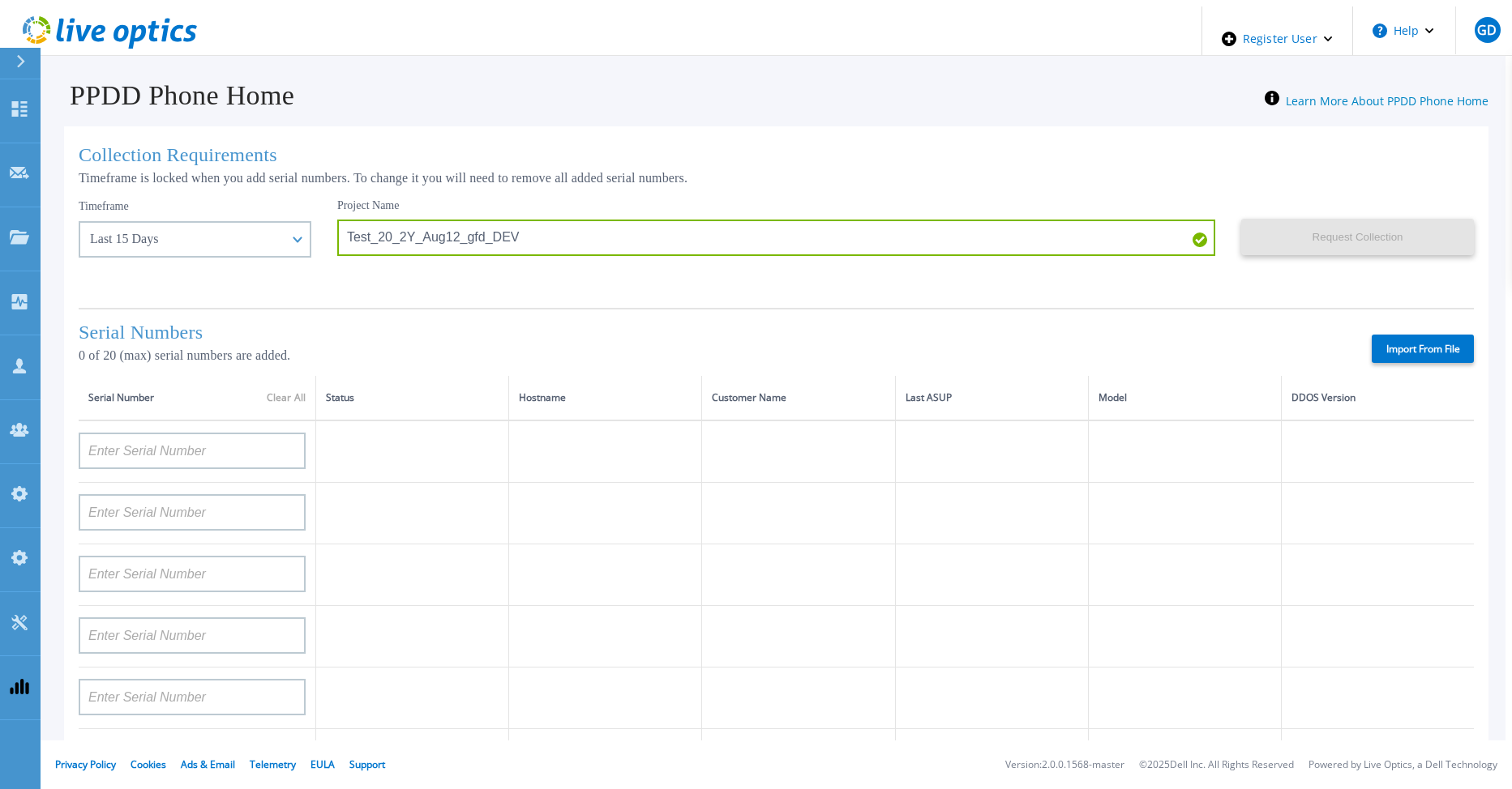
type input "APM00192901991"
type input "DE600213145187"
type input "CKM01210406364"
type input "AUDVMK7W3NDDSP"
type input "APM00174422347"
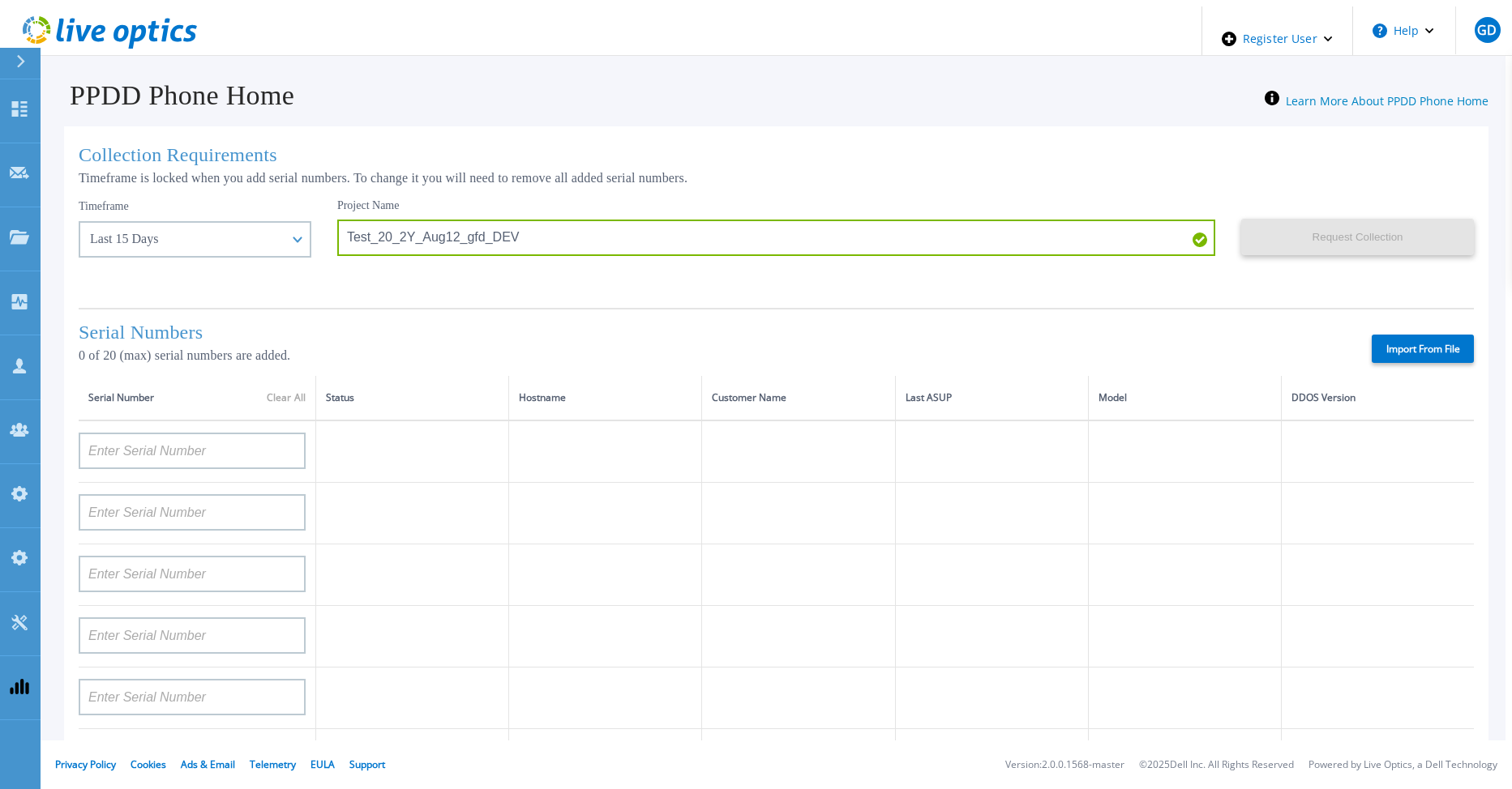
type input "APM00171414746"
type input "APM00222128522"
type input "APM00200337213"
type input "APM00160405864"
type input "APM00201200598"
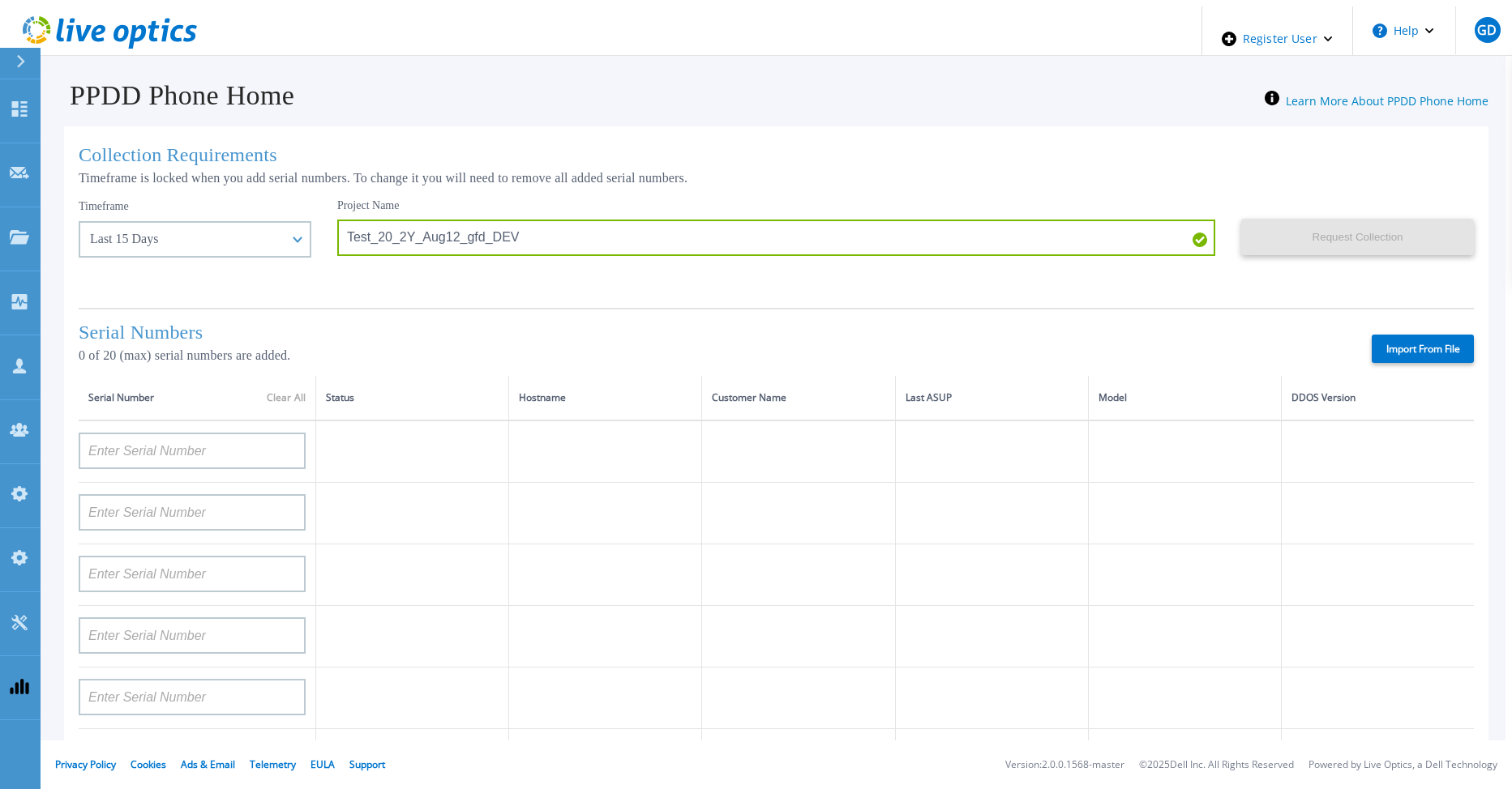
type input "APM00172914280"
type input "APM00212721945"
type input "CKM01203620338"
type input "CKM01214706127"
type input "FLA95144400037"
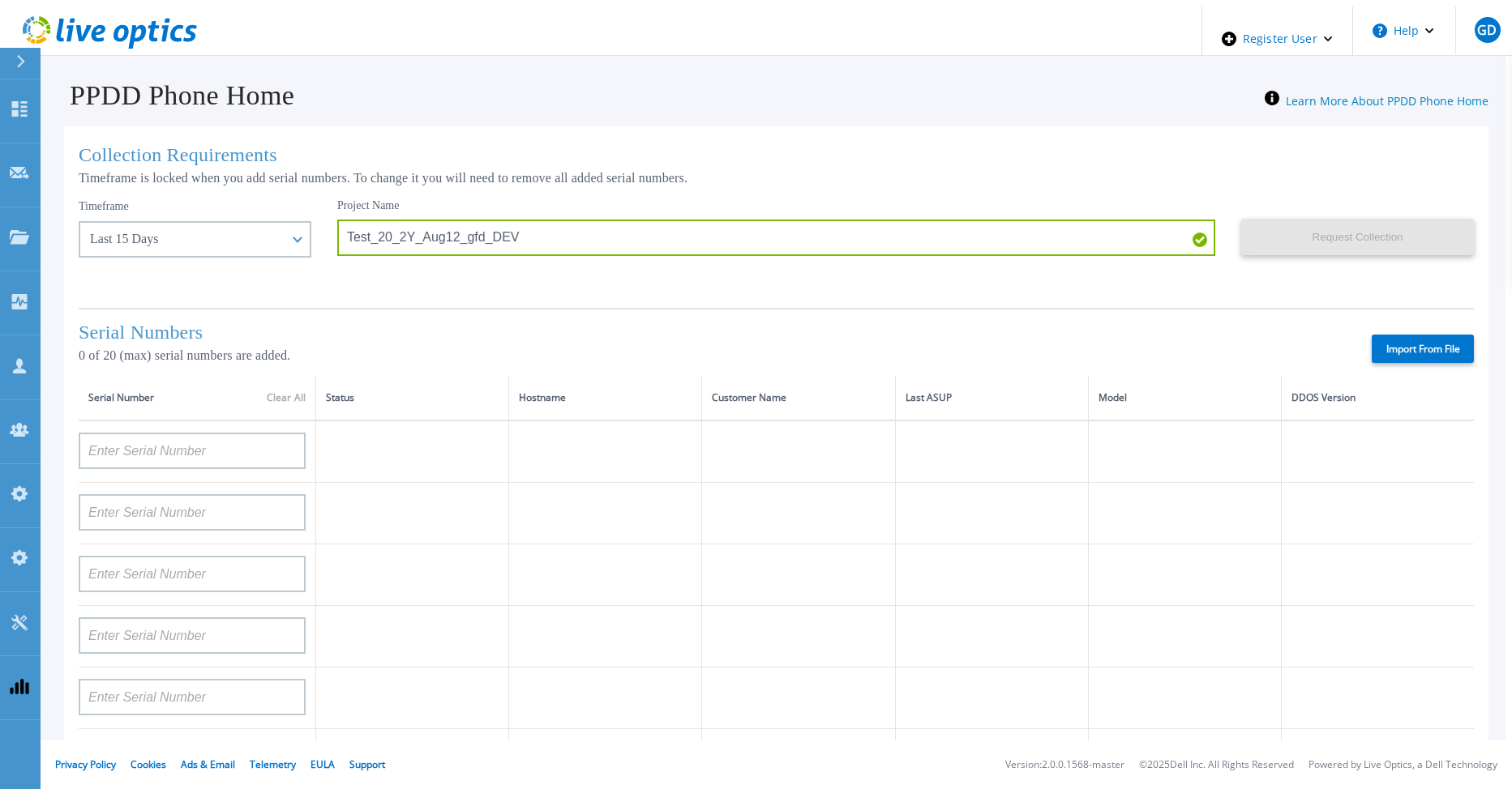
type input "AUDVNWBR6EDS91"
type input "APM00182109758"
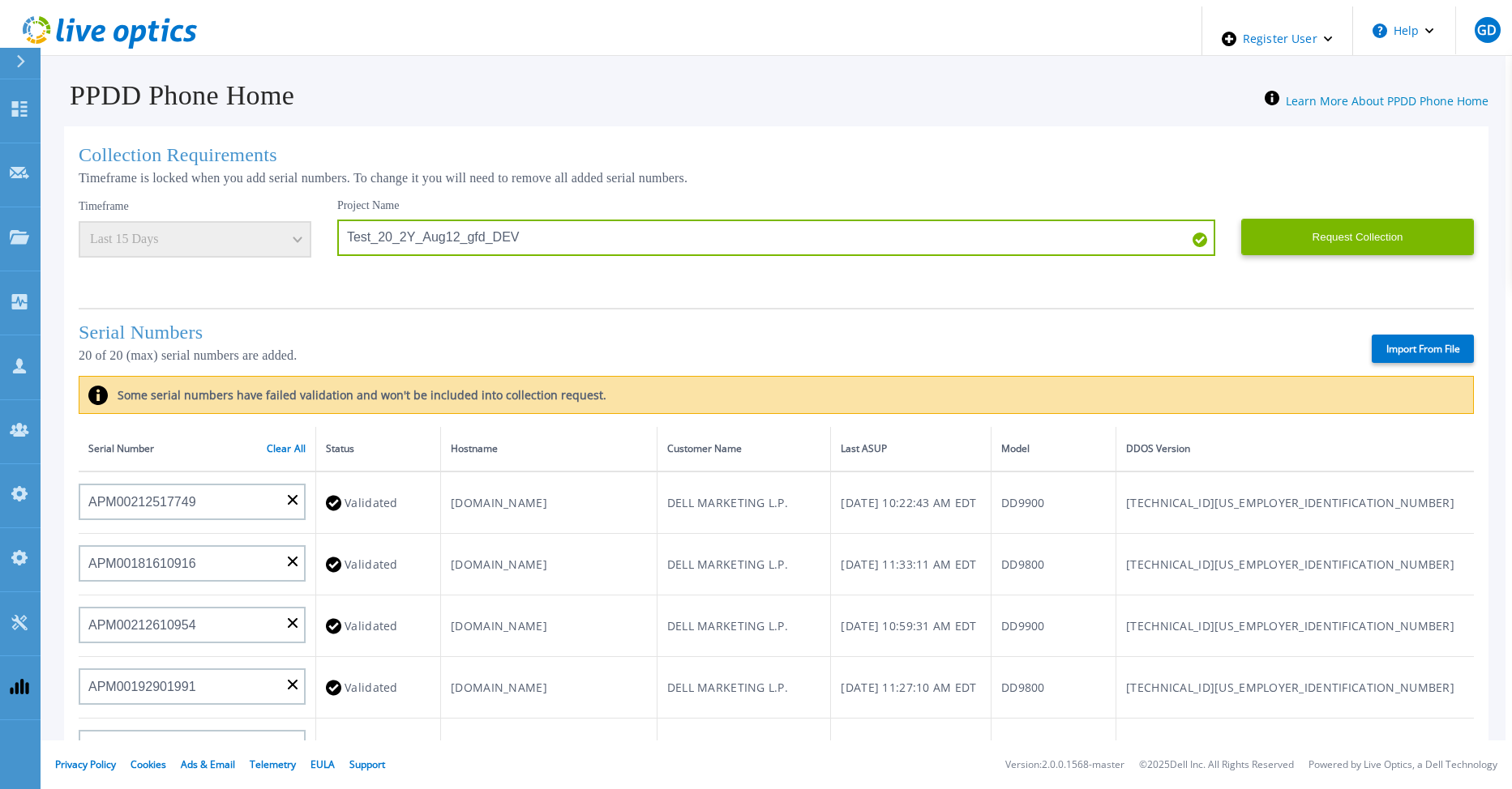
drag, startPoint x: 275, startPoint y: 437, endPoint x: 270, endPoint y: 402, distance: 35.4
click at [275, 443] on link "Clear All" at bounding box center [286, 448] width 39 height 11
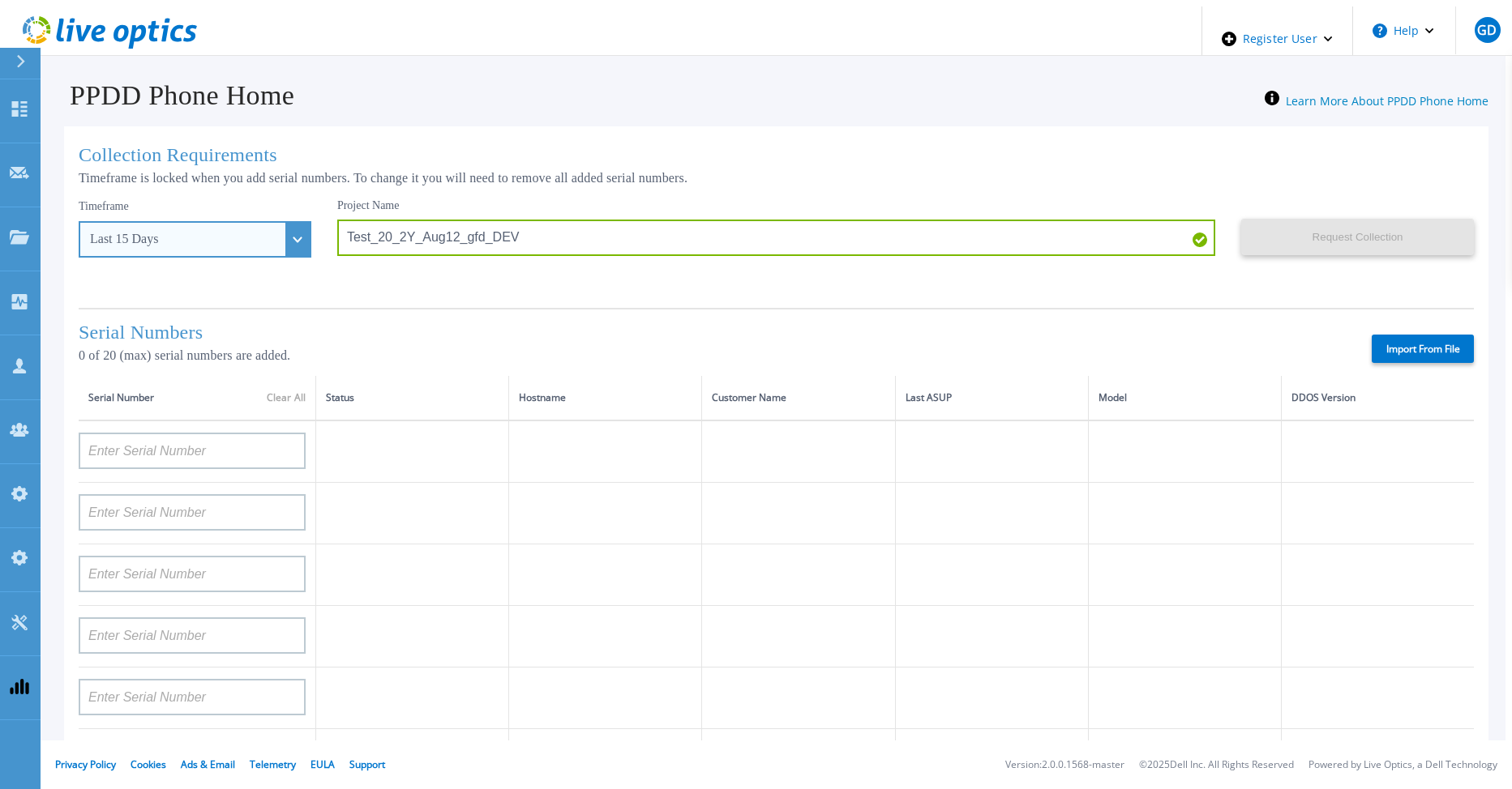
click at [263, 243] on div "Last 15 Days" at bounding box center [195, 239] width 232 height 36
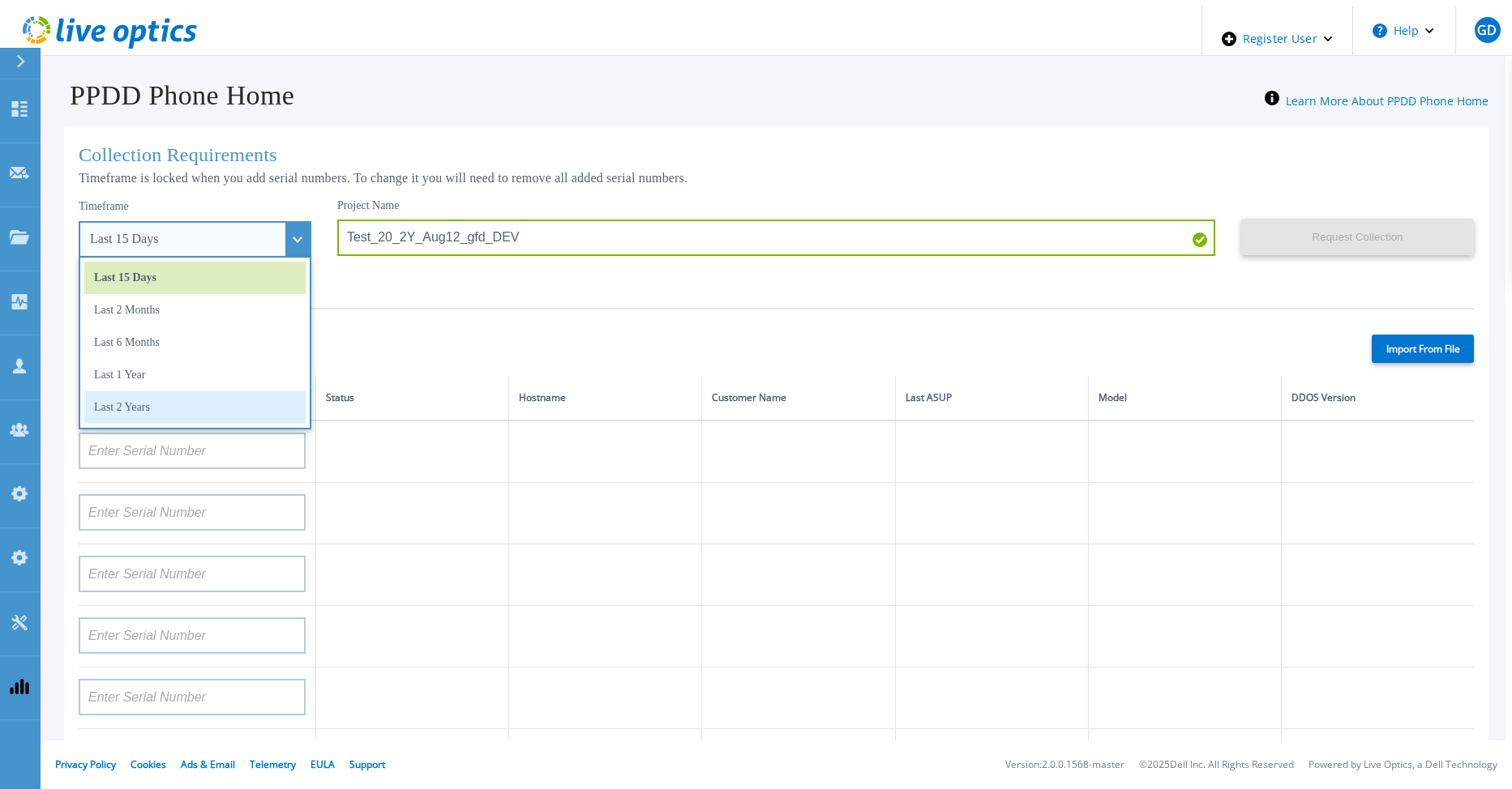
click at [179, 394] on li "Last 2 Years" at bounding box center [195, 408] width 222 height 32
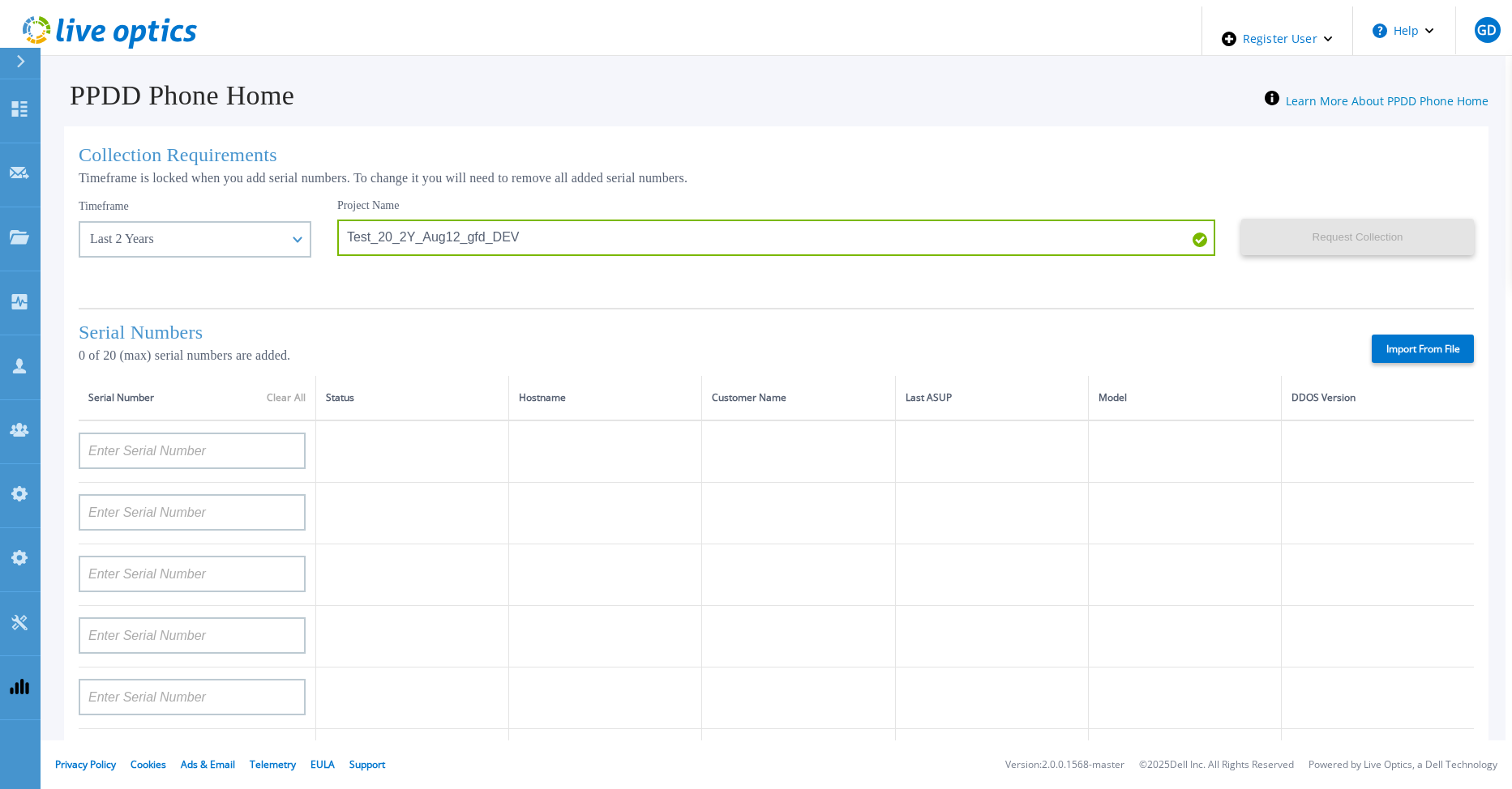
click at [1407, 351] on label "Import From File" at bounding box center [1422, 349] width 102 height 29
click at [0, 0] on input "Import From File" at bounding box center [0, 0] width 0 height 0
type input "APM00212517749"
type input "APM00181610916"
type input "APM00212610954"
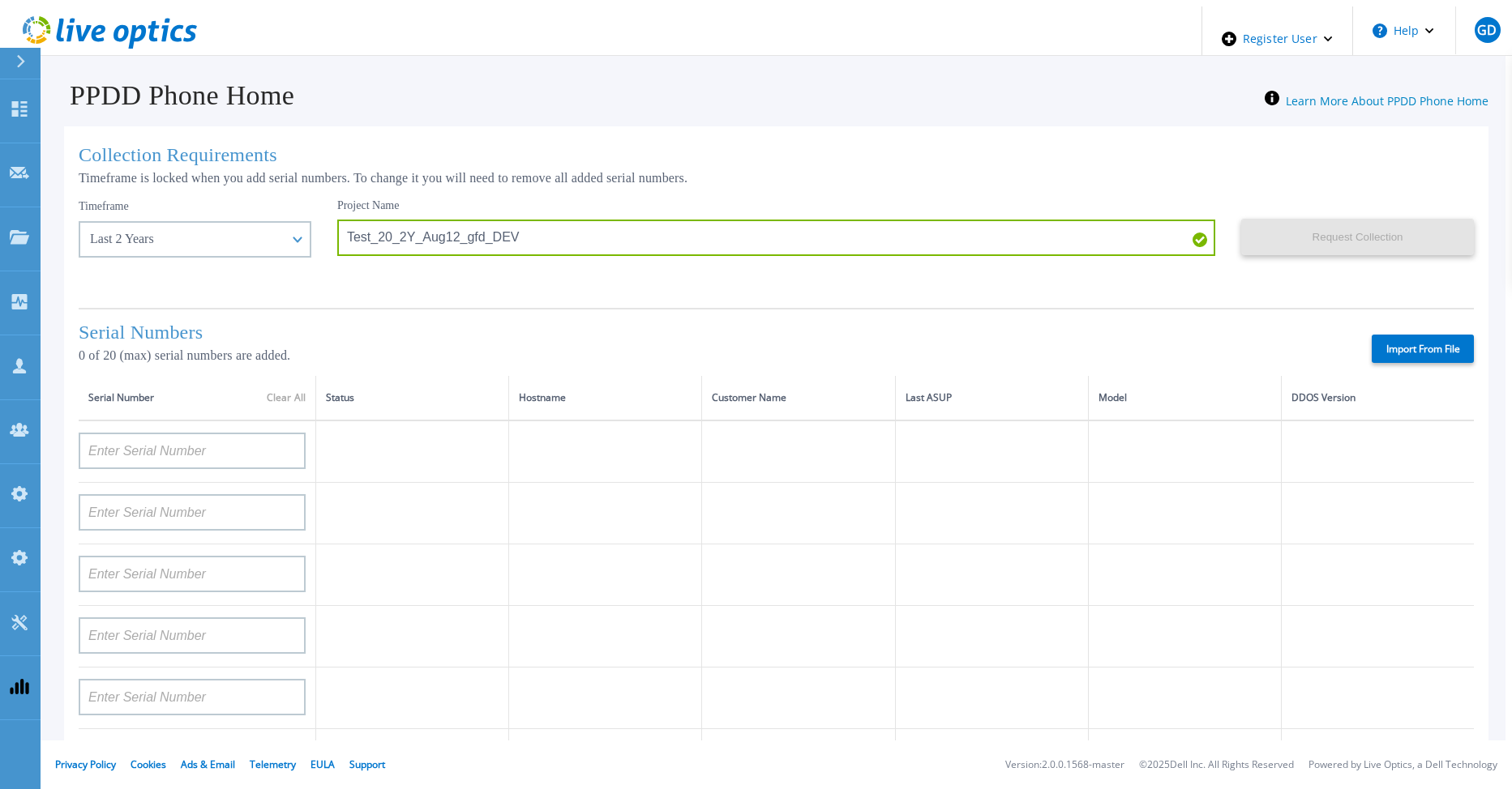
type input "APM00192901991"
type input "DE600213145187"
type input "CKM01210406364"
type input "AUDVMK7W3NDDSP"
type input "APM00174422347"
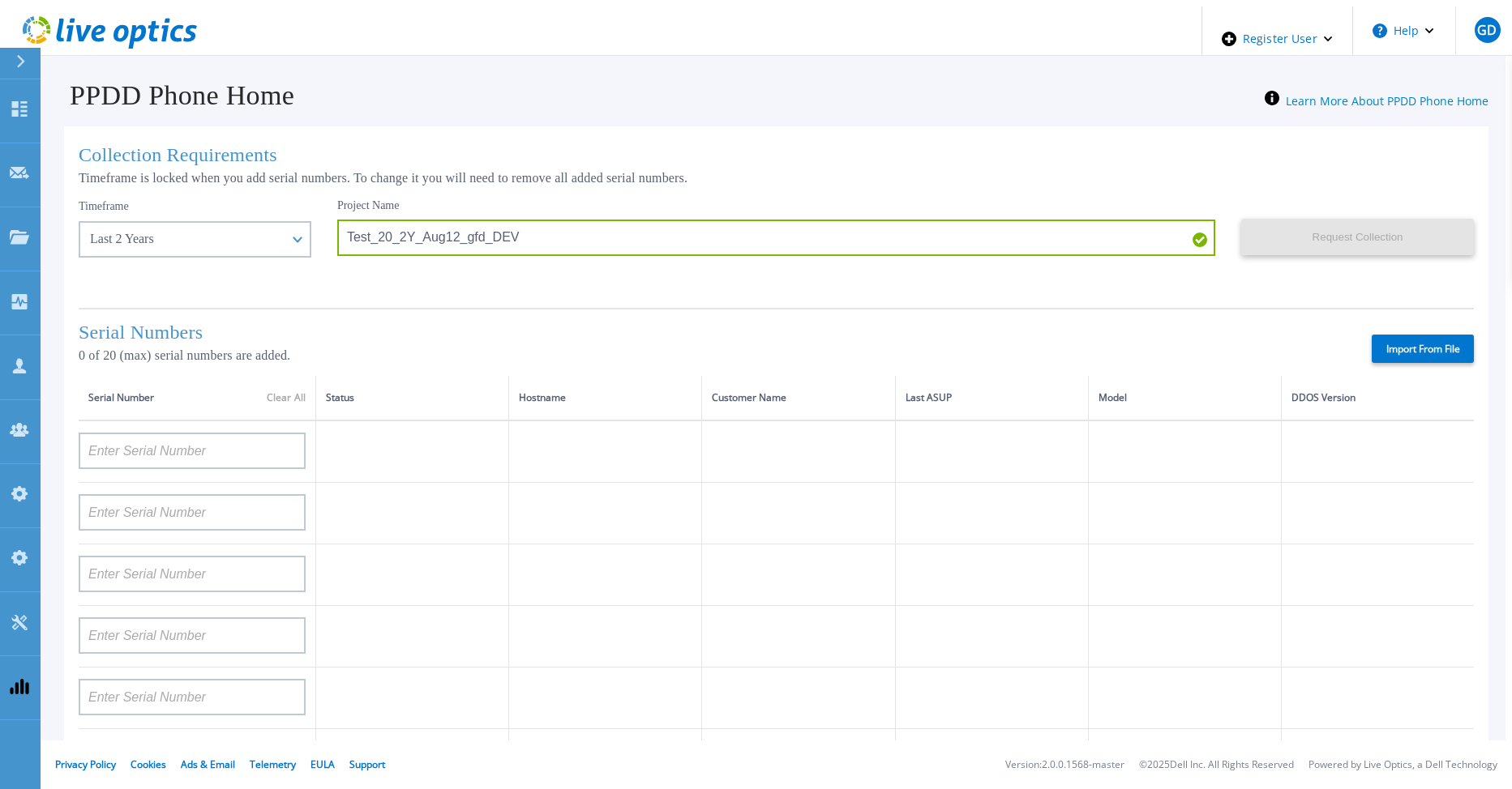
type input "APM00171414746"
type input "APM00222128522"
type input "APM00200337213"
type input "APM00160405864"
type input "APM00201200598"
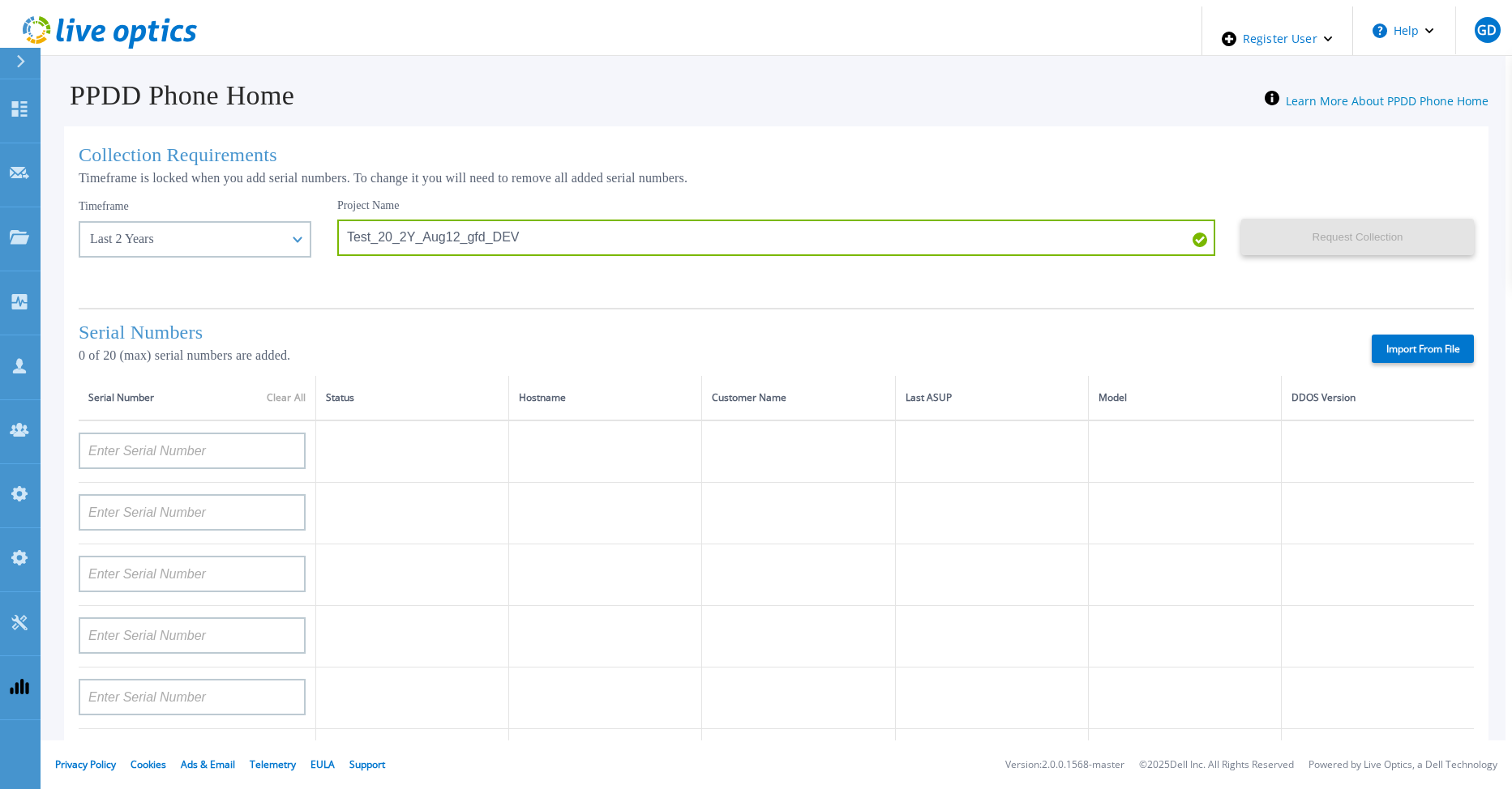
type input "APM00172914280"
type input "APM00212721945"
type input "CKM01203620338"
type input "CKM01214706127"
type input "FLA95144400037"
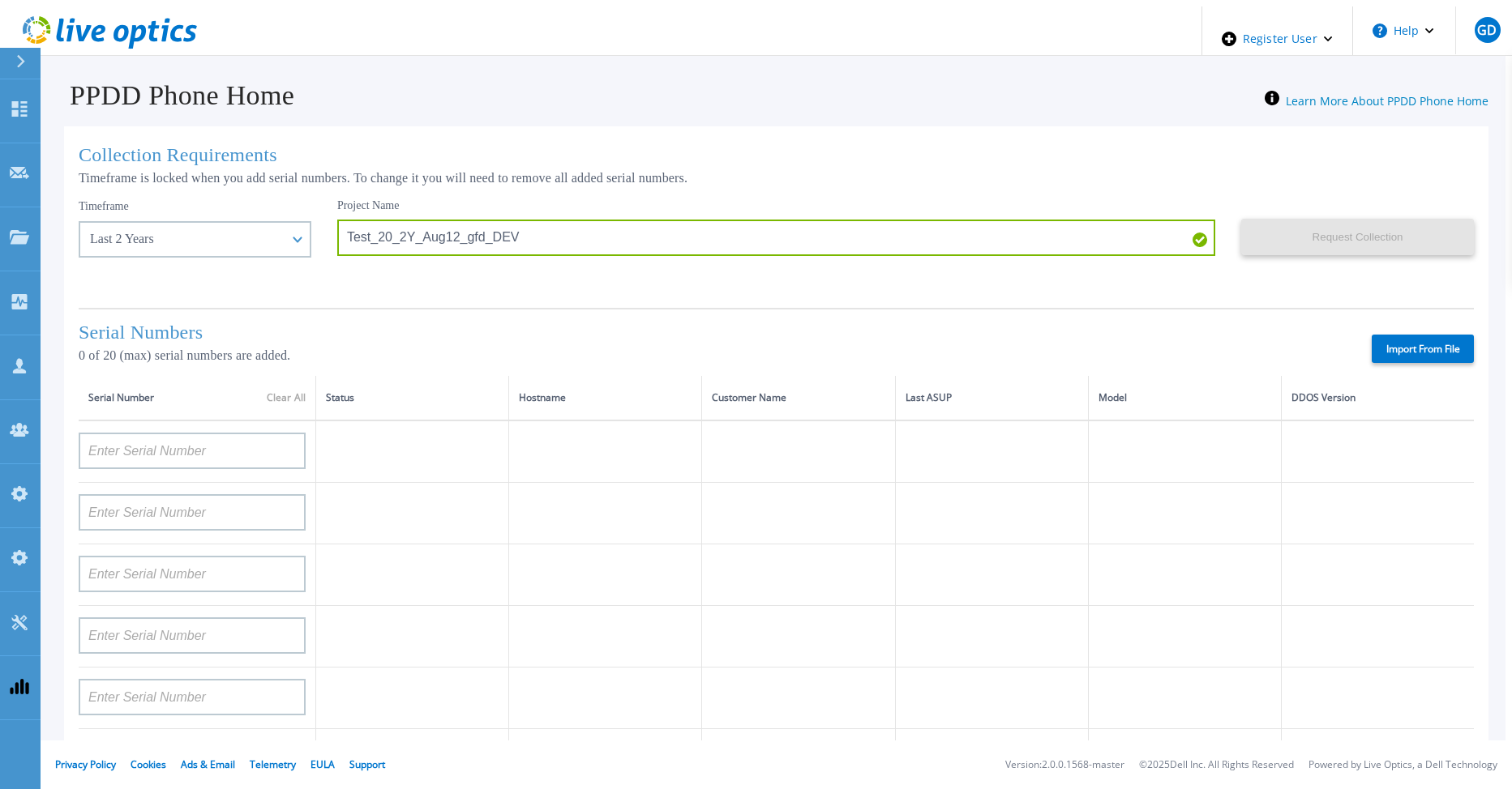
type input "AUDVNWBR6EDS91"
type input "APM00182109758"
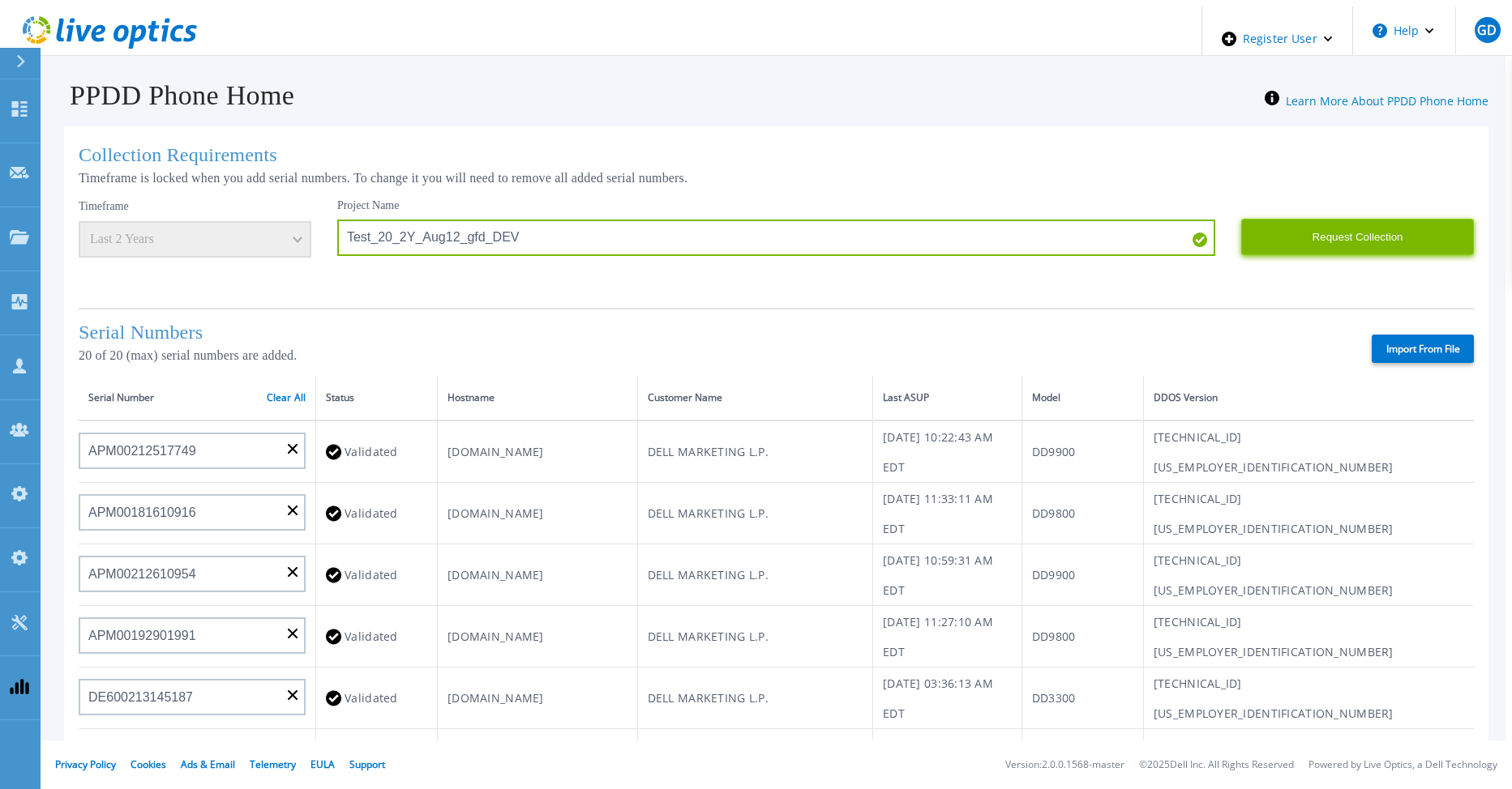
click at [1345, 227] on button "Request Collection" at bounding box center [1357, 237] width 232 height 36
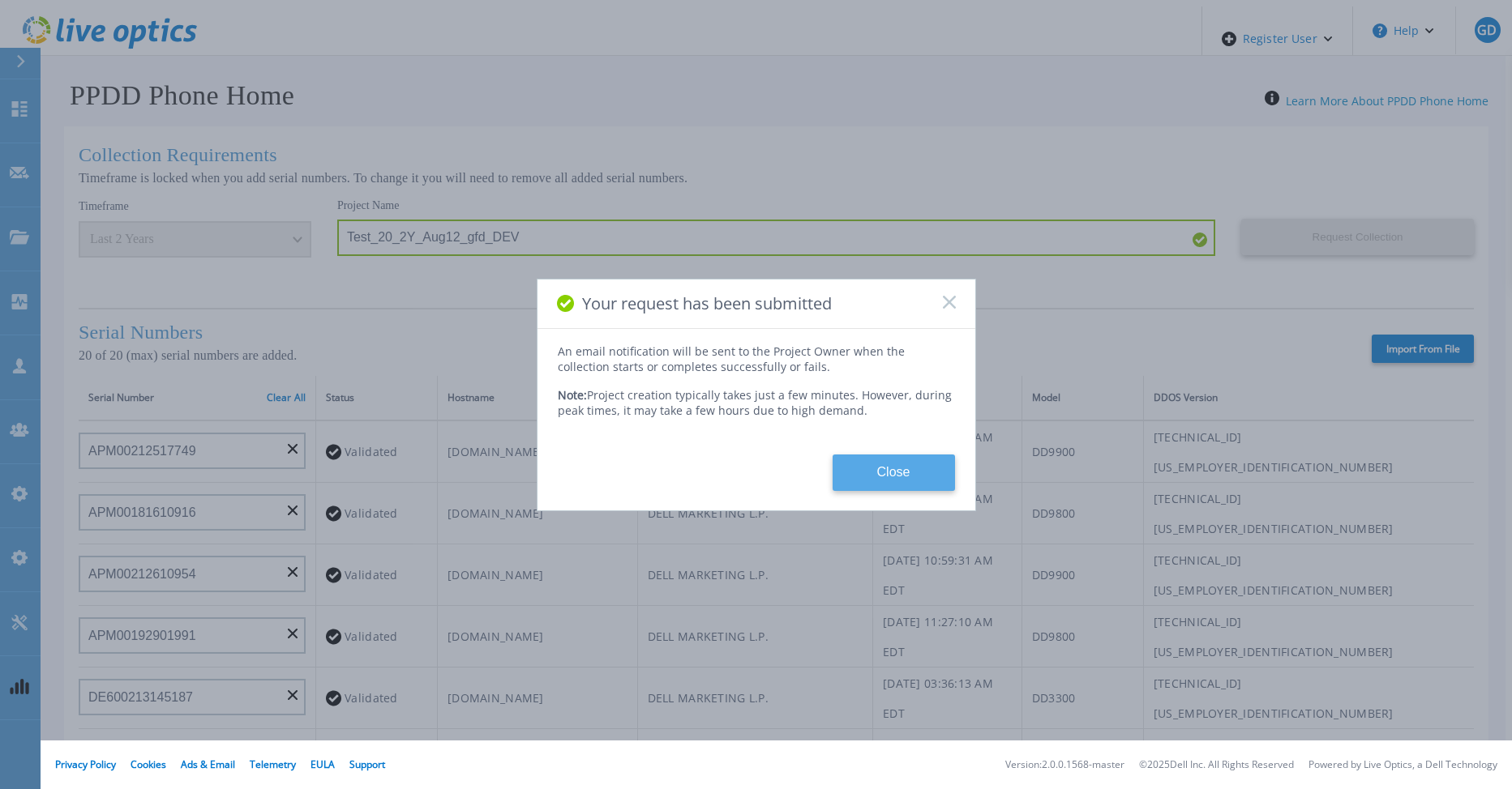
click at [879, 460] on button "Close" at bounding box center [893, 472] width 122 height 36
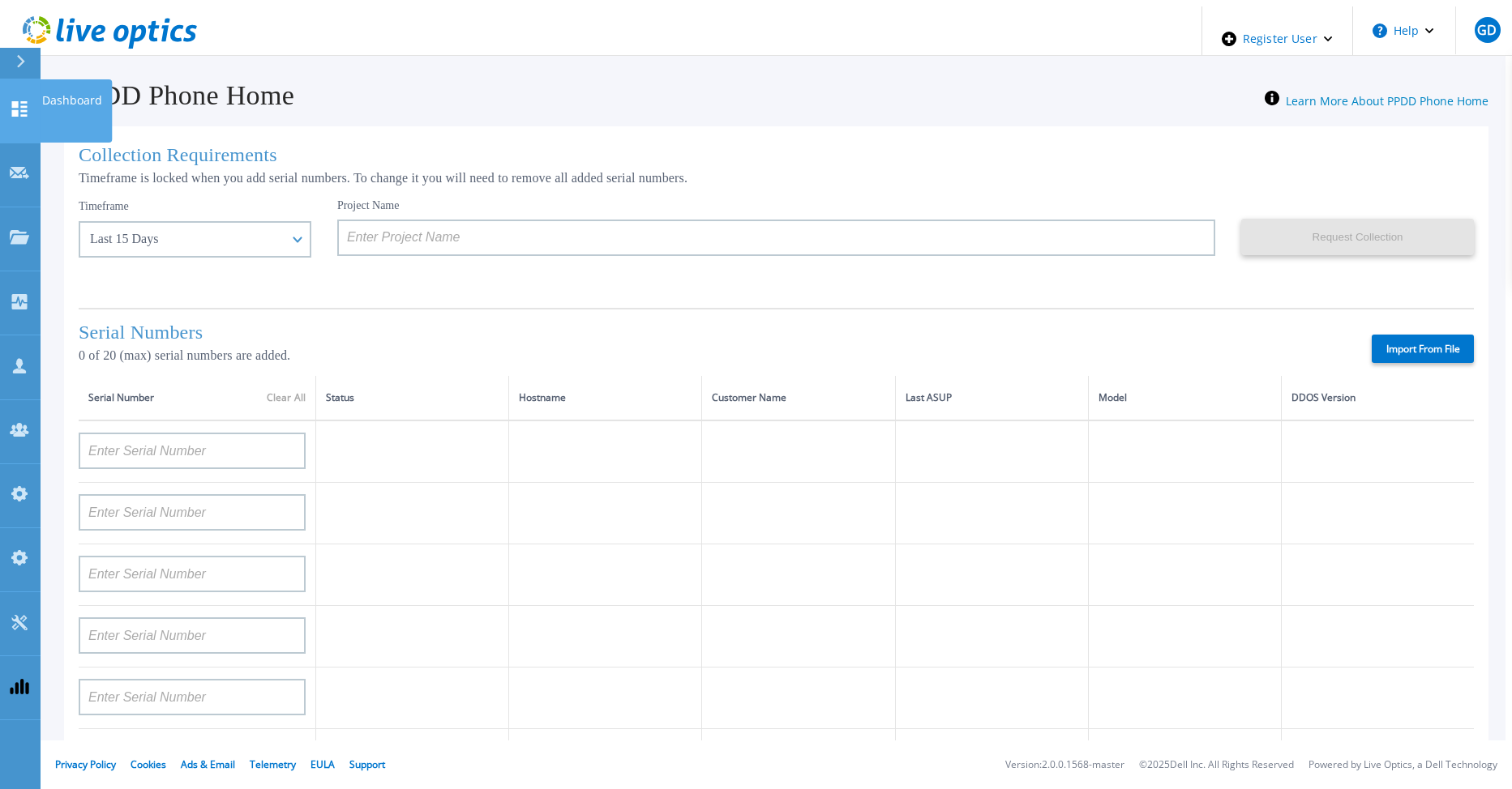
click at [19, 101] on icon at bounding box center [19, 109] width 19 height 15
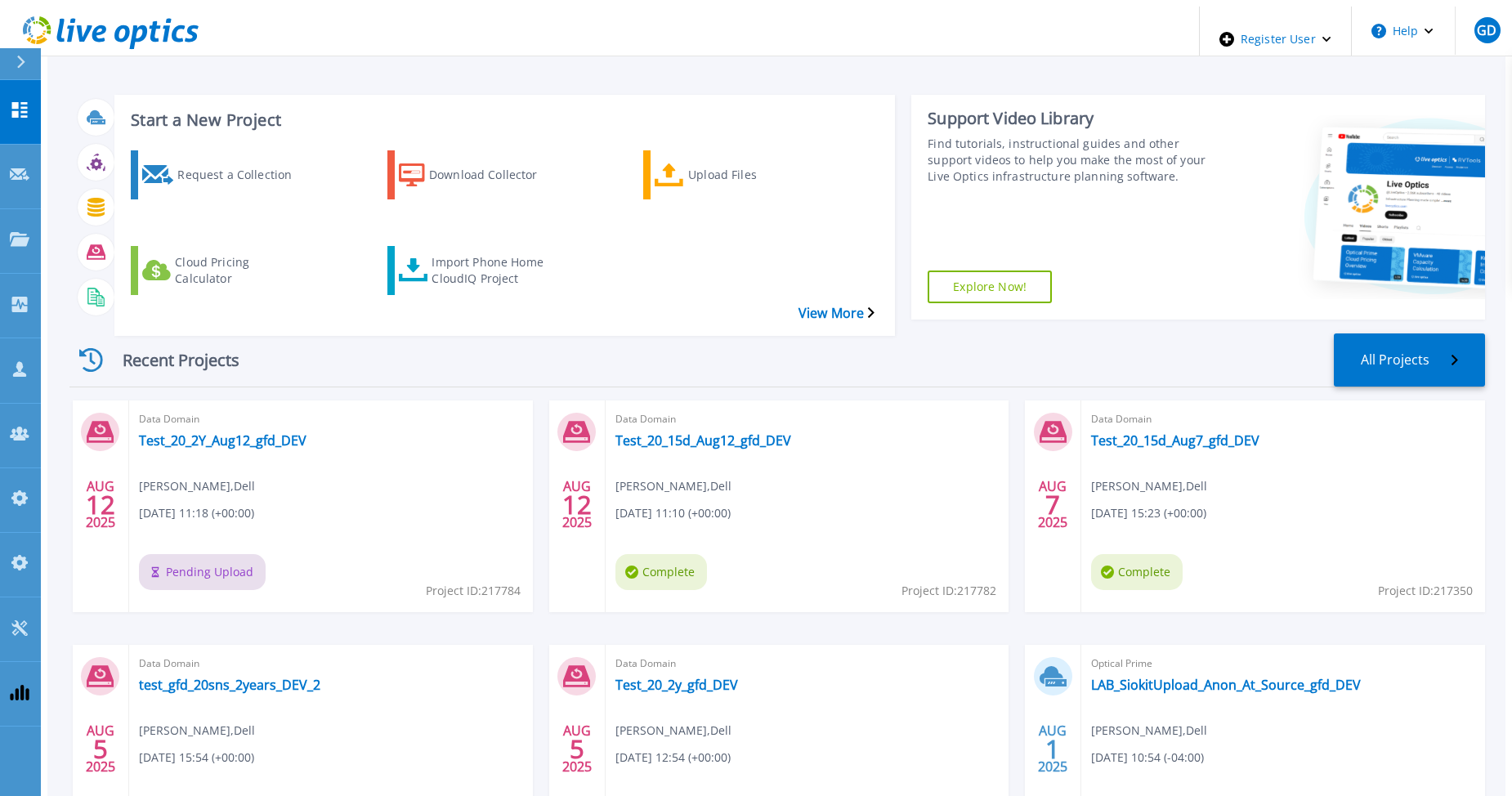
click at [530, 334] on div "Recent Projects All Projects" at bounding box center [777, 361] width 1416 height 54
click at [22, 102] on icon at bounding box center [20, 110] width 20 height 15
click at [25, 102] on icon at bounding box center [20, 110] width 15 height 15
click at [21, 105] on link "Dashboard Dashboard" at bounding box center [20, 112] width 41 height 65
click at [24, 102] on icon at bounding box center [20, 110] width 15 height 15
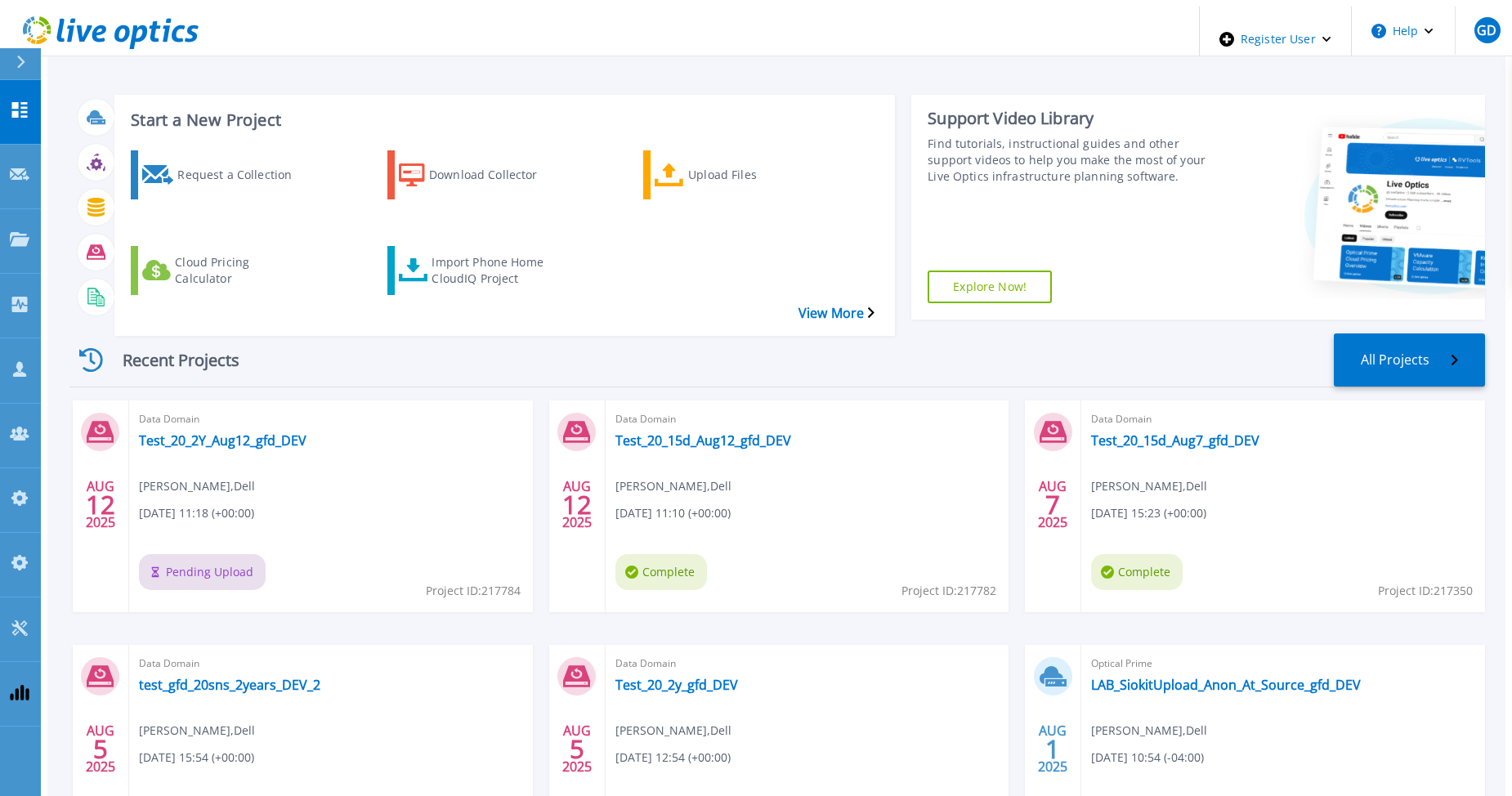
click at [299, 334] on div "Recent Projects All Projects" at bounding box center [777, 361] width 1416 height 54
click at [20, 103] on icon at bounding box center [20, 110] width 20 height 15
click at [18, 102] on icon at bounding box center [20, 110] width 15 height 15
click at [430, 320] on div "Recent Projects All Projects AUG 12 2025 Data Domain Test_20_2Y_Aug12_gfd_DEV G…" at bounding box center [777, 611] width 1416 height 582
click at [25, 103] on icon at bounding box center [20, 110] width 15 height 15
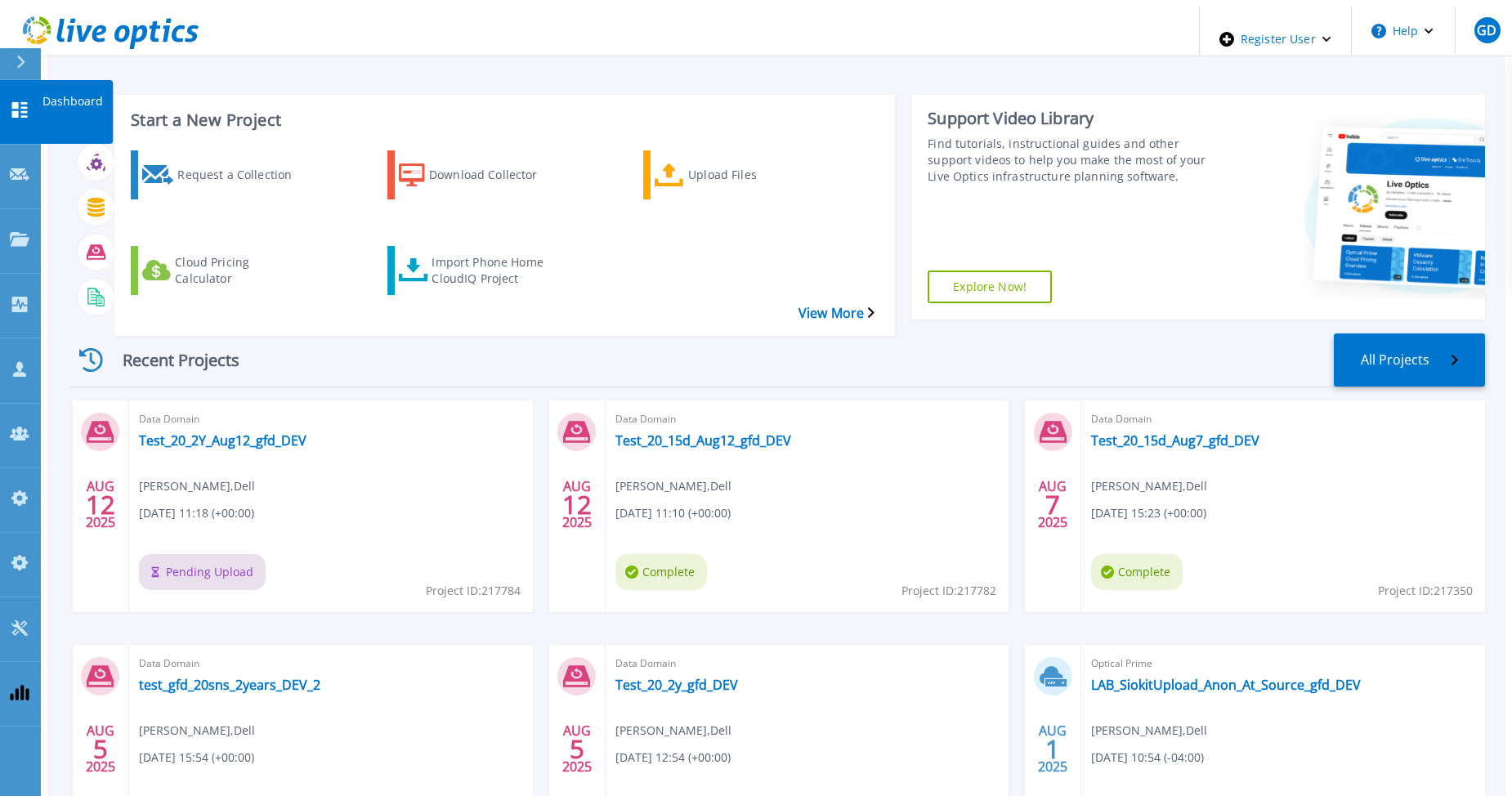
click at [35, 97] on link "Dashboard Dashboard" at bounding box center [20, 112] width 41 height 65
click at [339, 334] on div "Recent Projects All Projects" at bounding box center [777, 361] width 1416 height 54
click at [20, 102] on icon at bounding box center [20, 110] width 20 height 15
click at [331, 320] on div "Recent Projects All Projects [DATE] Data Domain Test_20_2Y_Aug12_gfd_DEV [PERSO…" at bounding box center [777, 611] width 1416 height 582
click at [34, 94] on link "Dashboard Dashboard" at bounding box center [20, 112] width 41 height 65
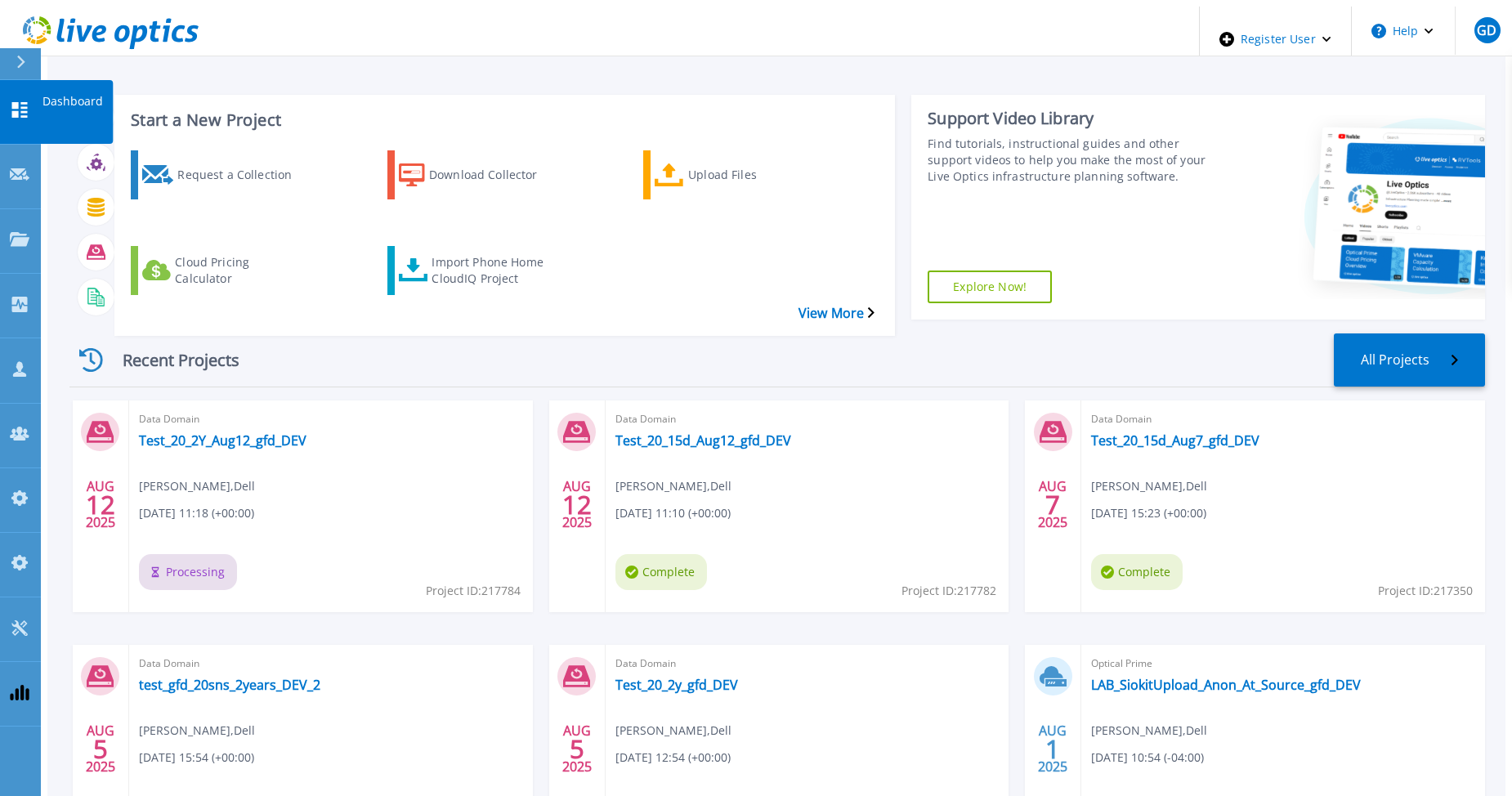
click at [18, 102] on icon at bounding box center [20, 110] width 15 height 15
click at [349, 334] on div "Recent Projects All Projects" at bounding box center [777, 361] width 1416 height 54
click at [27, 102] on icon at bounding box center [20, 110] width 20 height 15
click at [349, 334] on div "Recent Projects All Projects" at bounding box center [777, 361] width 1416 height 54
click at [20, 87] on link "Dashboard Dashboard" at bounding box center [20, 112] width 41 height 65
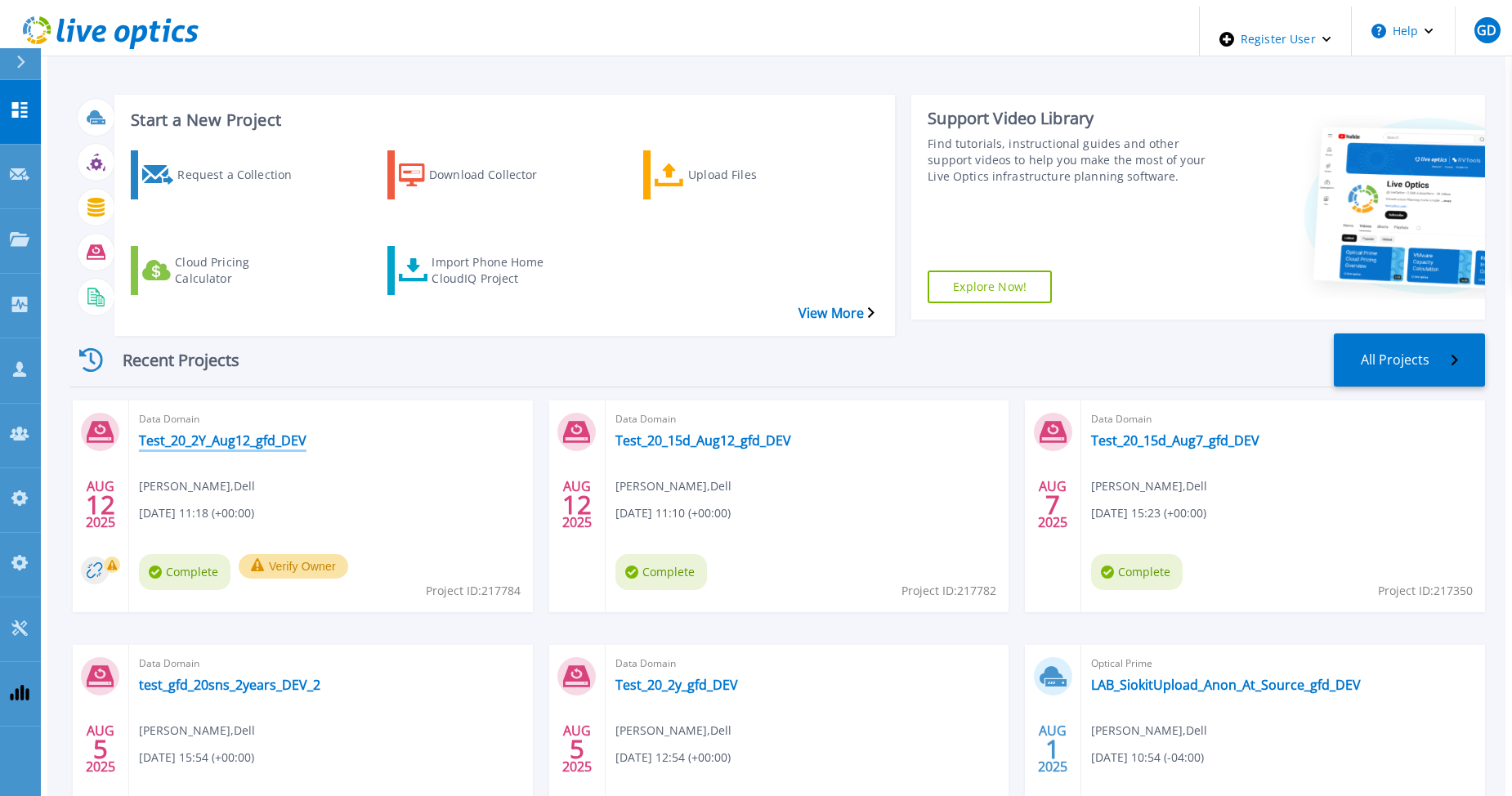
click at [198, 432] on link "Test_20_2Y_Aug12_gfd_DEV" at bounding box center [223, 440] width 167 height 16
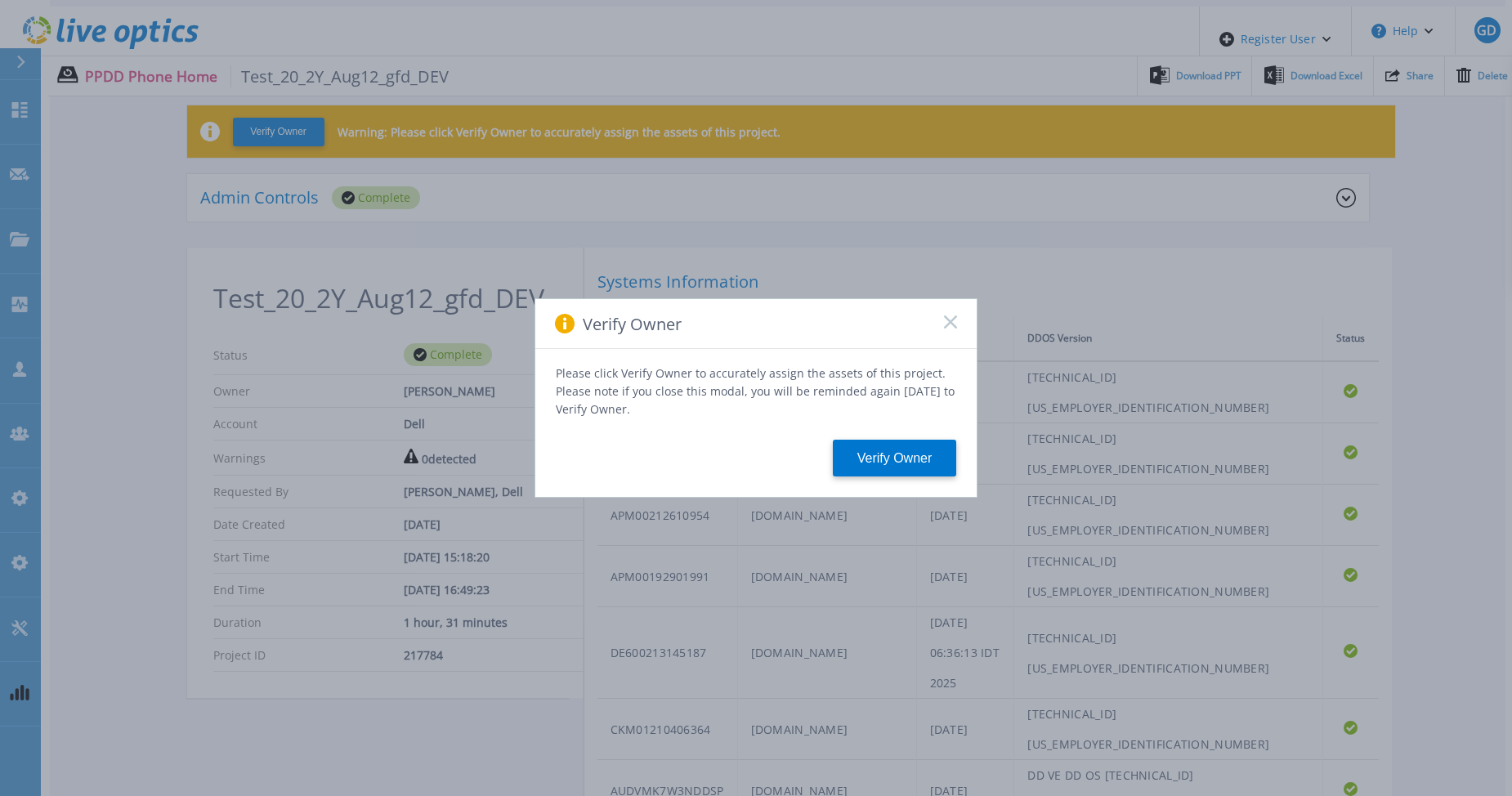
scroll to position [82, 0]
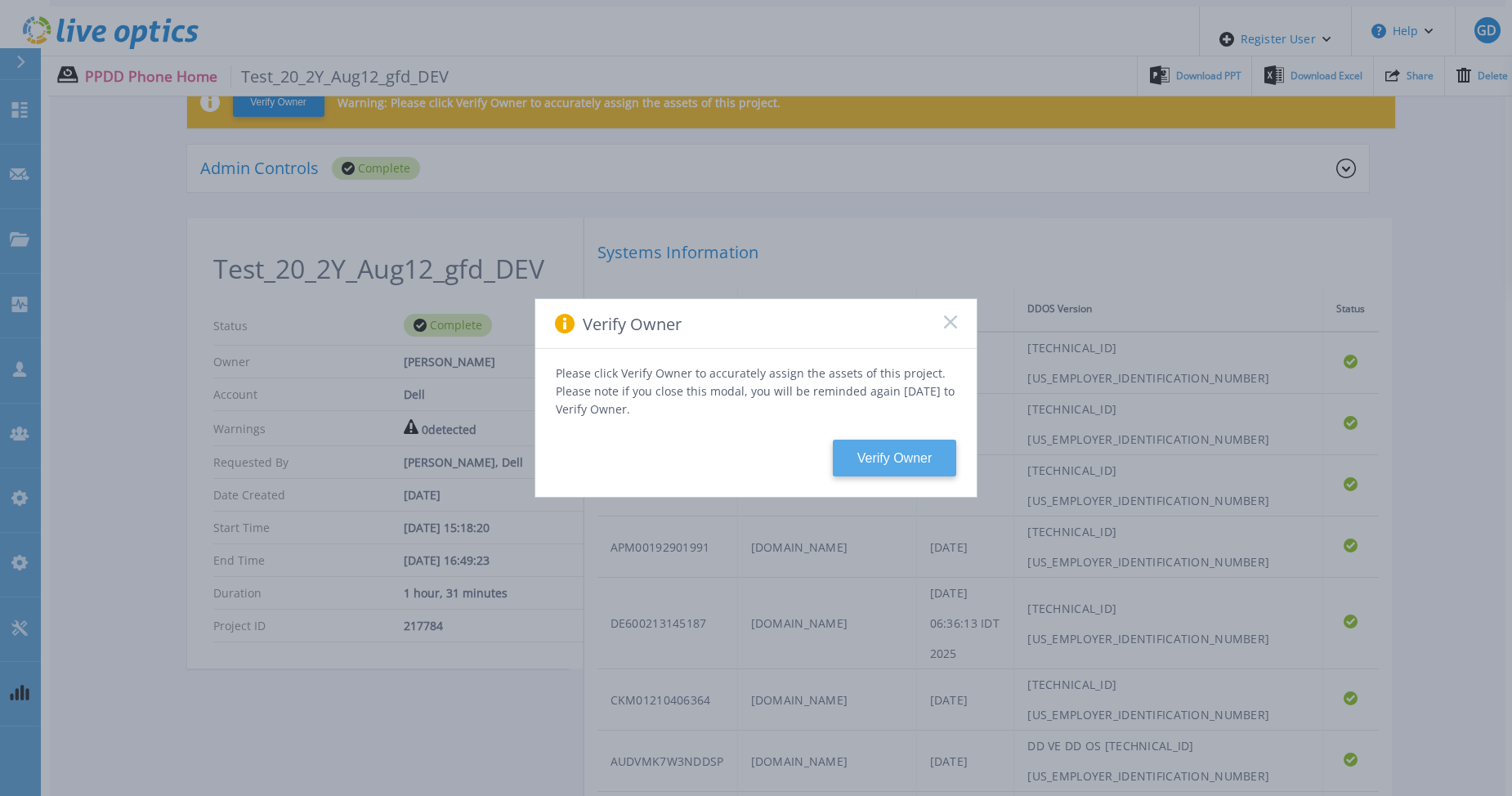
click at [882, 461] on button "Verify Owner" at bounding box center [894, 458] width 123 height 37
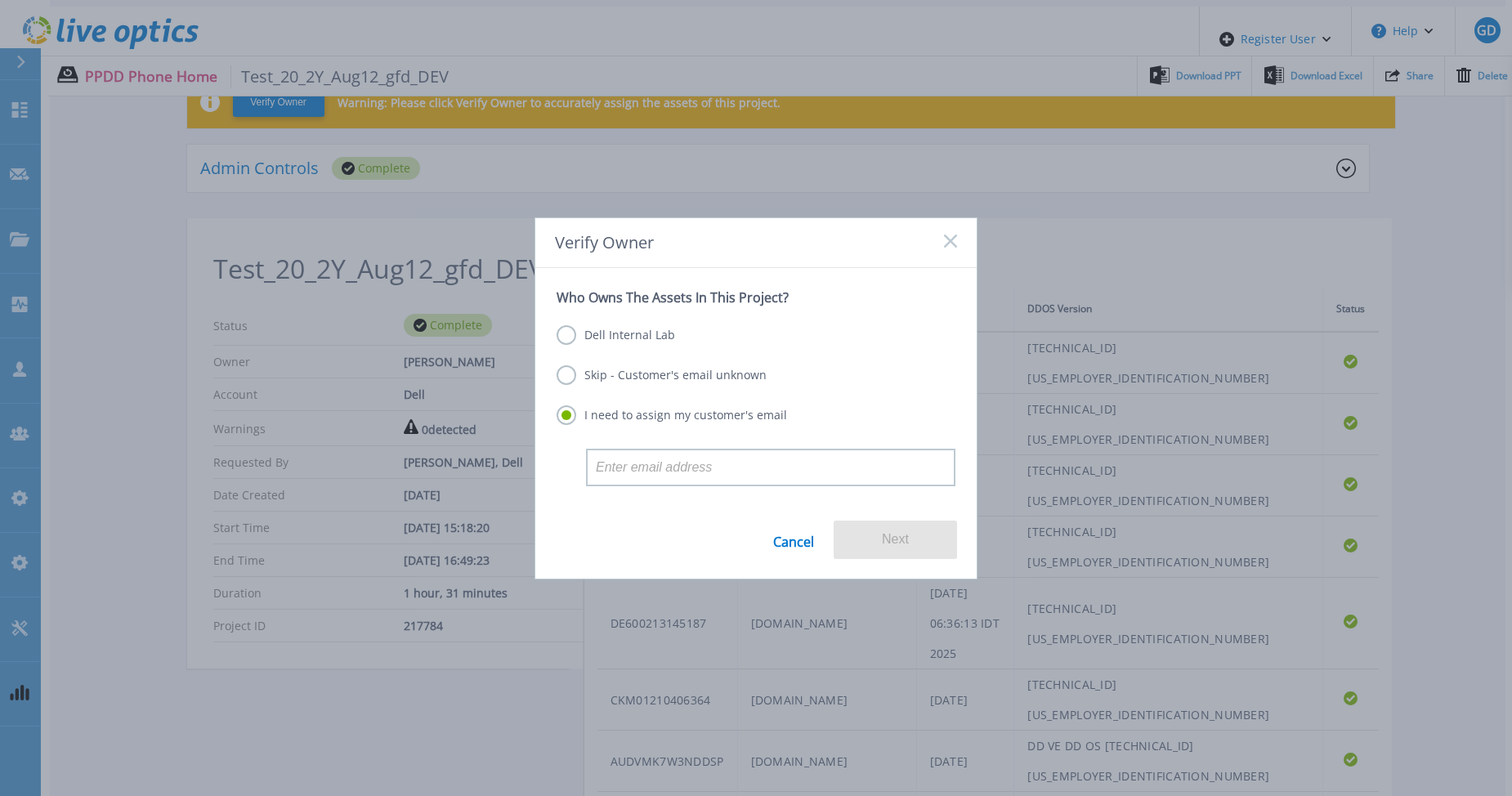
click at [630, 339] on label "Dell Internal Lab" at bounding box center [616, 335] width 119 height 20
click at [0, 0] on input "Dell Internal Lab" at bounding box center [0, 0] width 0 height 0
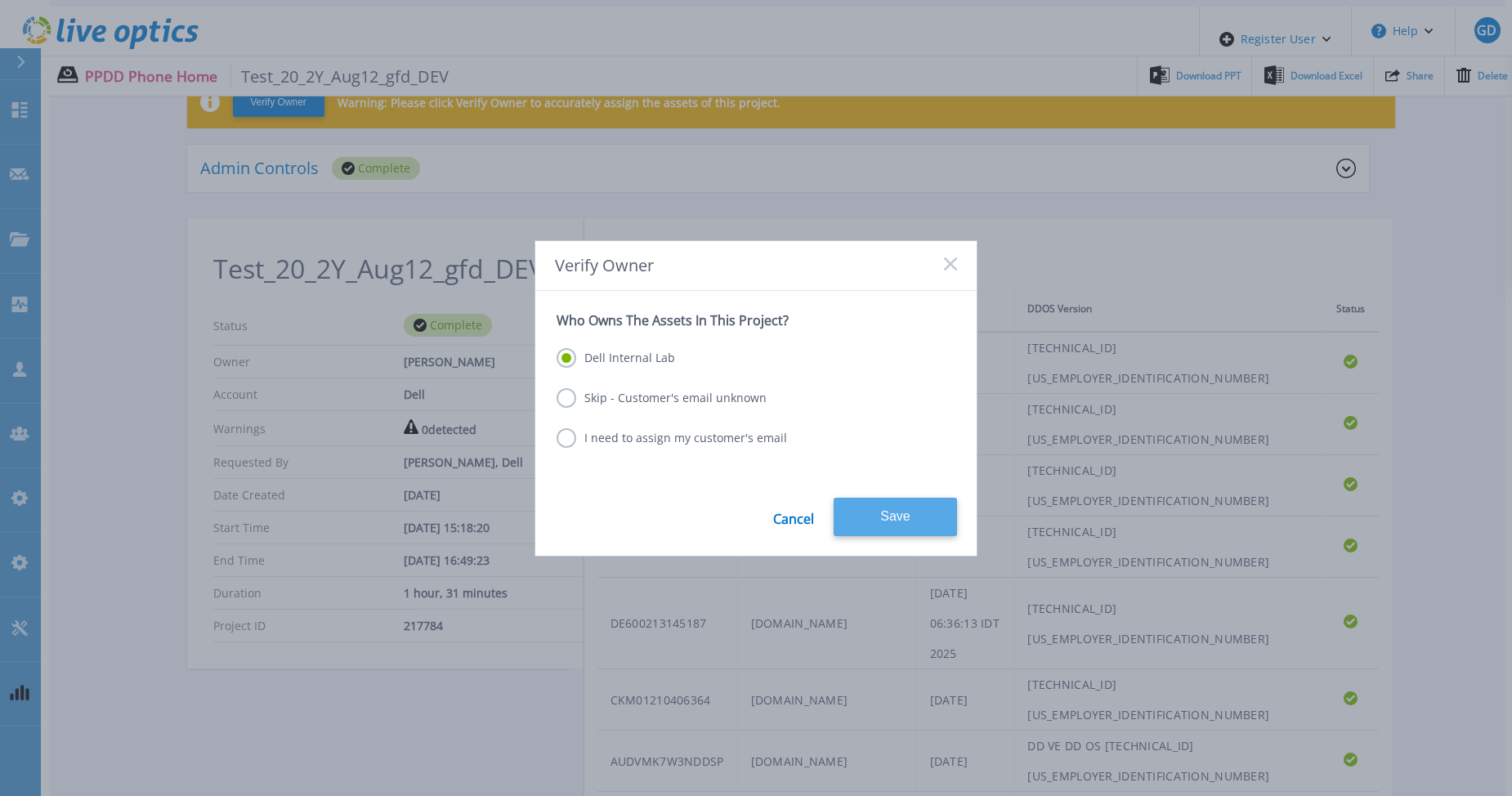
click at [876, 514] on button "Save" at bounding box center [895, 517] width 123 height 38
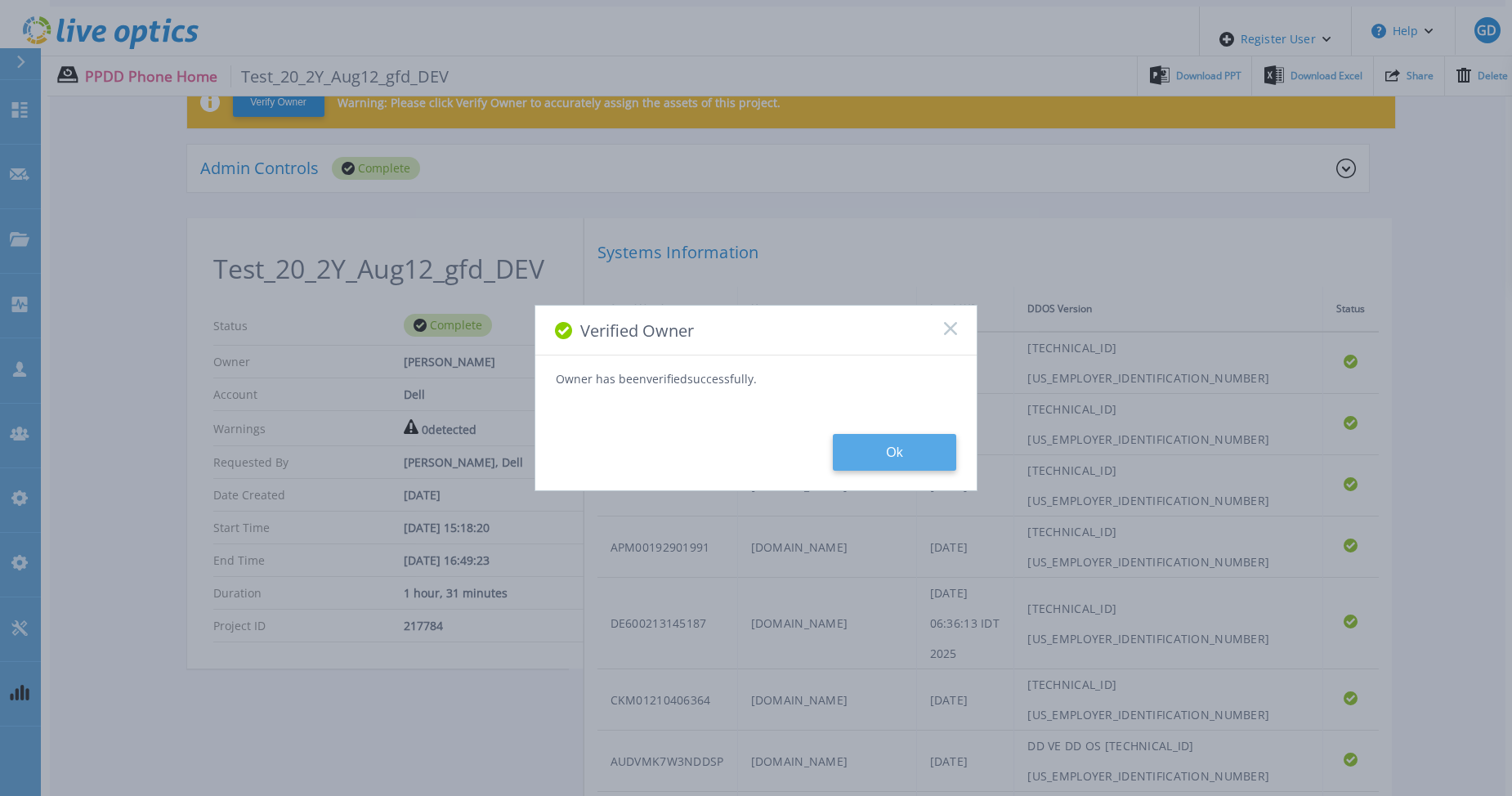
click at [879, 454] on button "Ok" at bounding box center [894, 452] width 123 height 37
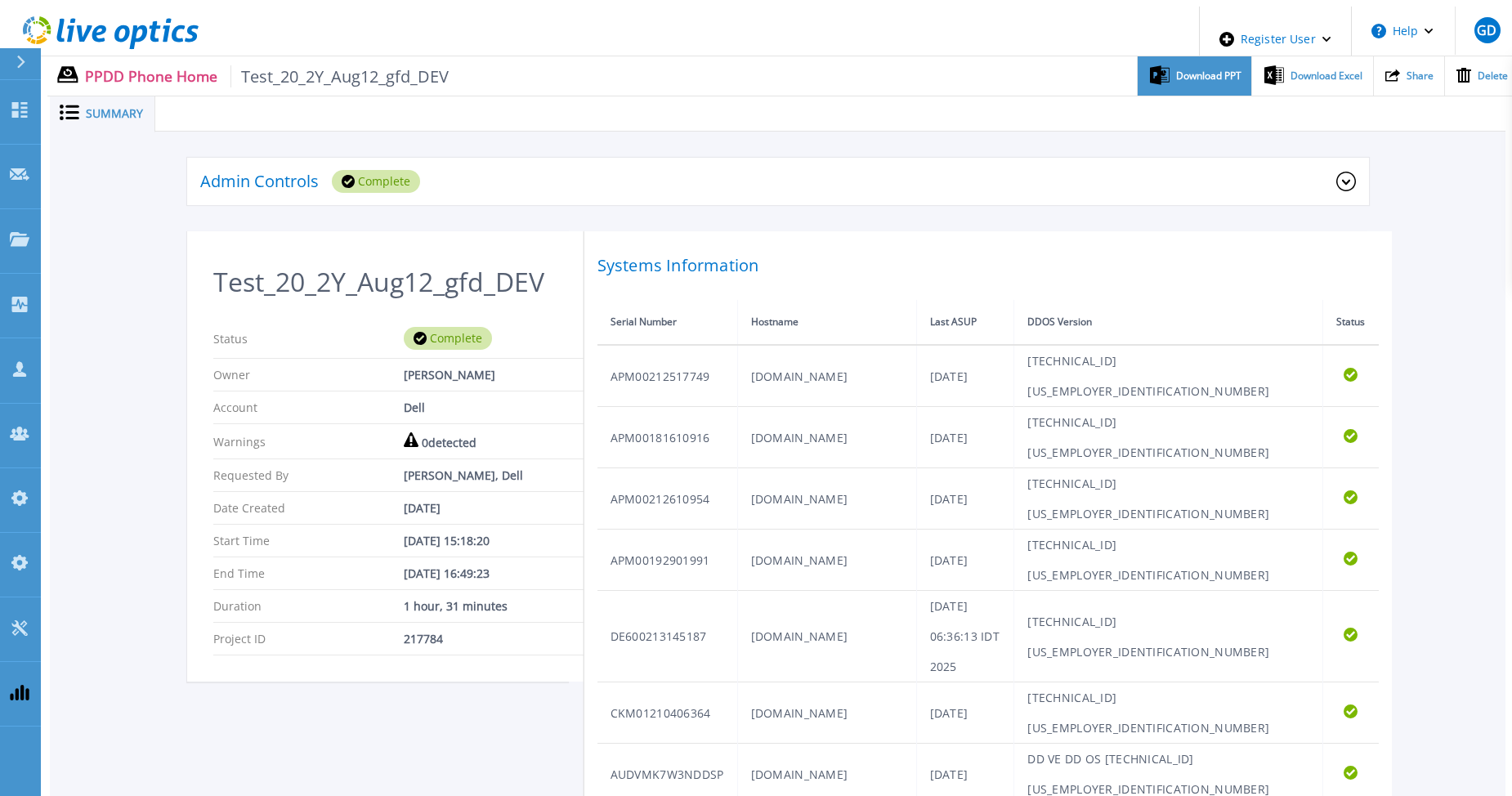
click at [1185, 71] on span "Download PPT" at bounding box center [1209, 76] width 65 height 10
click at [1312, 76] on div "Download Excel" at bounding box center [1312, 76] width 120 height 40
drag, startPoint x: 1420, startPoint y: 415, endPoint x: 598, endPoint y: 160, distance: 860.6
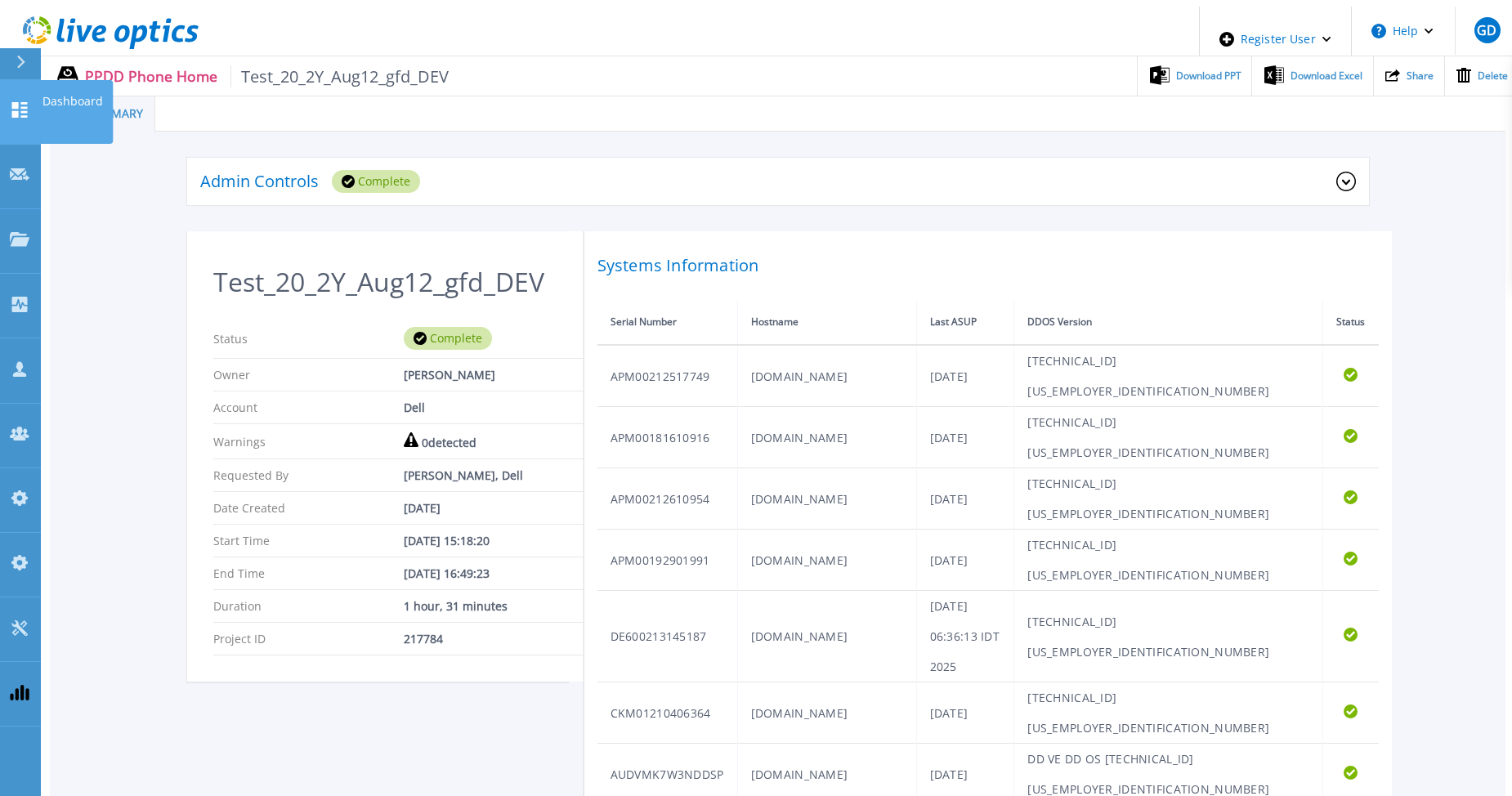
click at [25, 102] on icon at bounding box center [20, 110] width 15 height 15
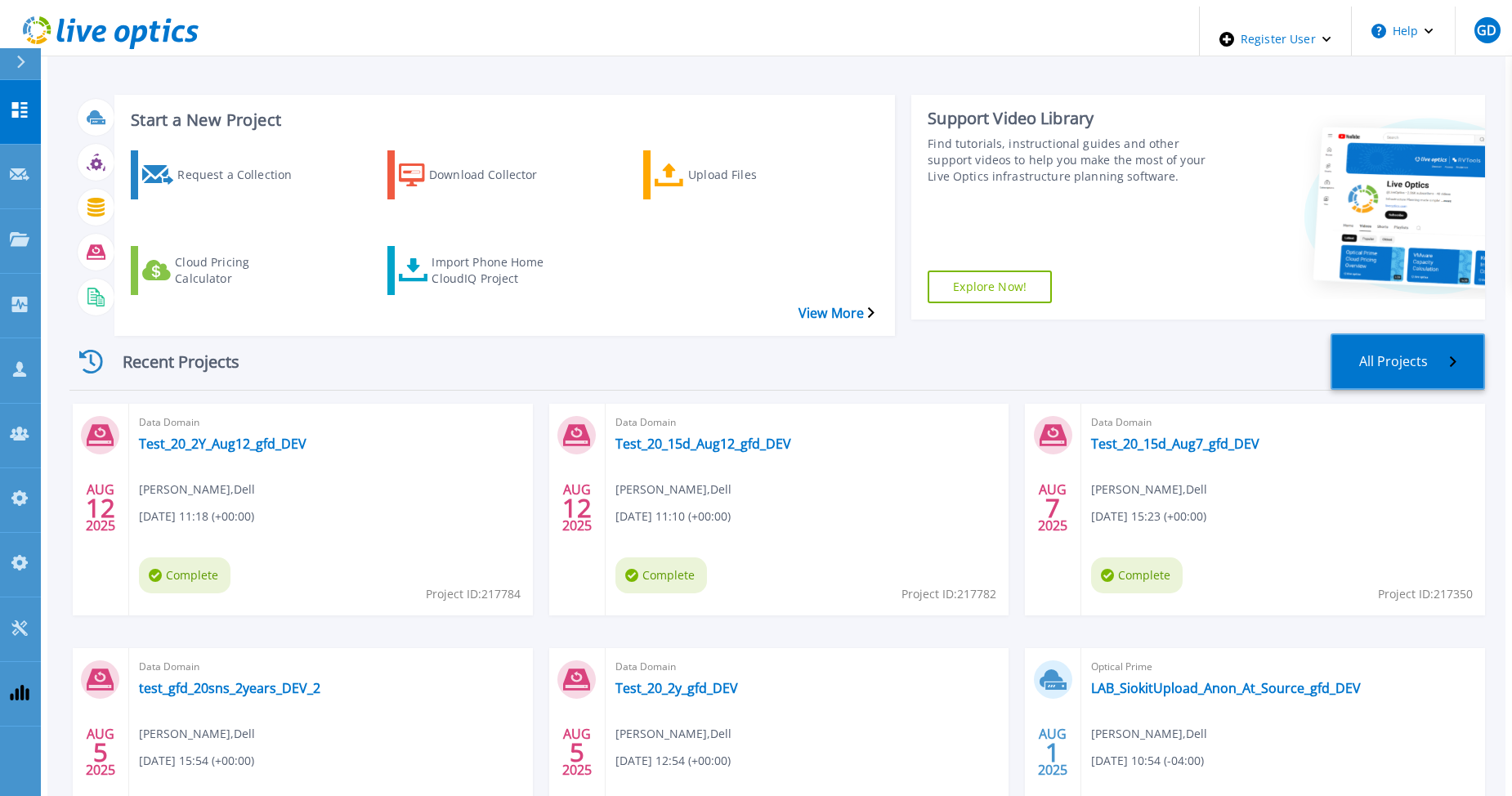
click at [1447, 334] on link "All Projects" at bounding box center [1408, 362] width 155 height 56
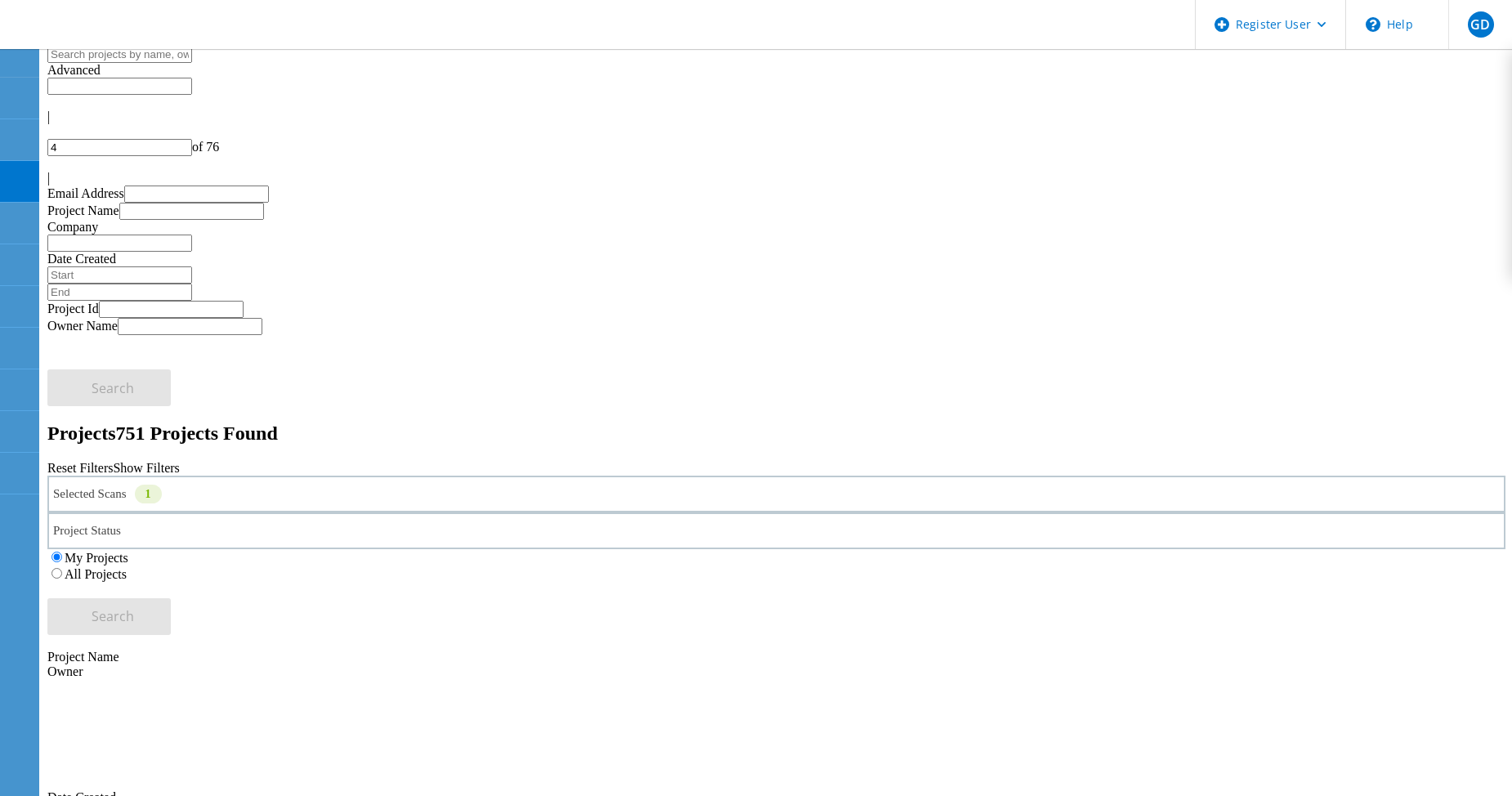
click at [127, 567] on label "All Projects" at bounding box center [95, 574] width 62 height 14
click at [62, 568] on input "All Projects" at bounding box center [57, 573] width 11 height 11
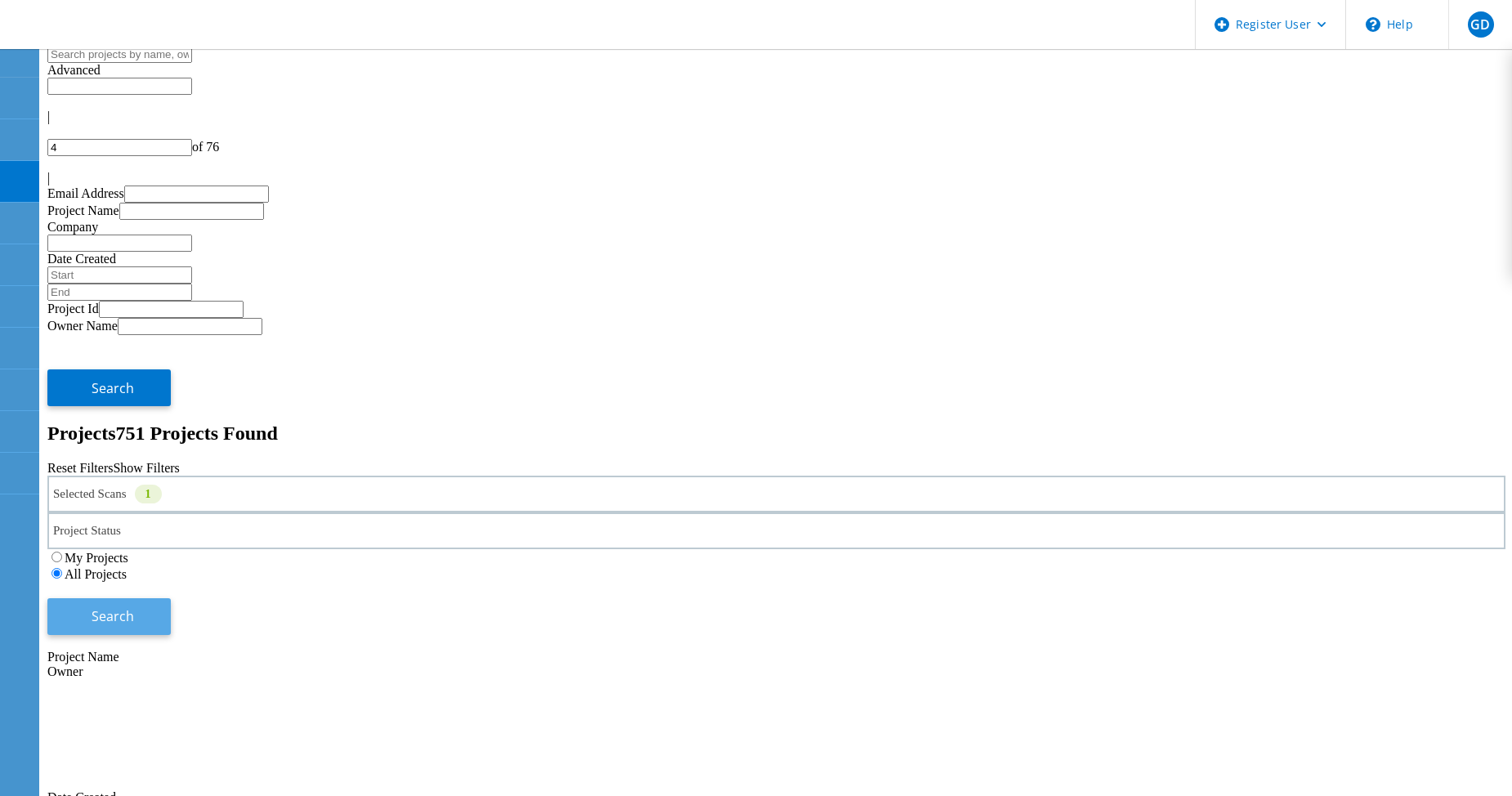
click at [171, 599] on button "Search" at bounding box center [109, 617] width 123 height 37
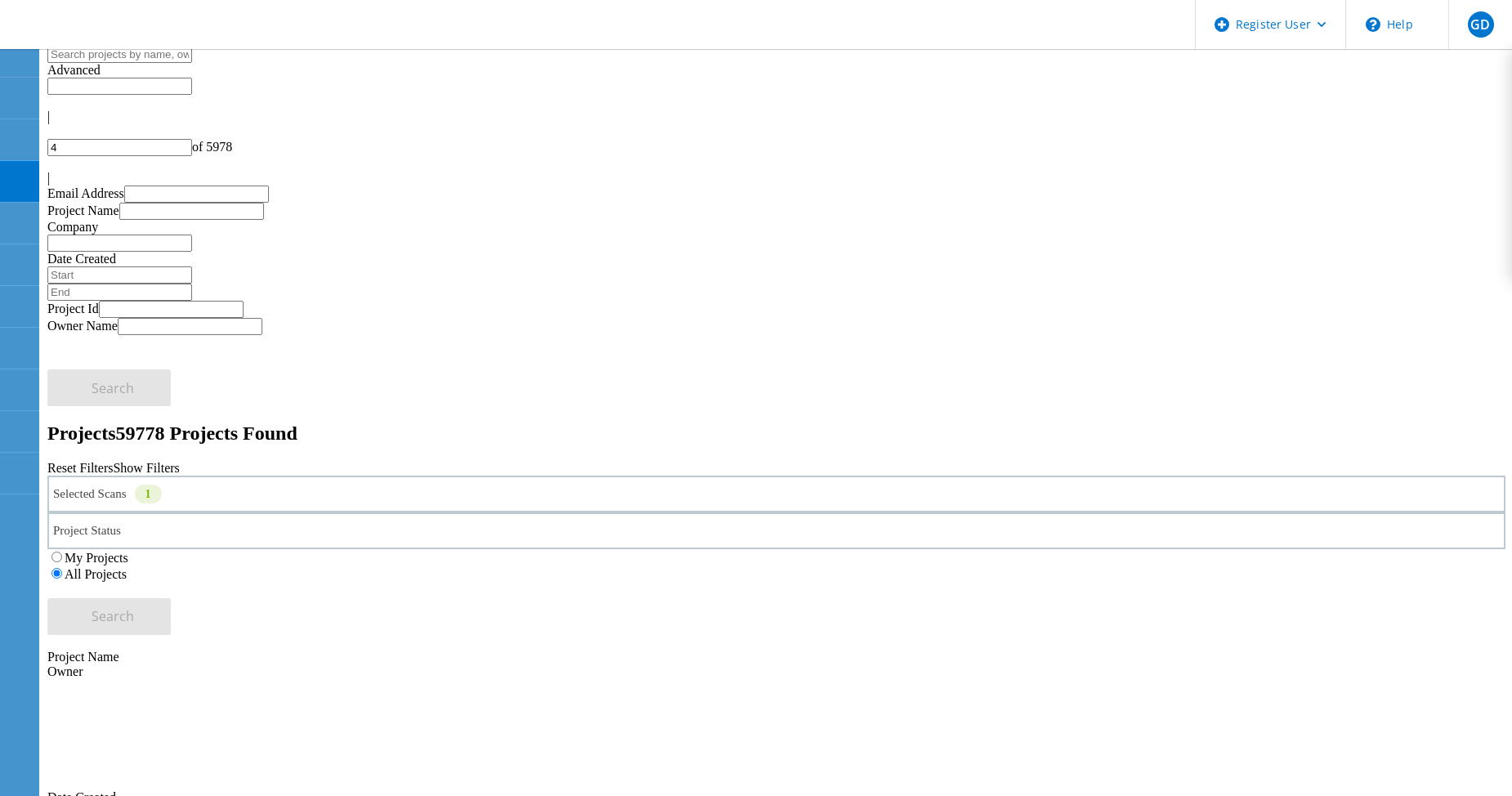
click at [219, 476] on div "Selected Scans 1" at bounding box center [776, 494] width 1458 height 37
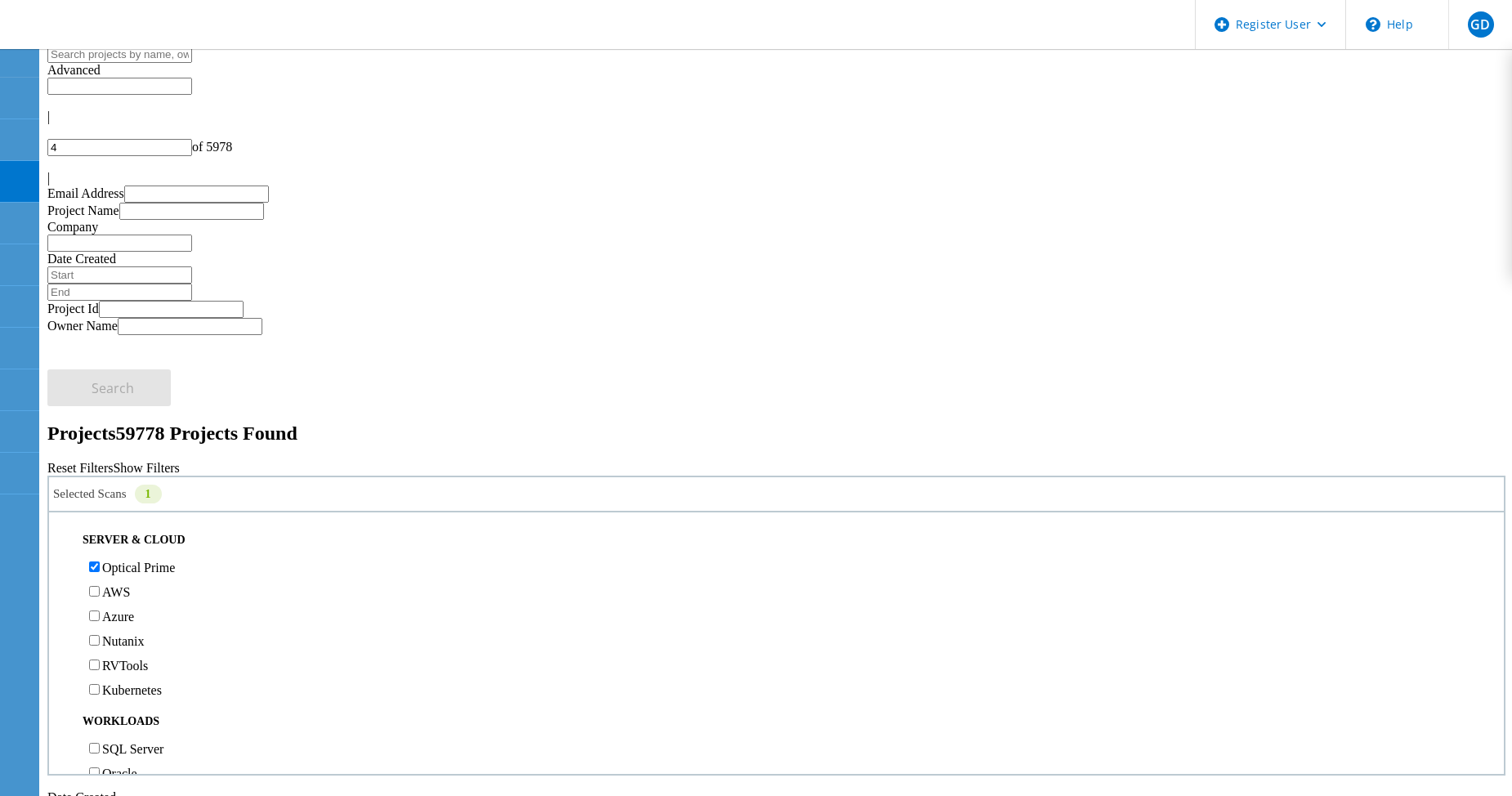
click at [137, 561] on label "Optical Prime" at bounding box center [138, 567] width 73 height 14
click at [99, 562] on input "Optical Prime" at bounding box center [94, 567] width 11 height 11
click at [171, 599] on button "Search" at bounding box center [109, 617] width 123 height 37
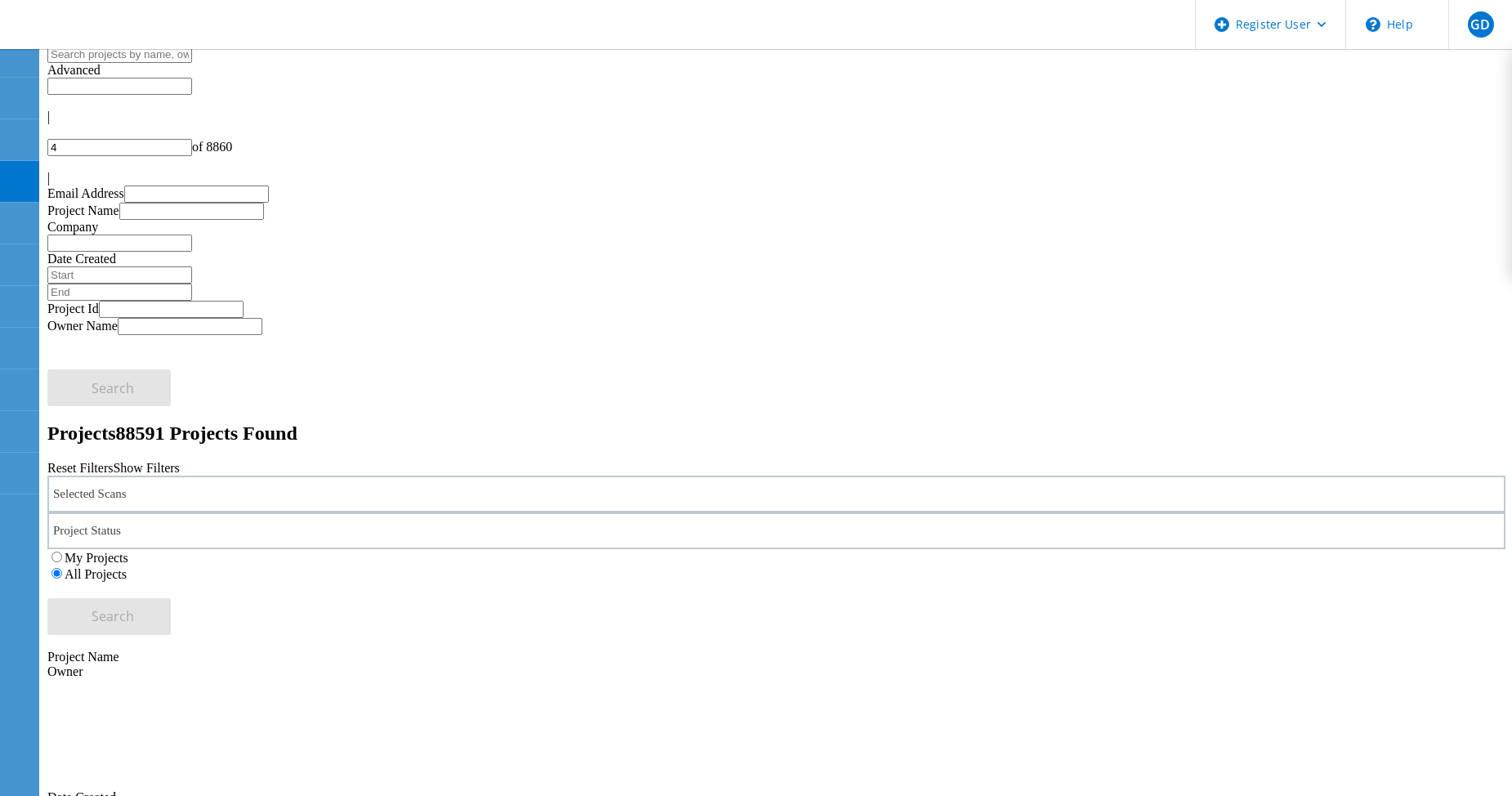
click at [1270, 110] on div "|" at bounding box center [776, 116] width 1458 height 14
type input "1"
click at [262, 476] on div "Selected Scans" at bounding box center [776, 494] width 1458 height 37
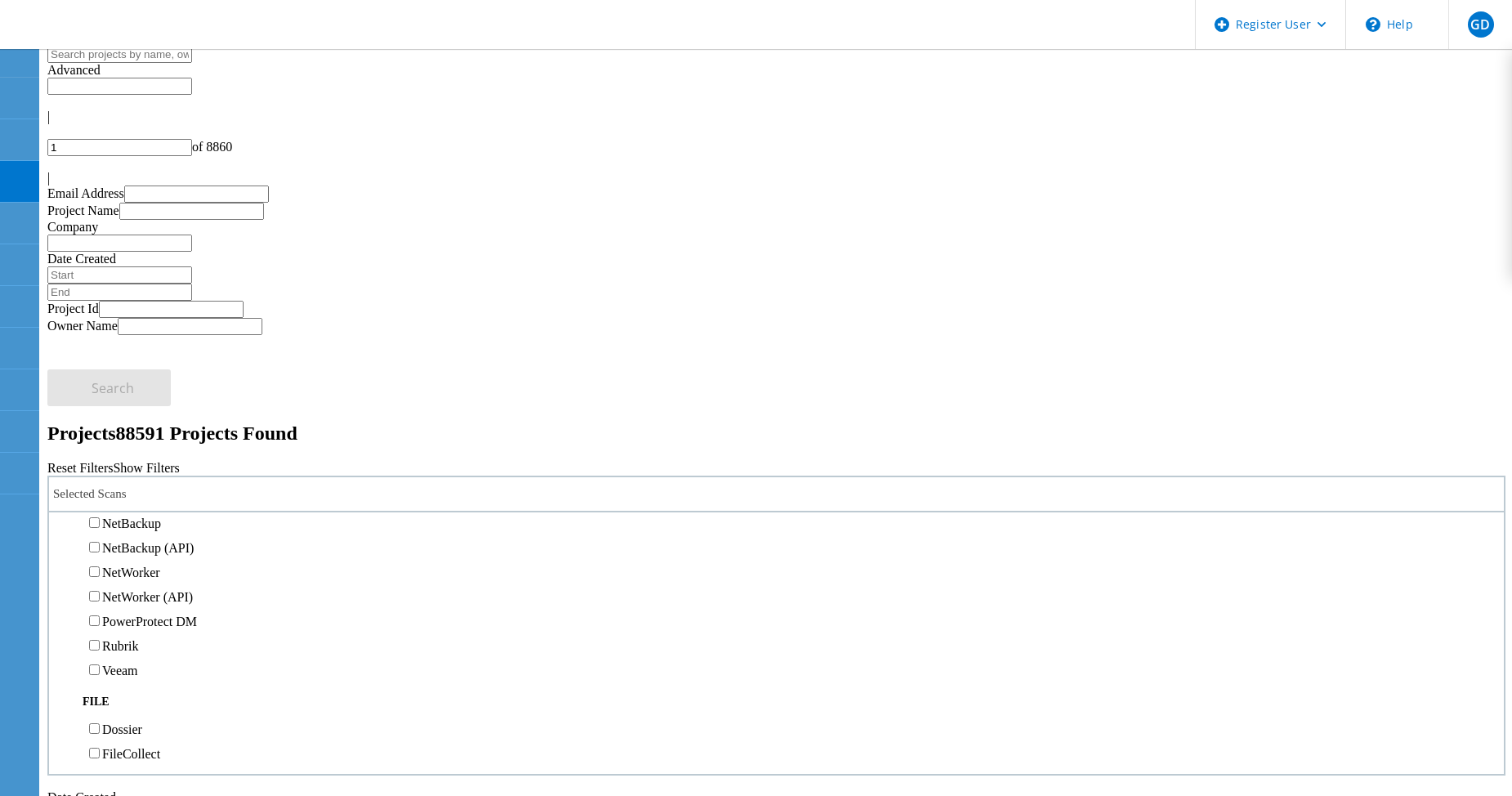
scroll to position [900, 0]
click at [136, 468] on label "Data Domain" at bounding box center [137, 475] width 71 height 14
click at [99, 468] on input "Data Domain" at bounding box center [94, 473] width 11 height 11
click at [1189, 476] on div "Selected Scans 1 Server & Cloud Optical Prime AWS Azure Nutanix RVTools Kuberne…" at bounding box center [776, 556] width 1458 height 160
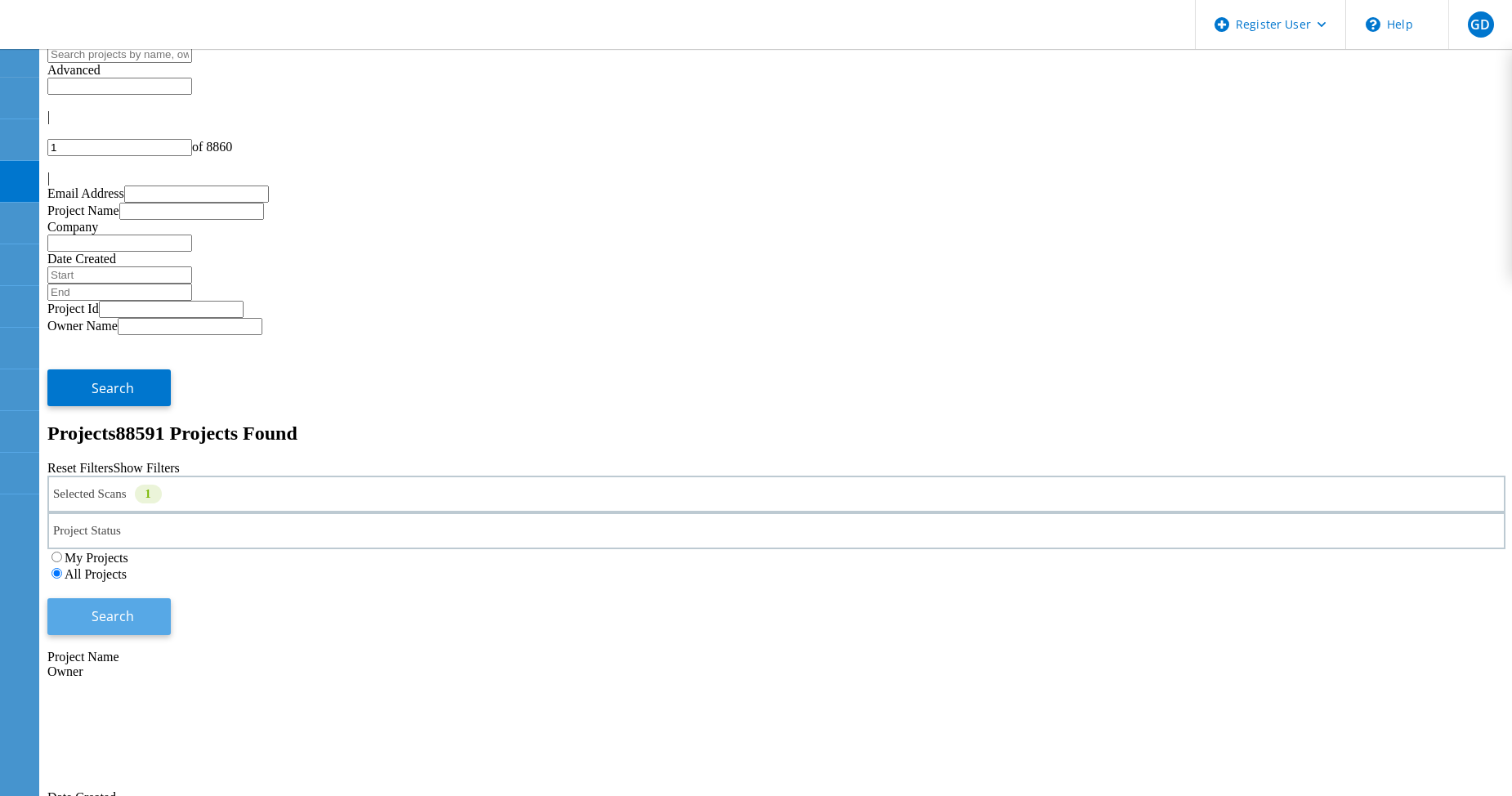
click at [171, 599] on button "Search" at bounding box center [109, 617] width 123 height 37
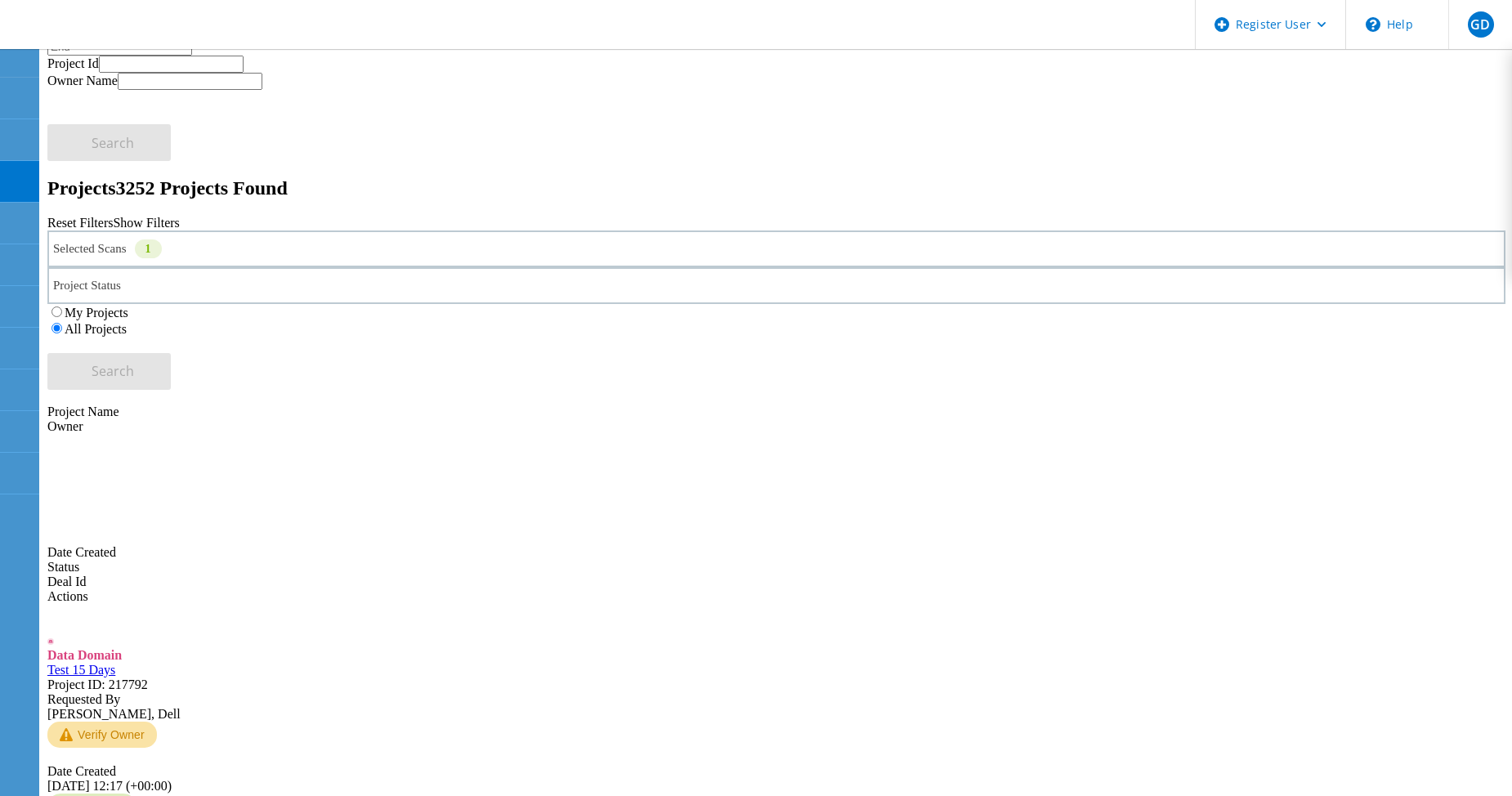
scroll to position [0, 0]
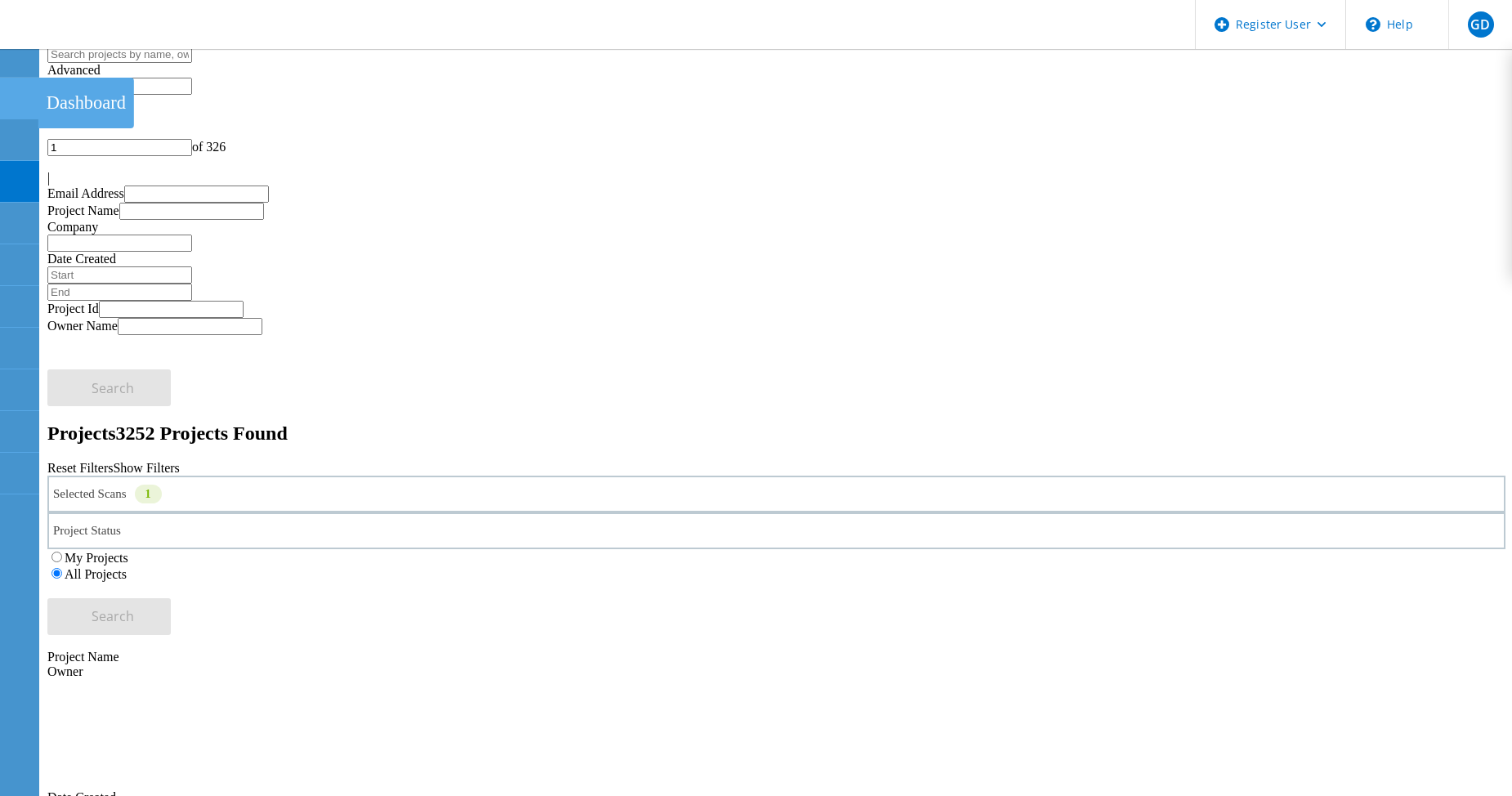
click at [9, 91] on use at bounding box center [9, 91] width 0 height 0
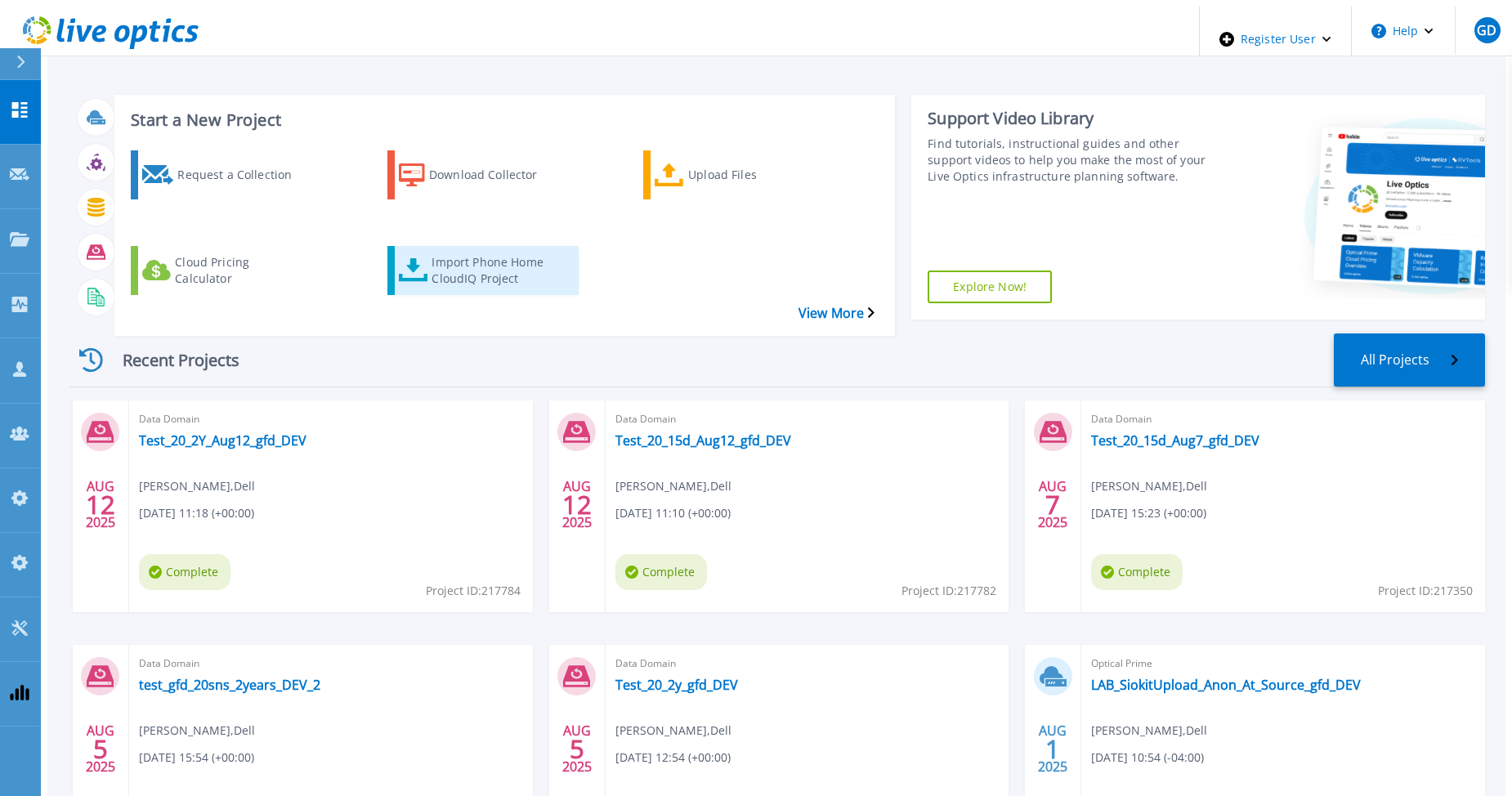
click at [460, 251] on div "Import Phone Home CloudIQ Project" at bounding box center [497, 271] width 131 height 41
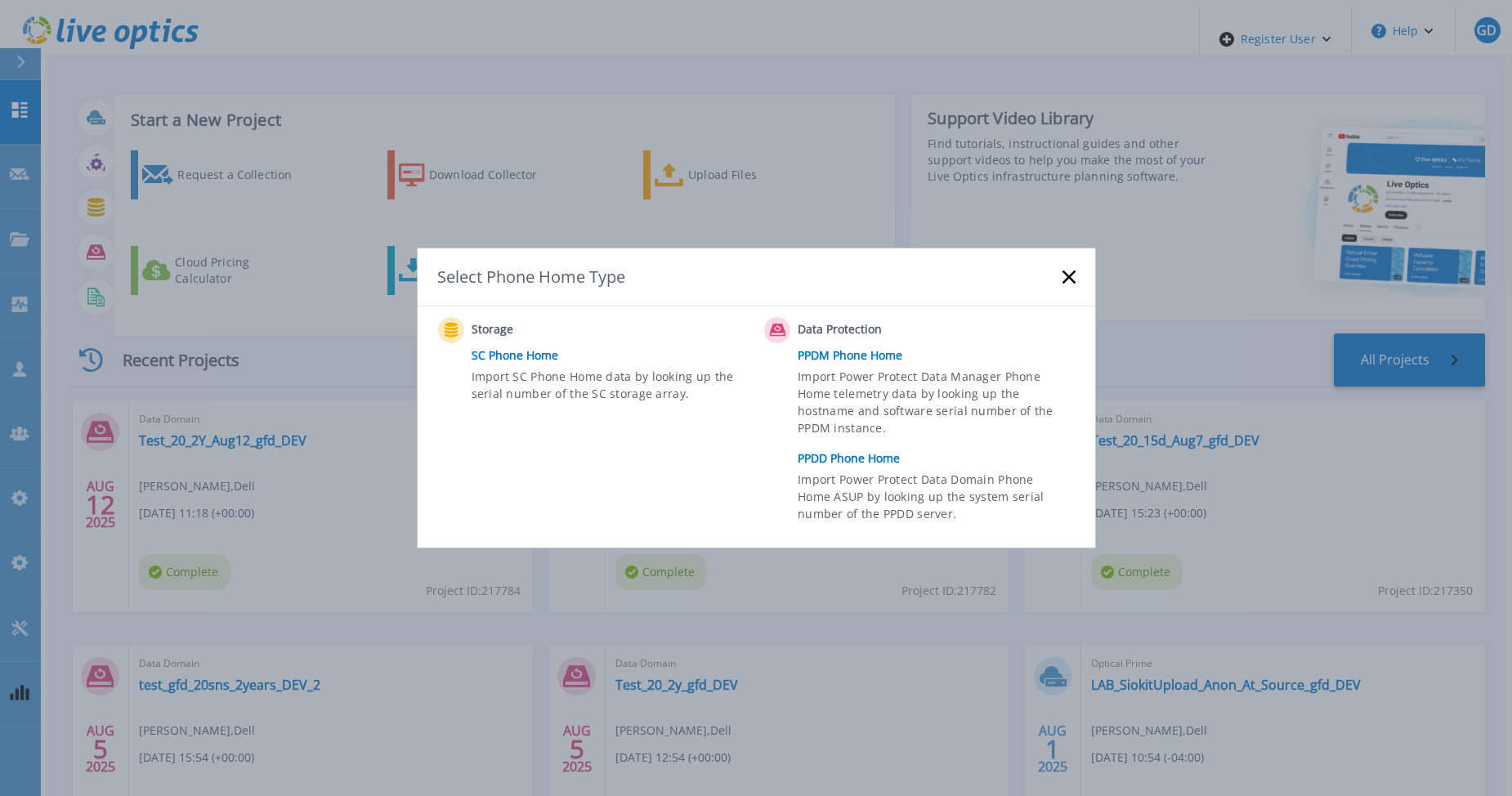
click at [850, 456] on link "PPDD Phone Home" at bounding box center [940, 458] width 285 height 25
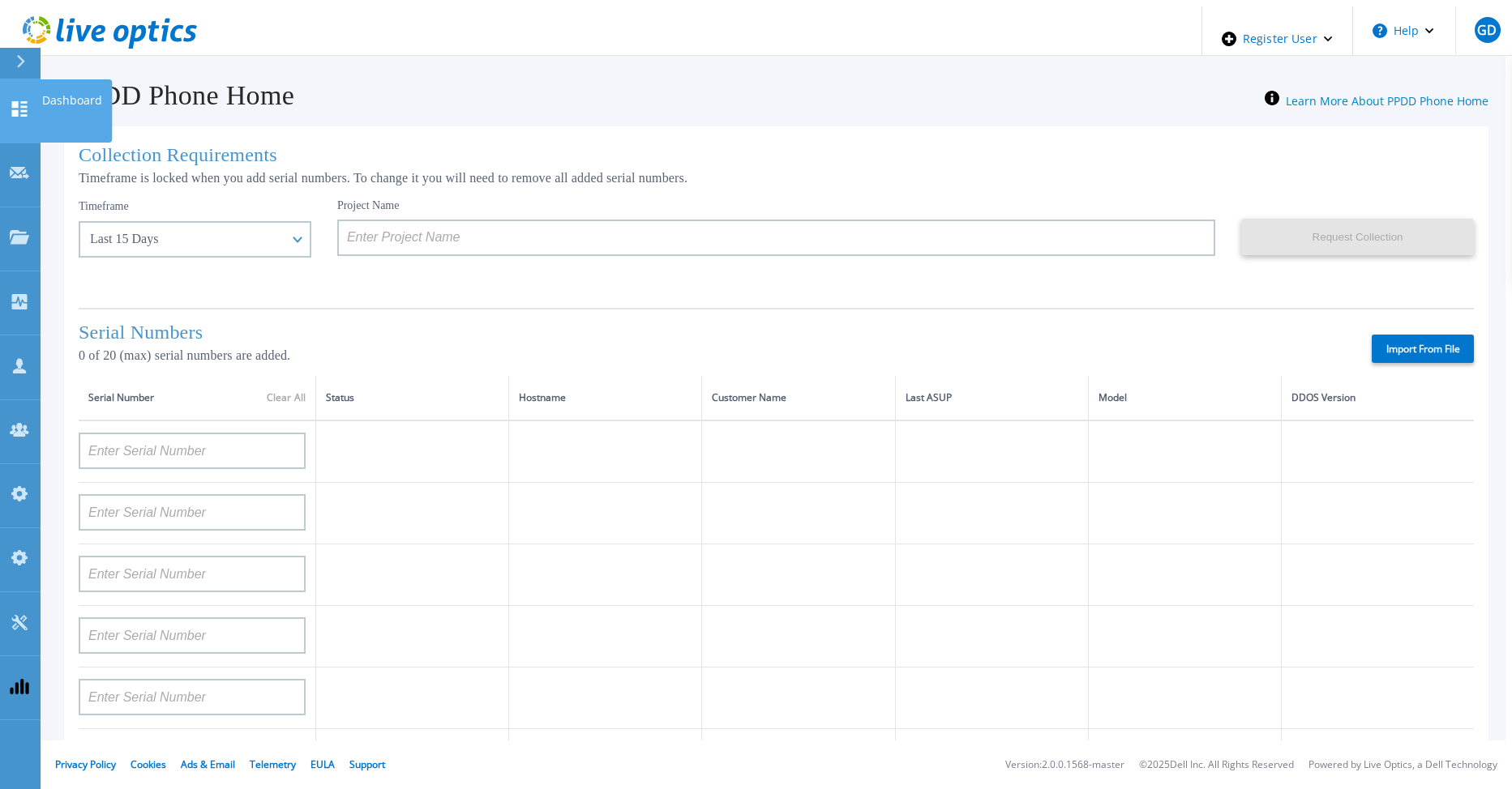
click at [18, 101] on icon at bounding box center [19, 109] width 19 height 15
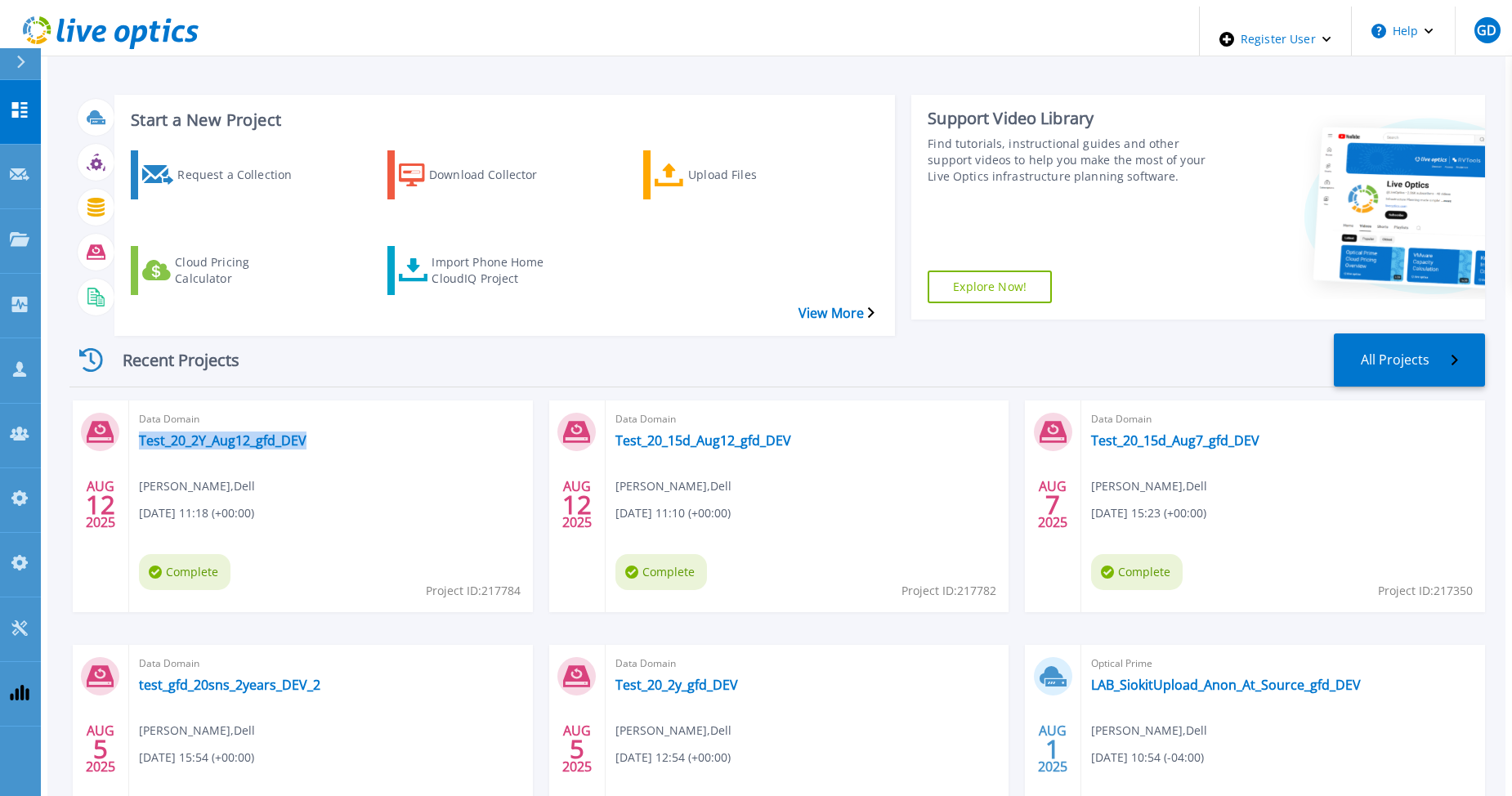
drag, startPoint x: 294, startPoint y: 403, endPoint x: 124, endPoint y: 409, distance: 170.1
click at [129, 409] on div "Data Domain Test_20_2Y_Aug12_gfd_DEV [PERSON_NAME] , Dell [DATE] 11:18 (+00:00)…" at bounding box center [330, 506] width 403 height 212
copy link "Test_20_2Y_Aug12_gfd_DEV"
click at [11, 102] on icon at bounding box center [20, 110] width 20 height 15
click at [472, 251] on div "Import Phone Home CloudIQ Project" at bounding box center [497, 271] width 131 height 41
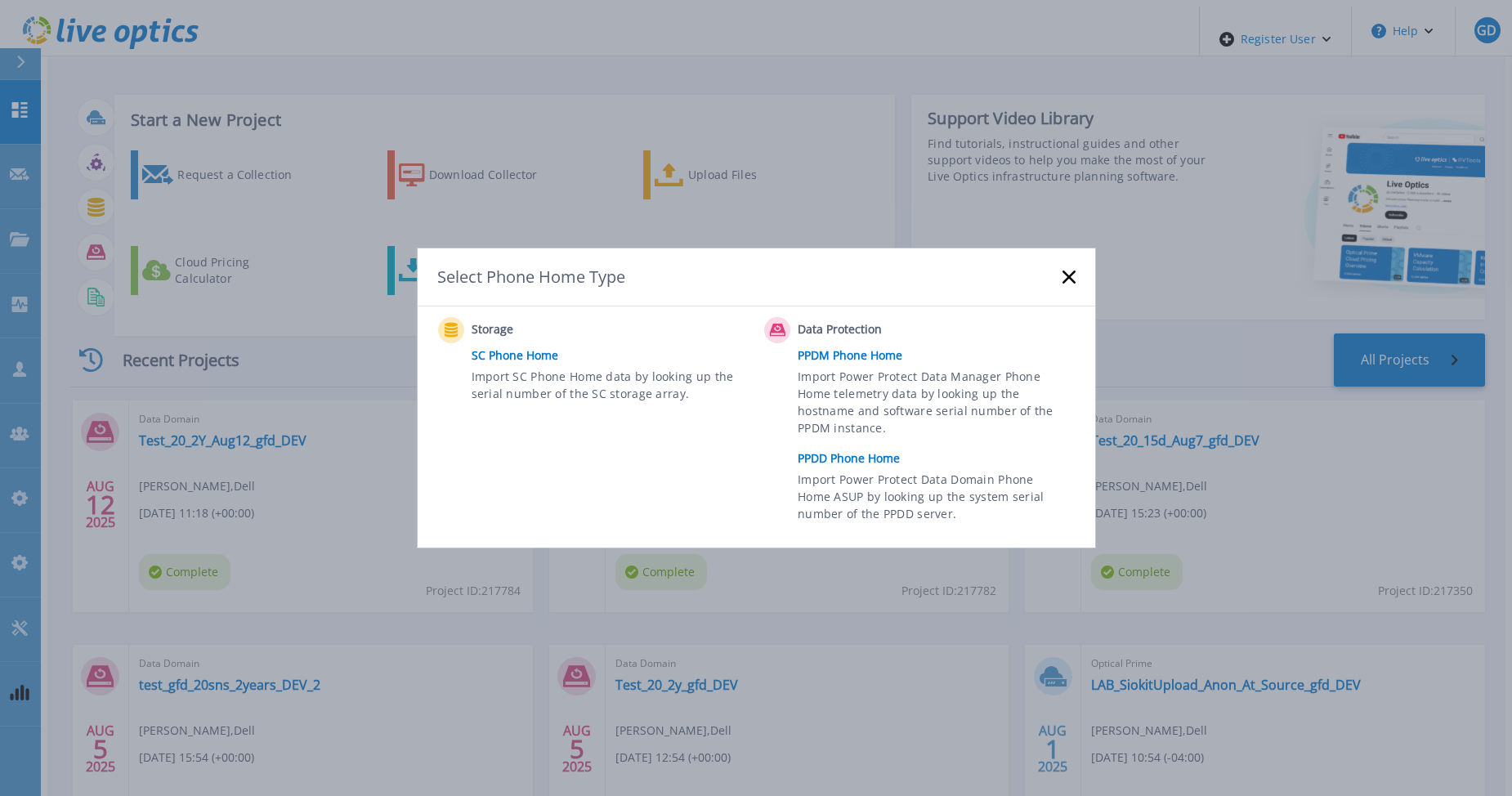
click at [822, 457] on link "PPDD Phone Home" at bounding box center [940, 458] width 285 height 25
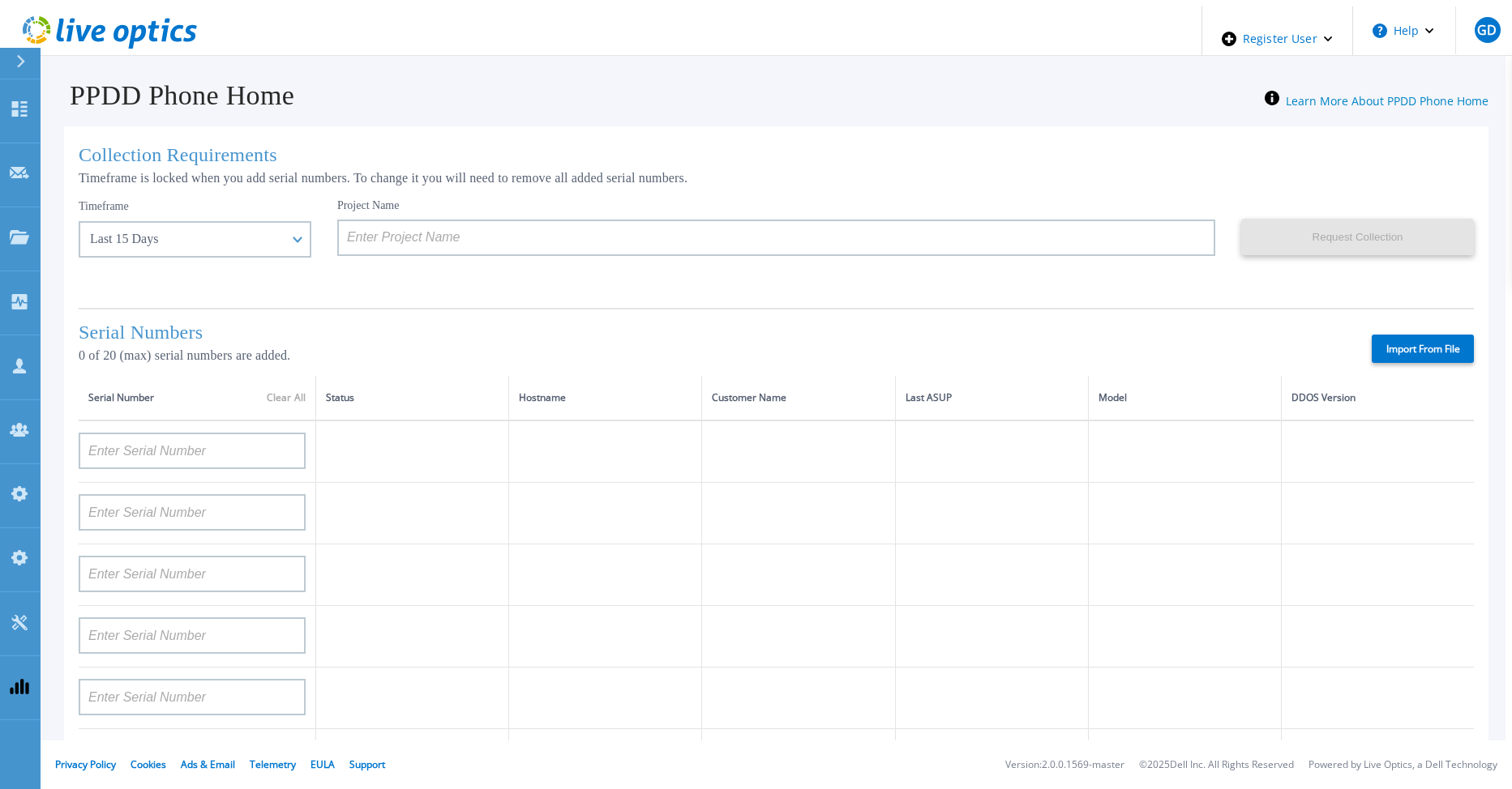
click at [1423, 356] on label "Import From File" at bounding box center [1422, 349] width 102 height 29
click at [0, 0] on input "Import From File" at bounding box center [0, 0] width 0 height 0
type input "APM00212517749"
type input "APM00181610916"
type input "APM00212610954"
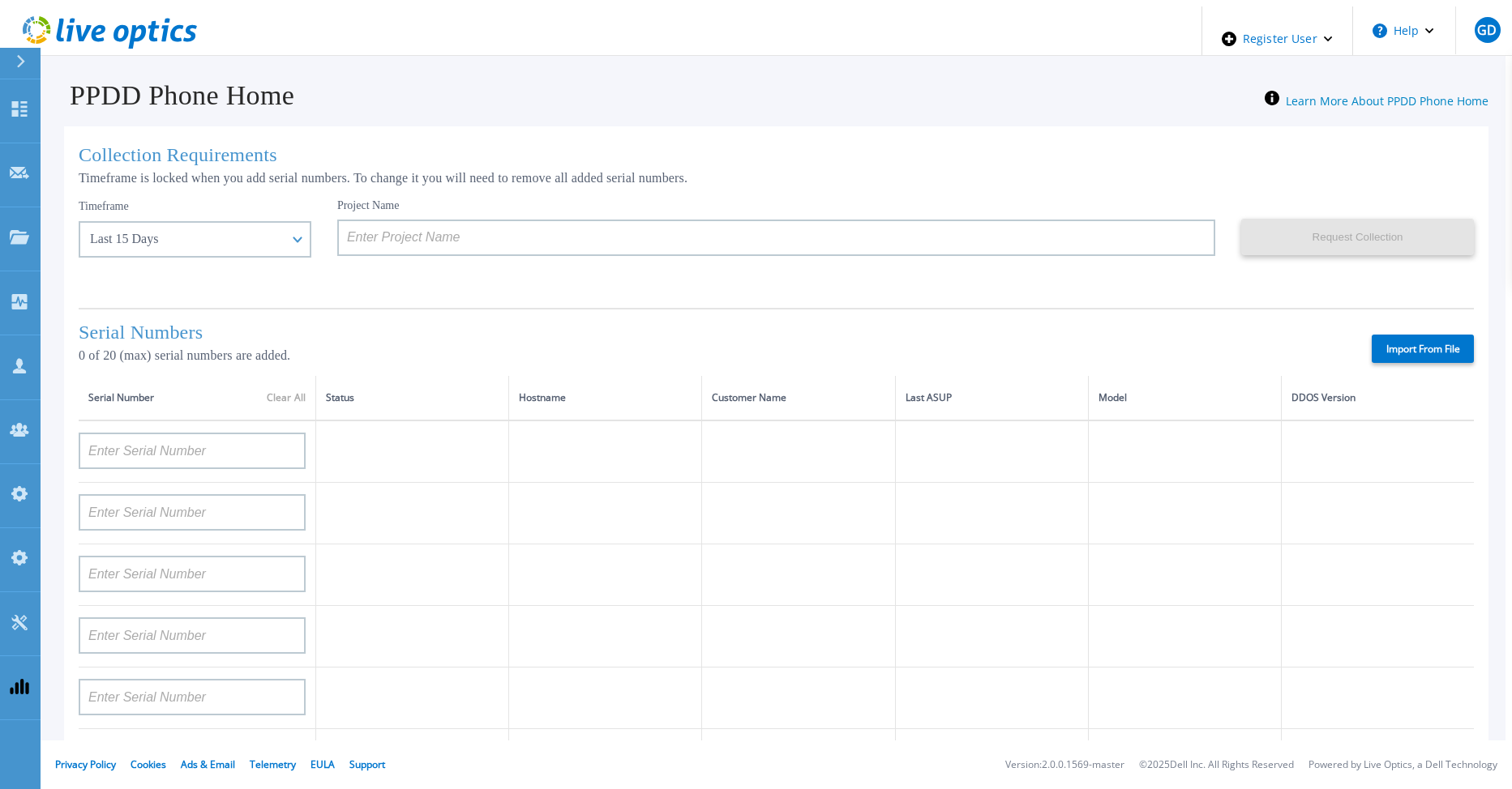
type input "APM00192901991"
type input "DE600213145187"
type input "CKM01210406364"
type input "AUDVMK7W3NDDSP"
type input "APM00174422347"
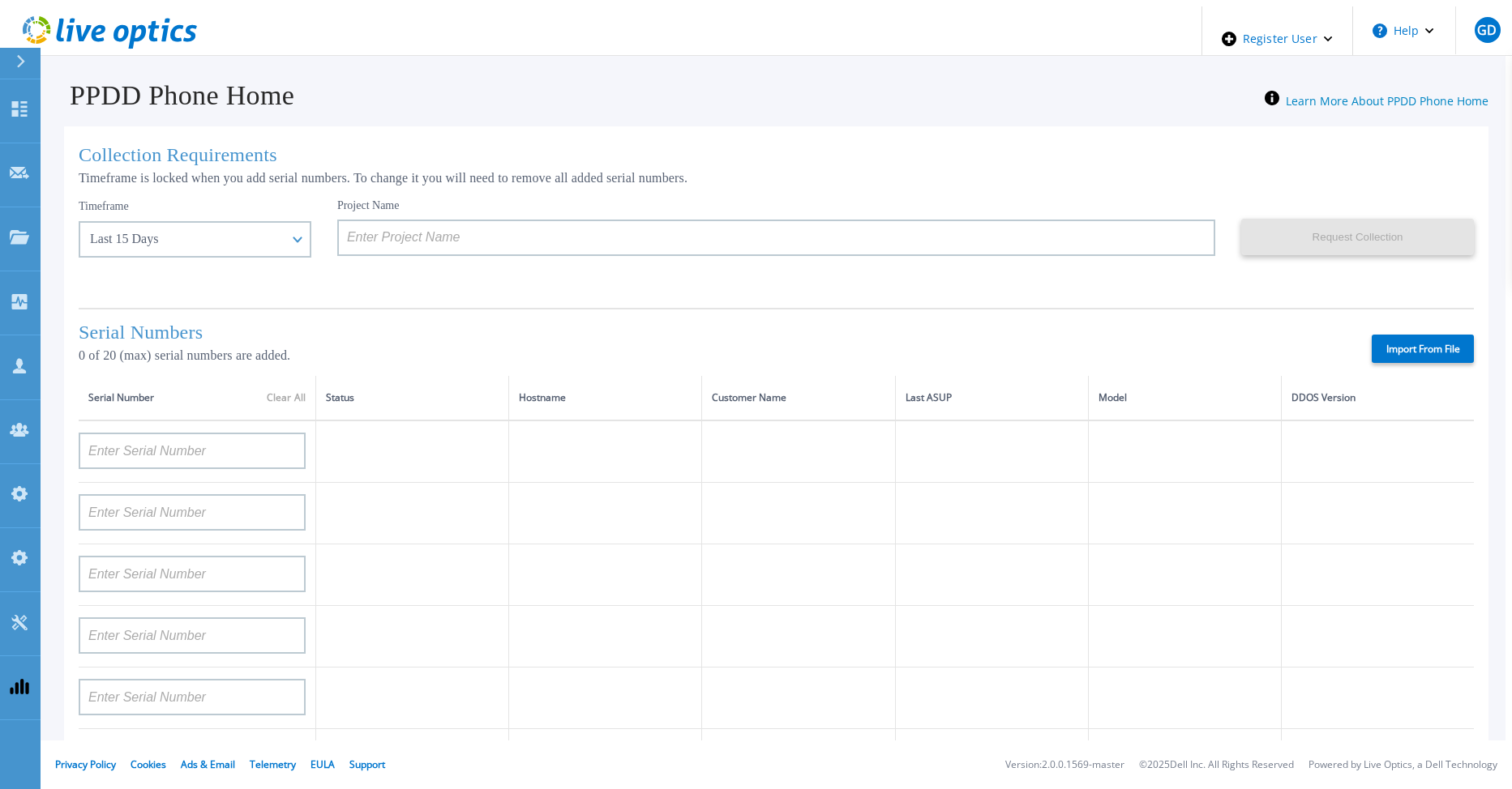
type input "APM00171414746"
type input "APM00222128522"
type input "APM00200337213"
type input "APM00160405864"
type input "APM00201200598"
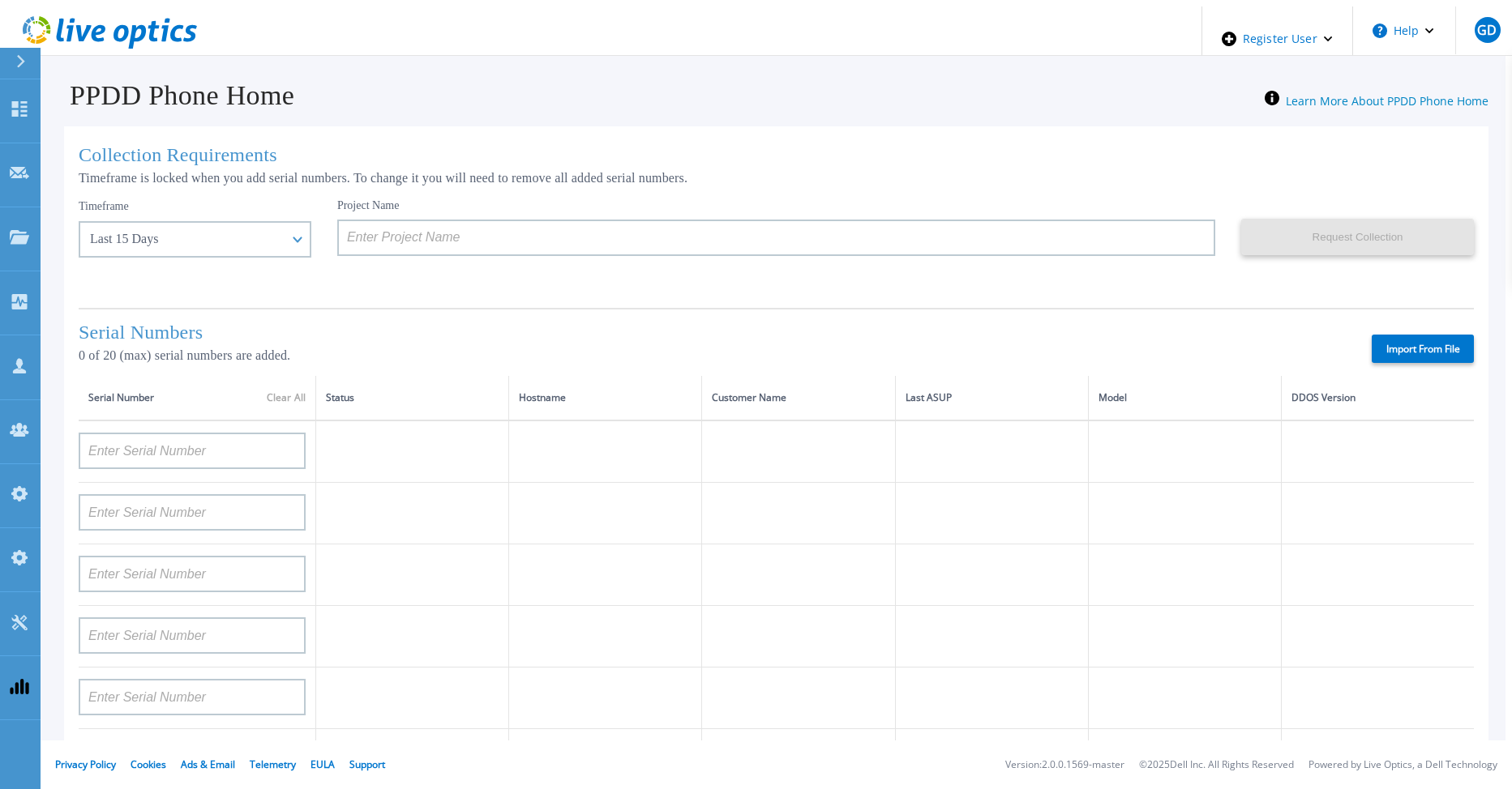
type input "APM00172914280"
type input "APM00212721945"
type input "CKM01203620338"
type input "CKM01214706127"
type input "FLA95144400037"
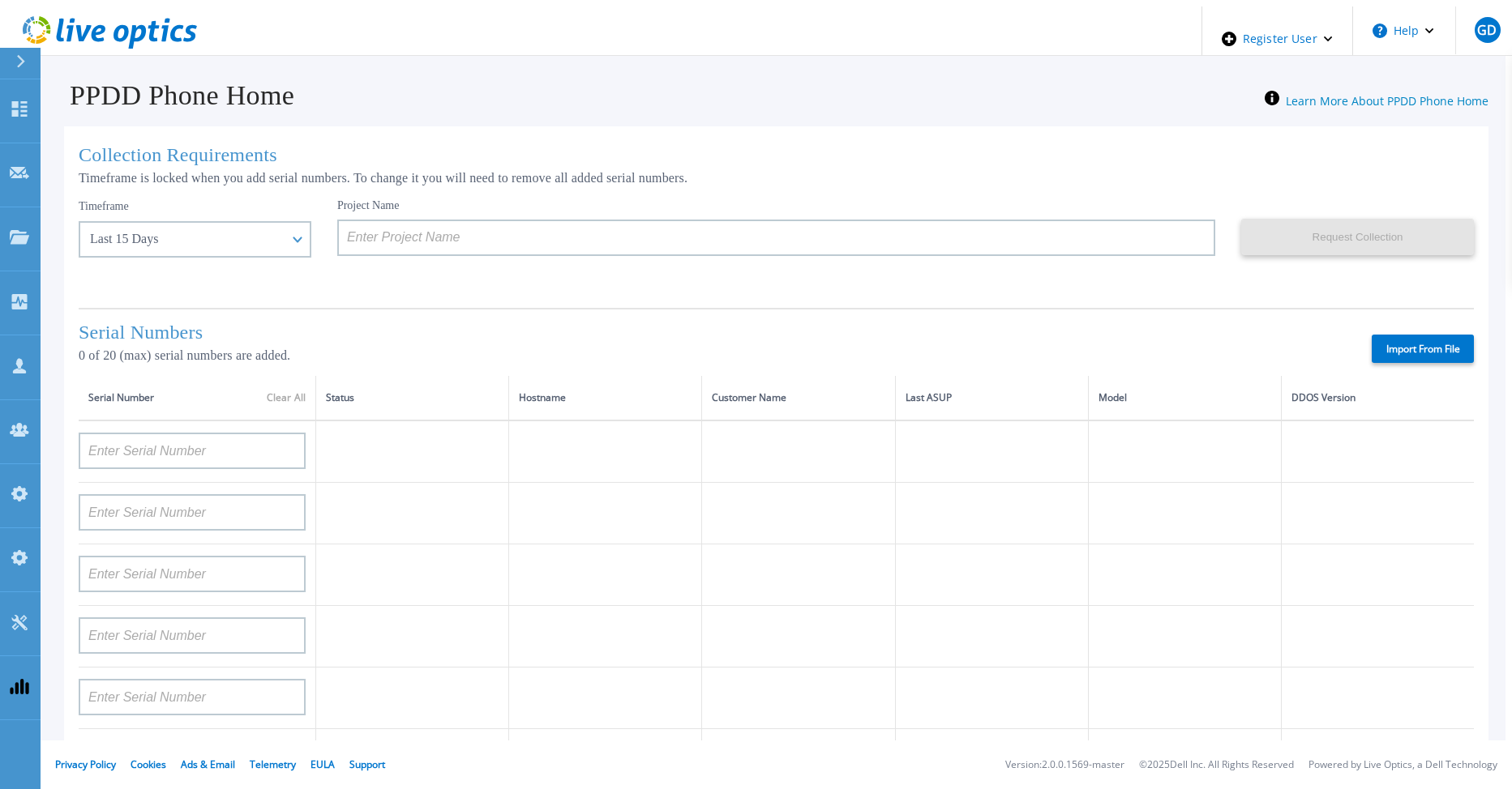
type input "AUDVNWBR6EDS91"
type input "APM00182109758"
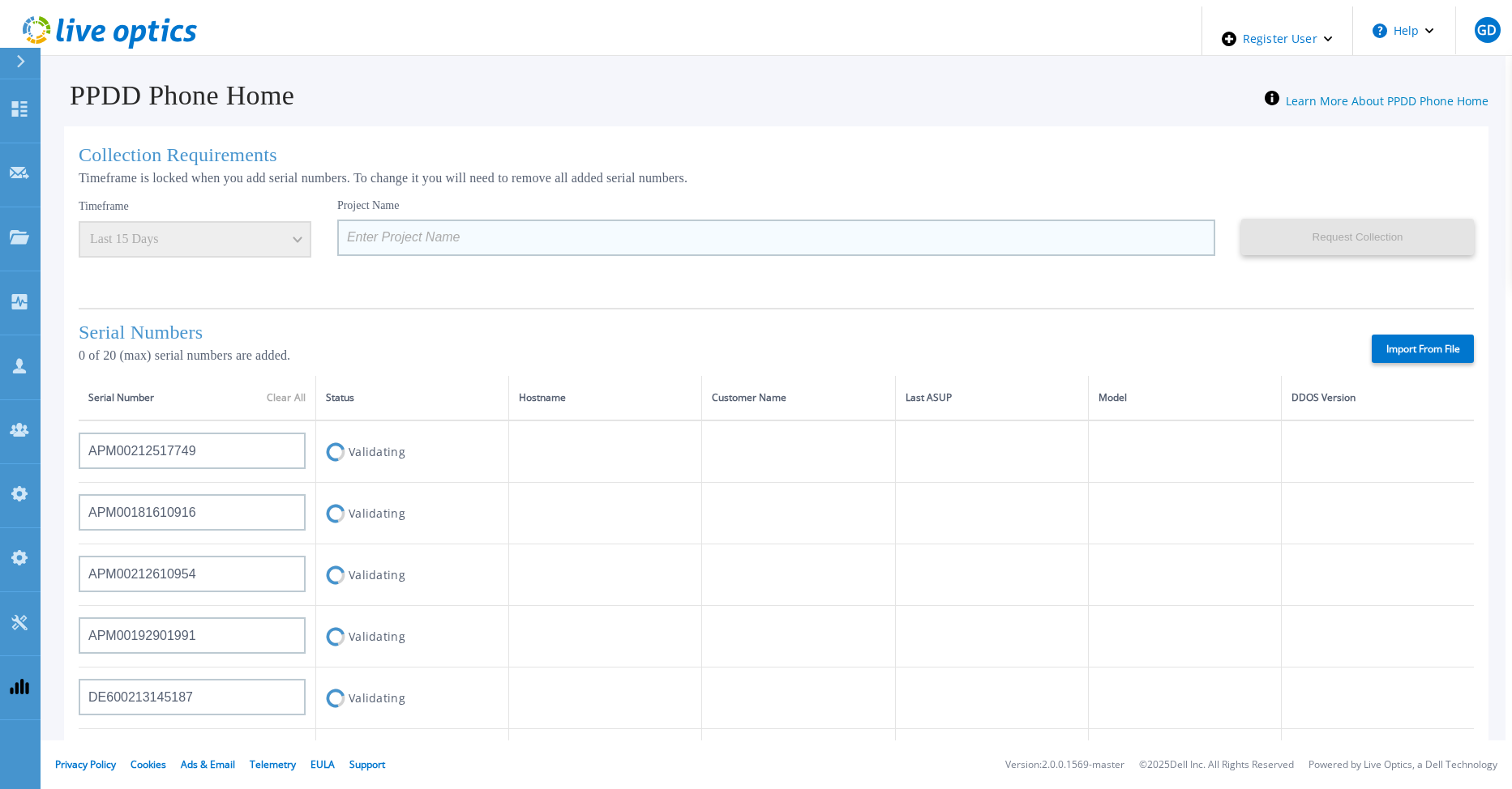
click at [430, 232] on input at bounding box center [776, 237] width 878 height 36
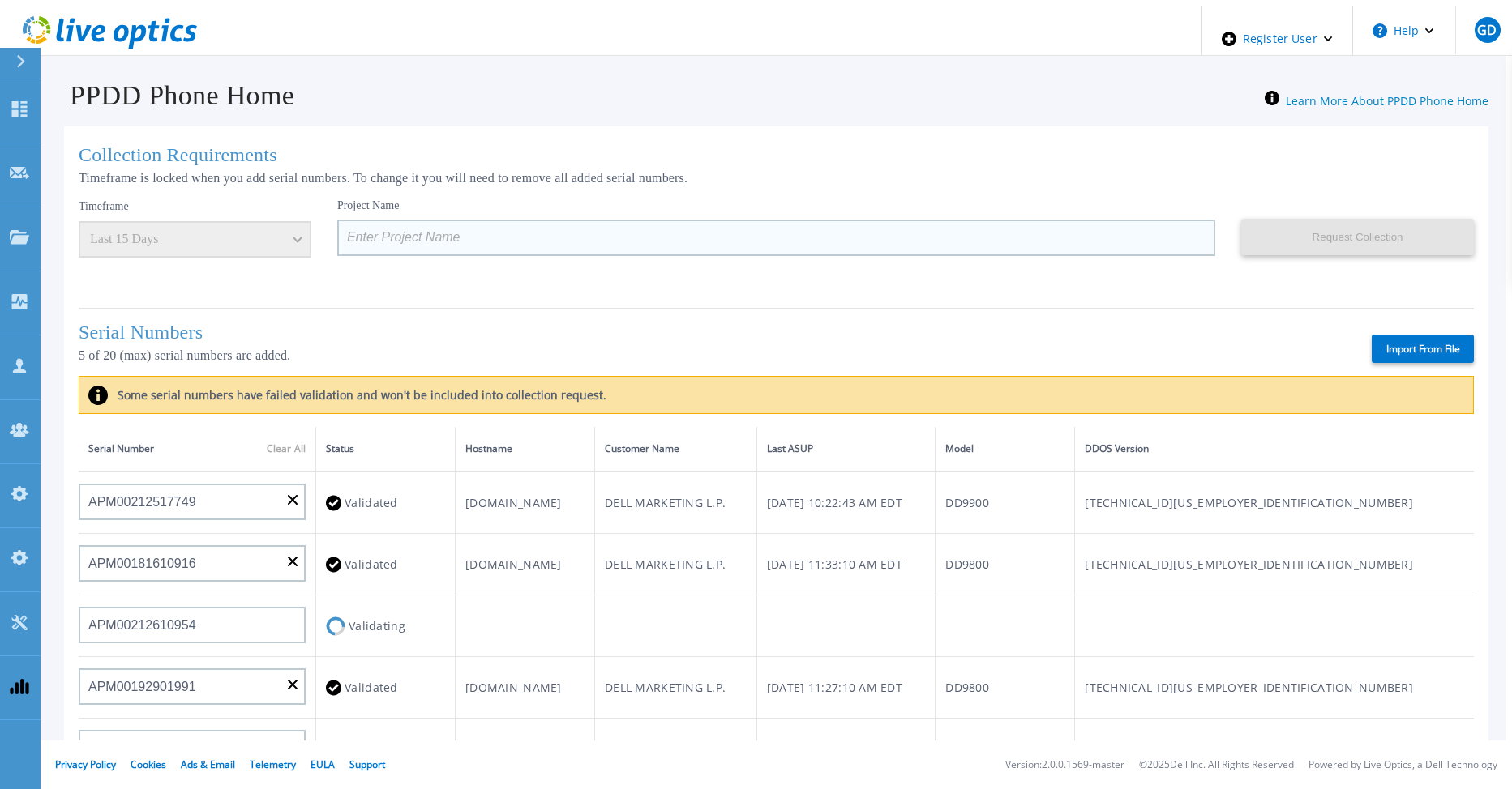
paste input "Test_20_2Y_Aug12_gfd_DEV"
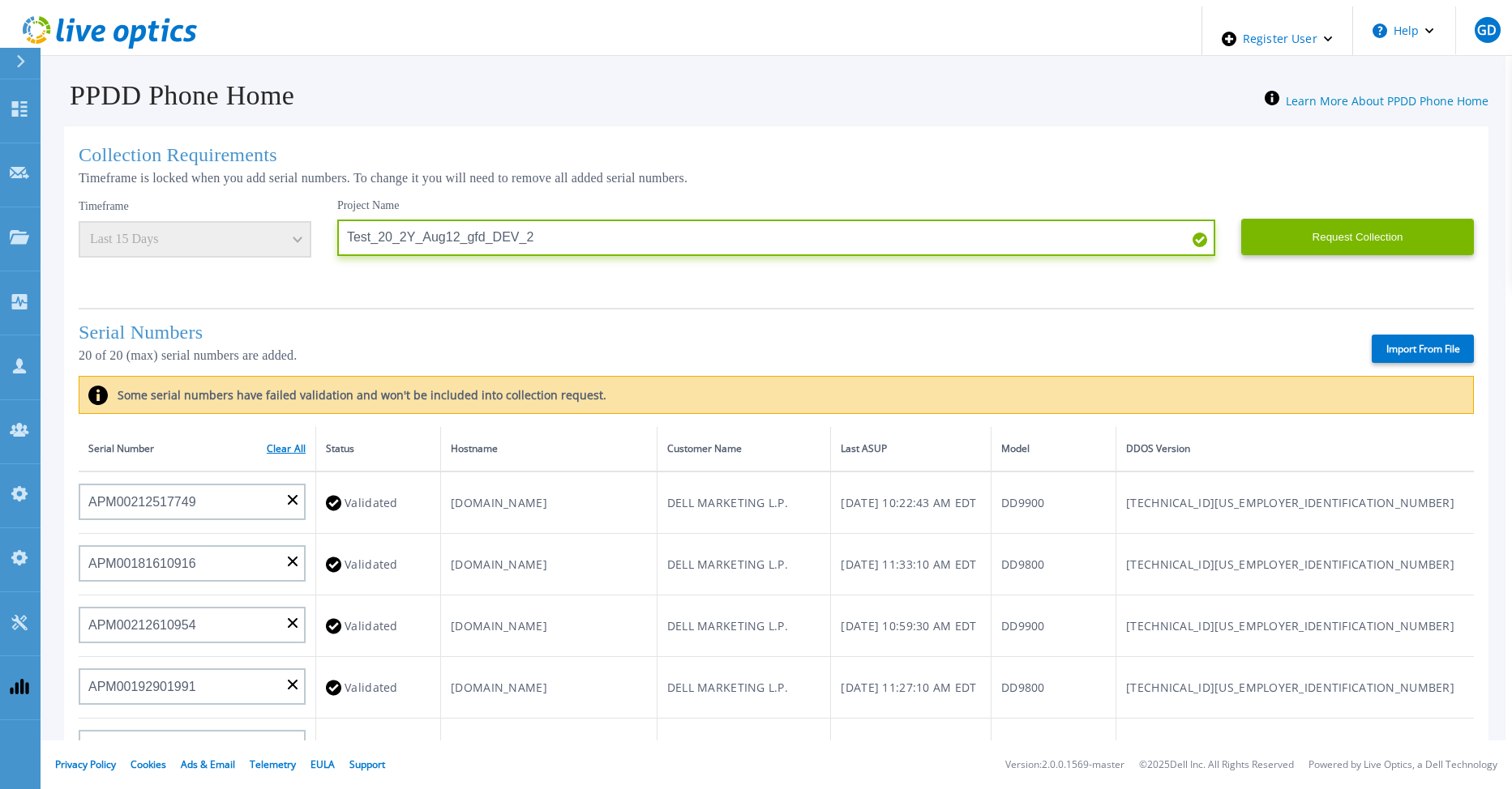
type input "Test_20_2Y_Aug12_gfd_DEV_2"
click at [284, 443] on link "Clear All" at bounding box center [286, 448] width 39 height 11
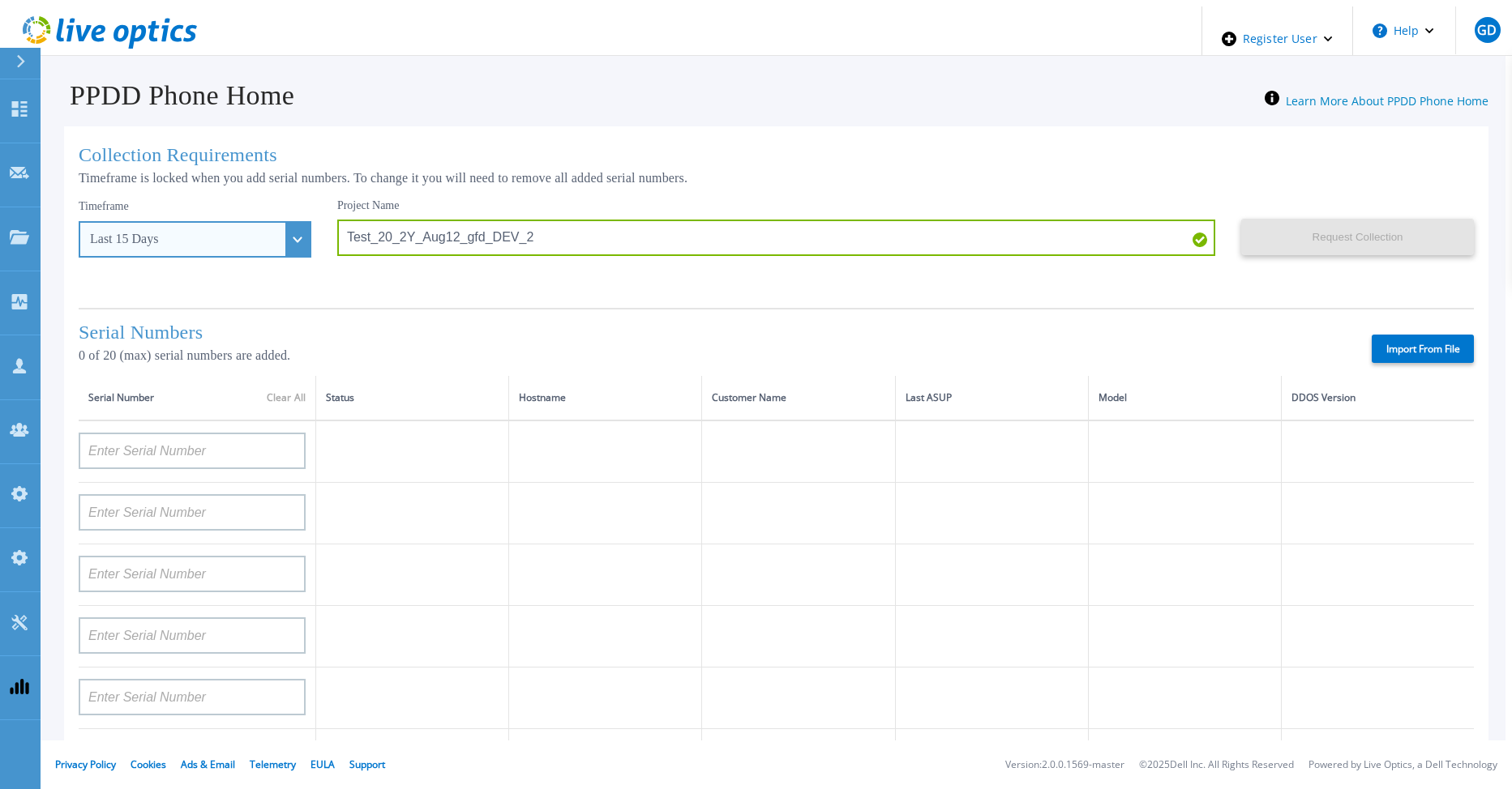
click at [270, 240] on div "Last 15 Days" at bounding box center [195, 239] width 232 height 36
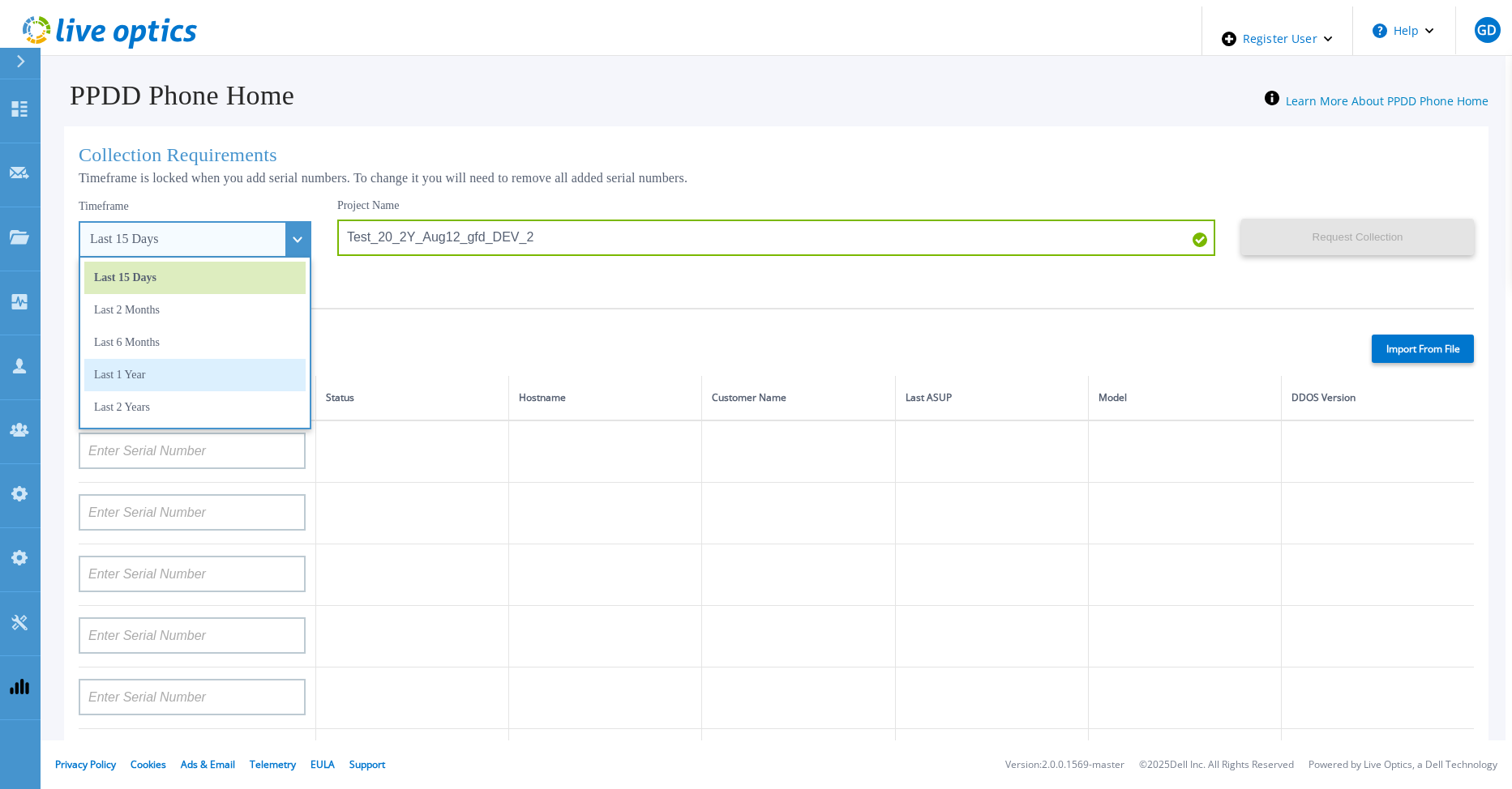
click at [165, 378] on li "Last 1 Year" at bounding box center [195, 375] width 222 height 32
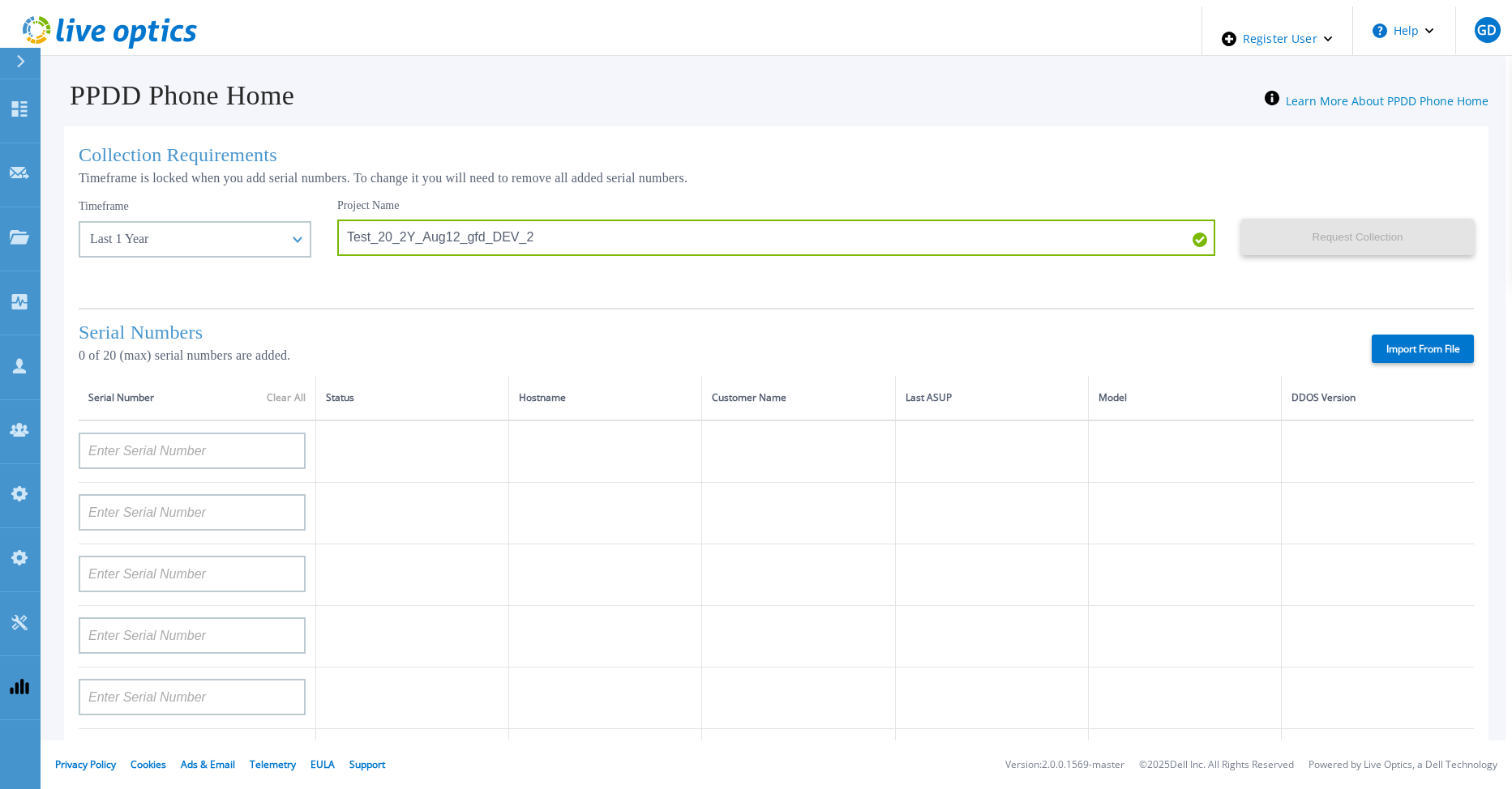
click at [1402, 355] on label "Import From File" at bounding box center [1422, 349] width 102 height 29
click at [0, 0] on input "Import From File" at bounding box center [0, 0] width 0 height 0
type input "APM00212517749"
type input "APM00181610916"
type input "APM00212610954"
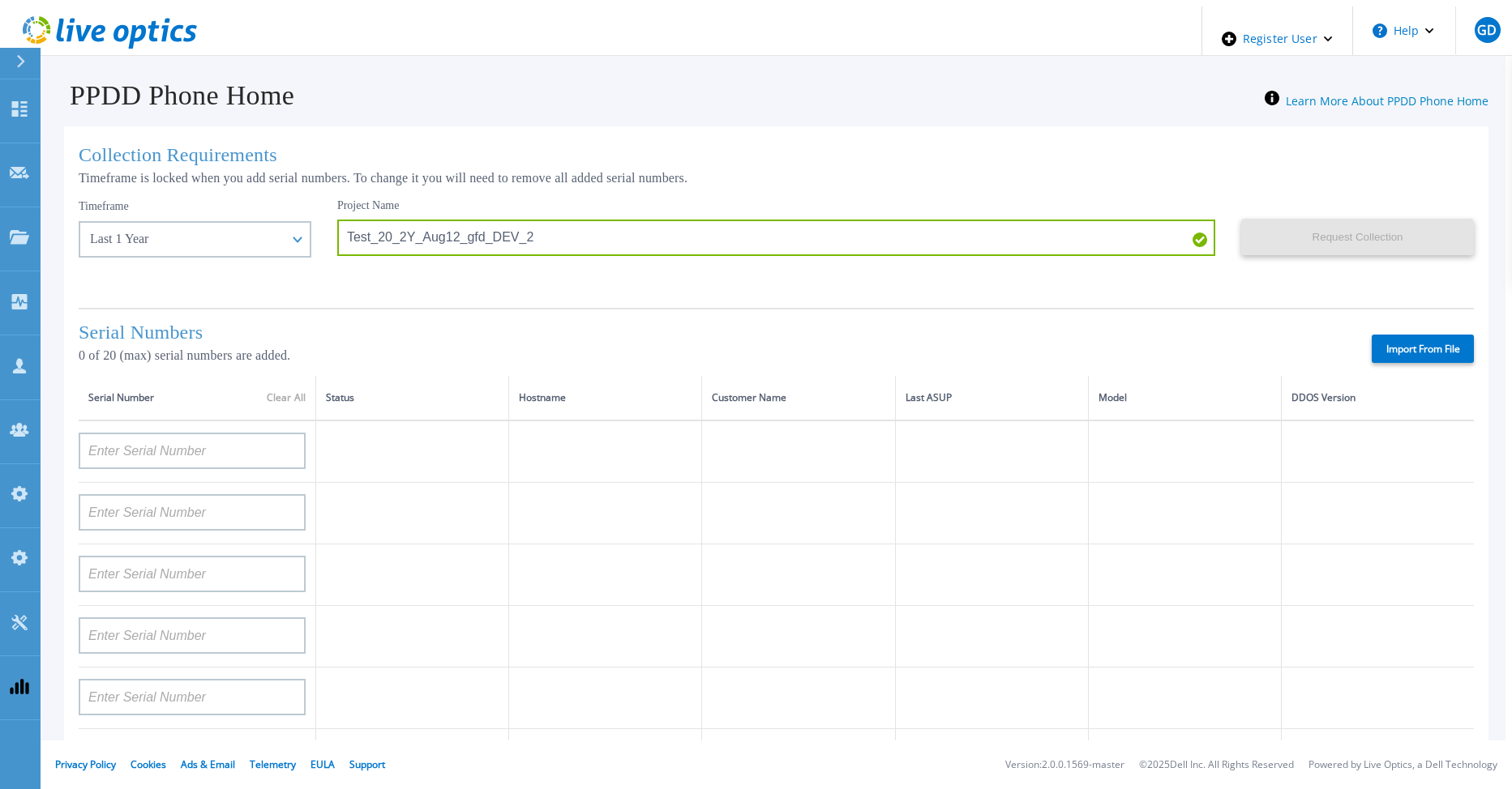
type input "APM00192901991"
type input "DE600213145187"
type input "CKM01210406364"
type input "AUDVMK7W3NDDSP"
type input "APM00174422347"
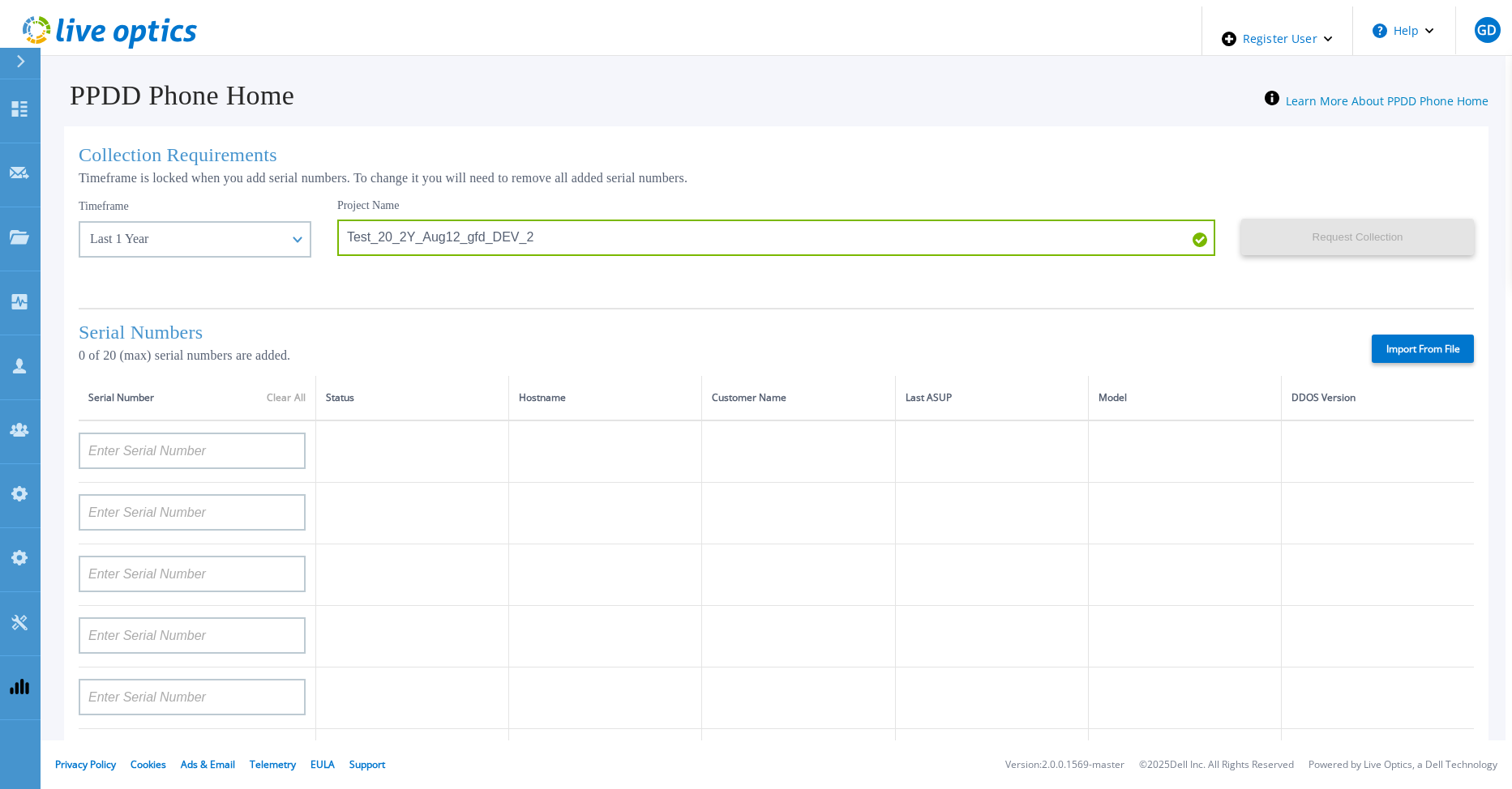
type input "APM00171414746"
type input "APM00222128522"
type input "APM00200337213"
type input "APM00160405864"
type input "APM00201200598"
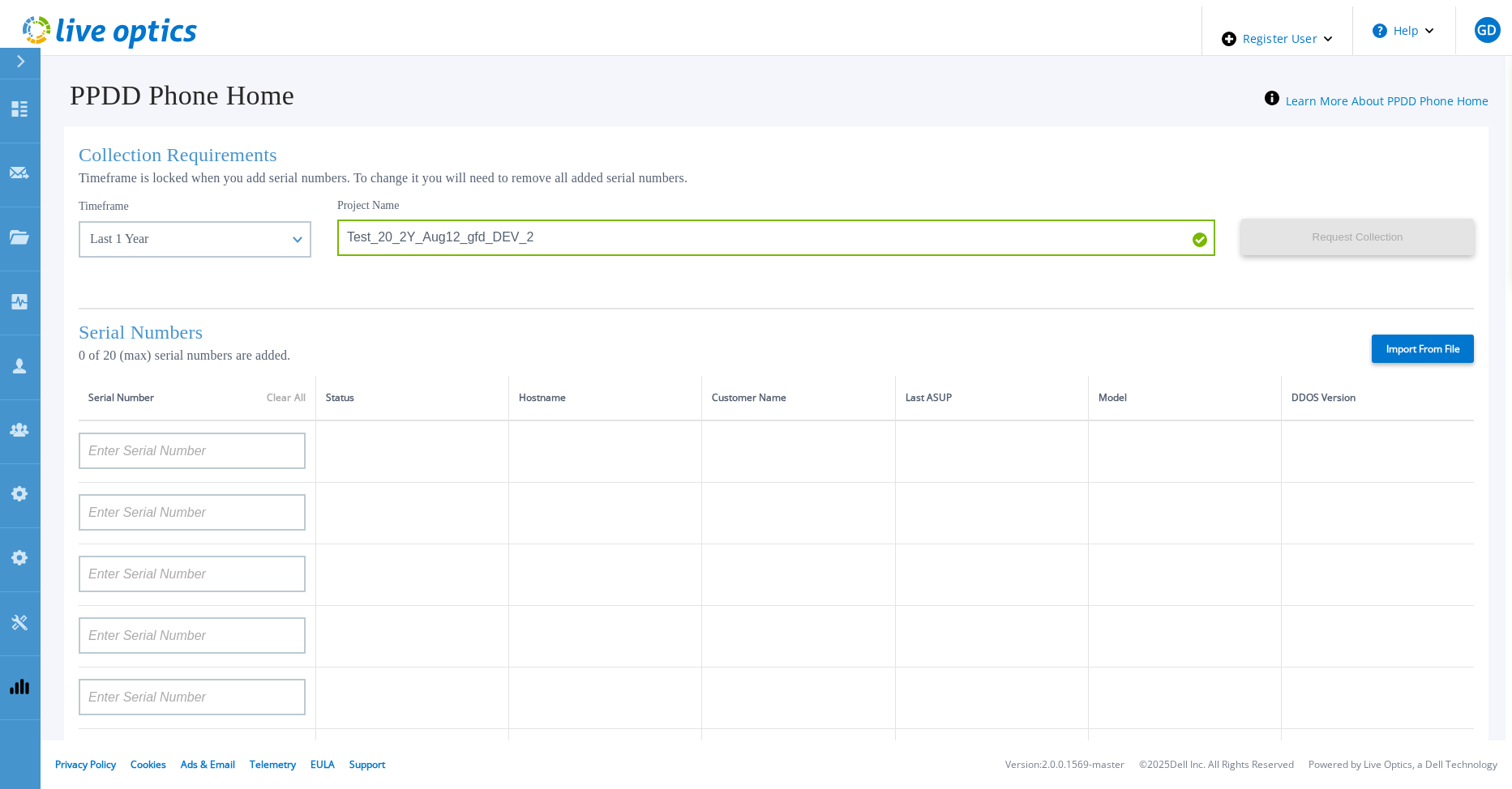
type input "APM00172914280"
type input "APM00212721945"
type input "CKM01203620338"
type input "CKM01214706127"
type input "FLA95144400037"
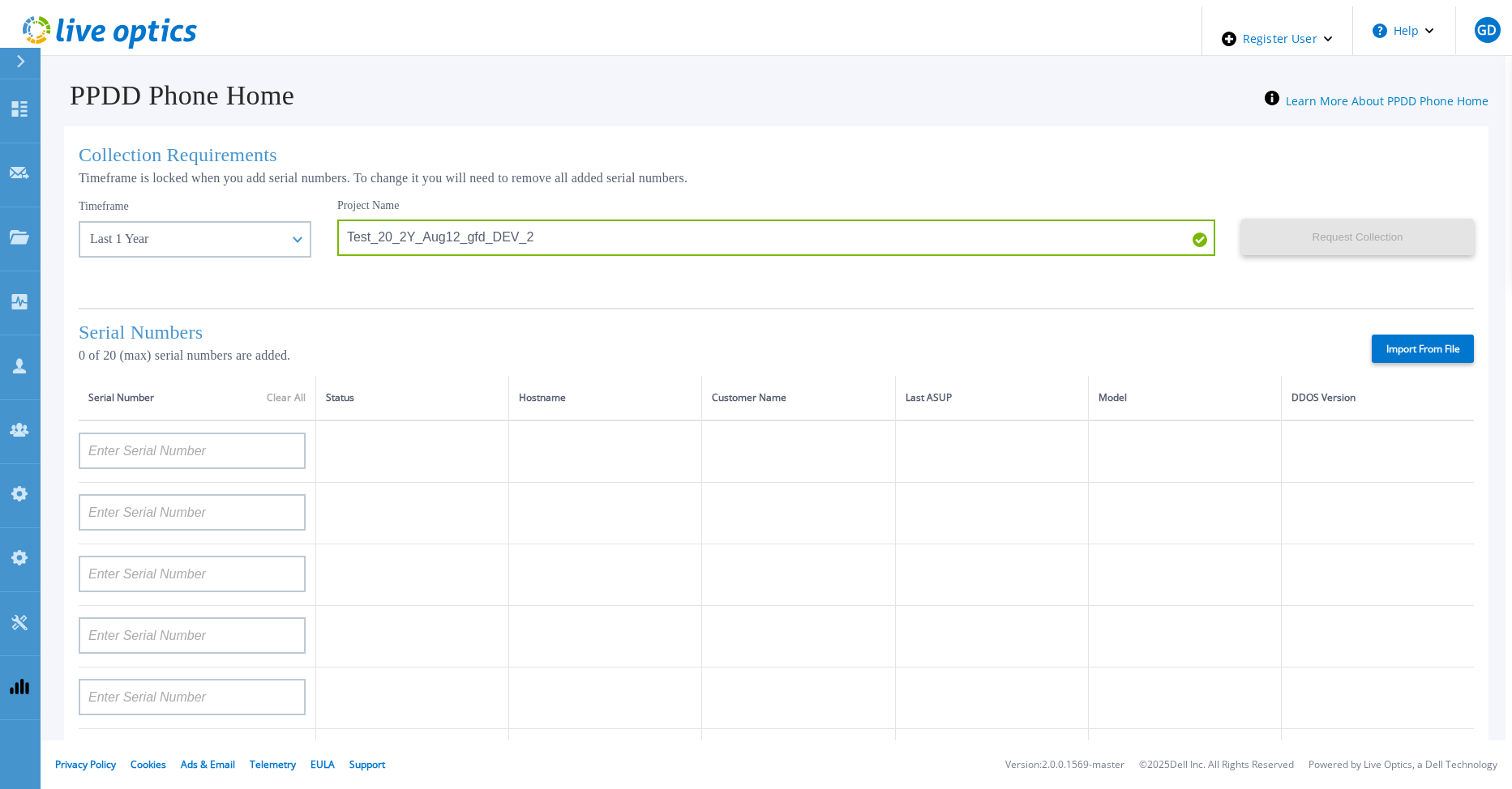
type input "AUDVNWBR6EDS91"
type input "APM00182109758"
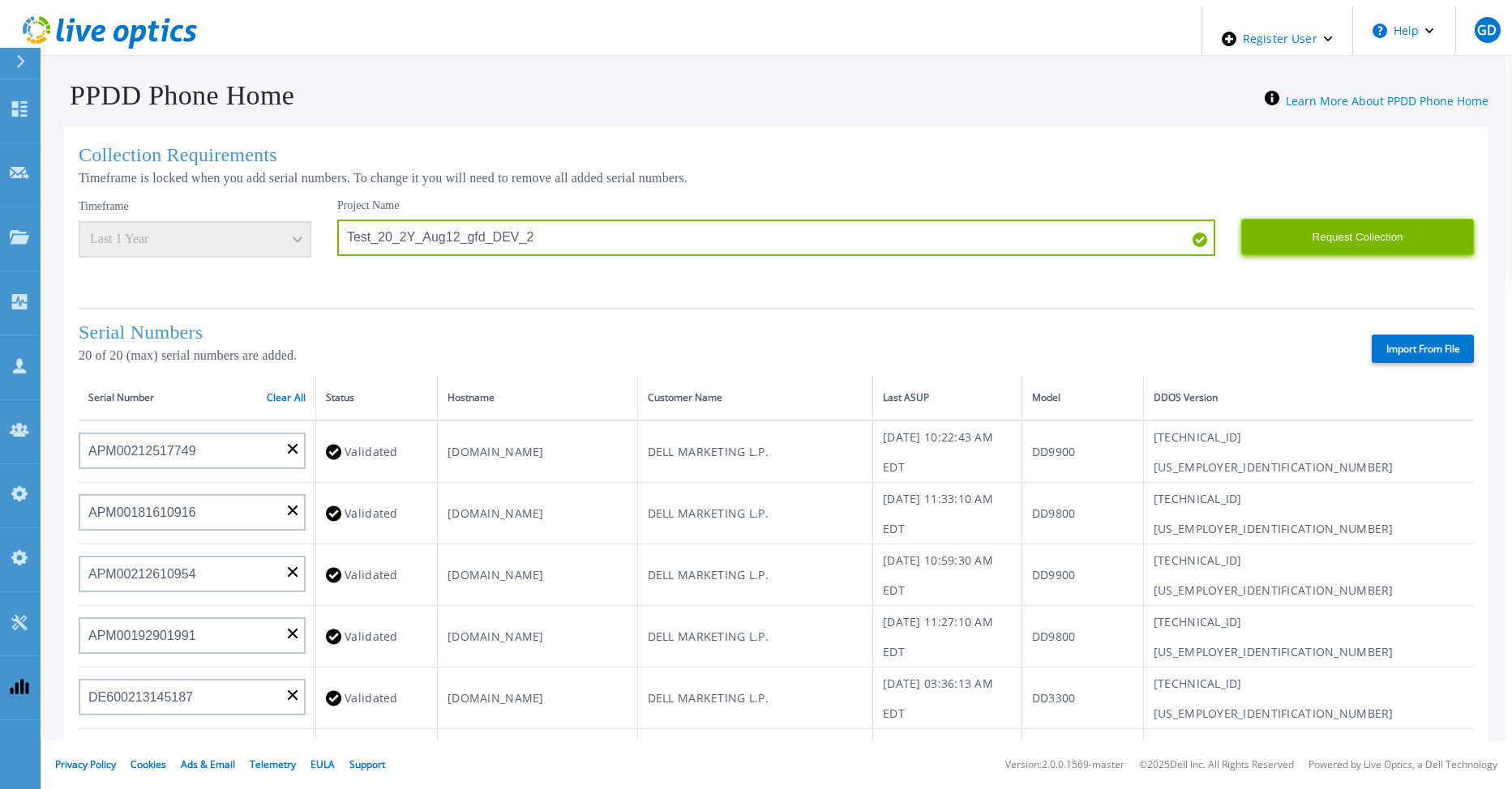
click at [1340, 221] on button "Request Collection" at bounding box center [1357, 237] width 232 height 36
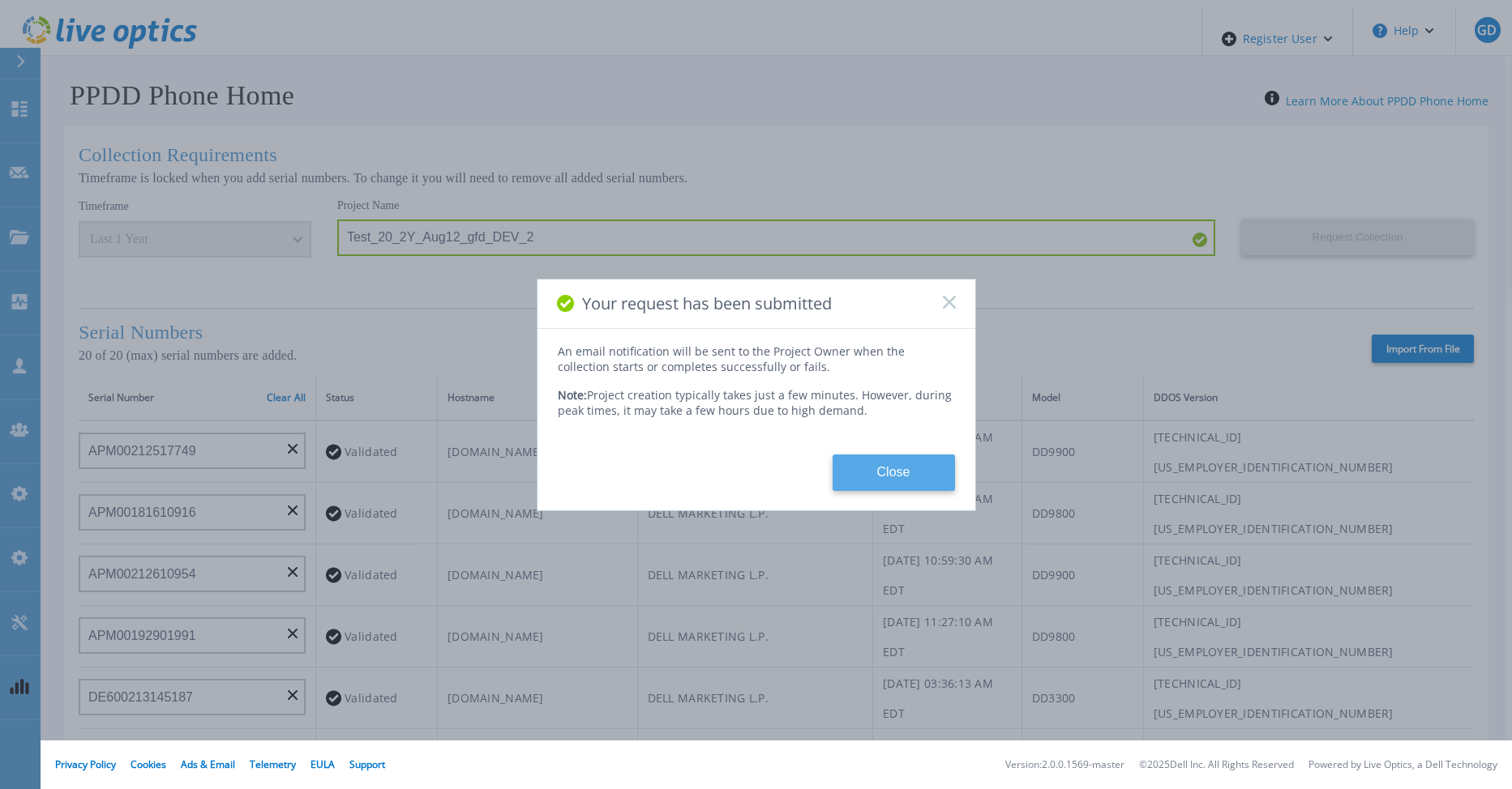
click at [884, 460] on button "Close" at bounding box center [893, 472] width 122 height 36
